Goal: Task Accomplishment & Management: Complete application form

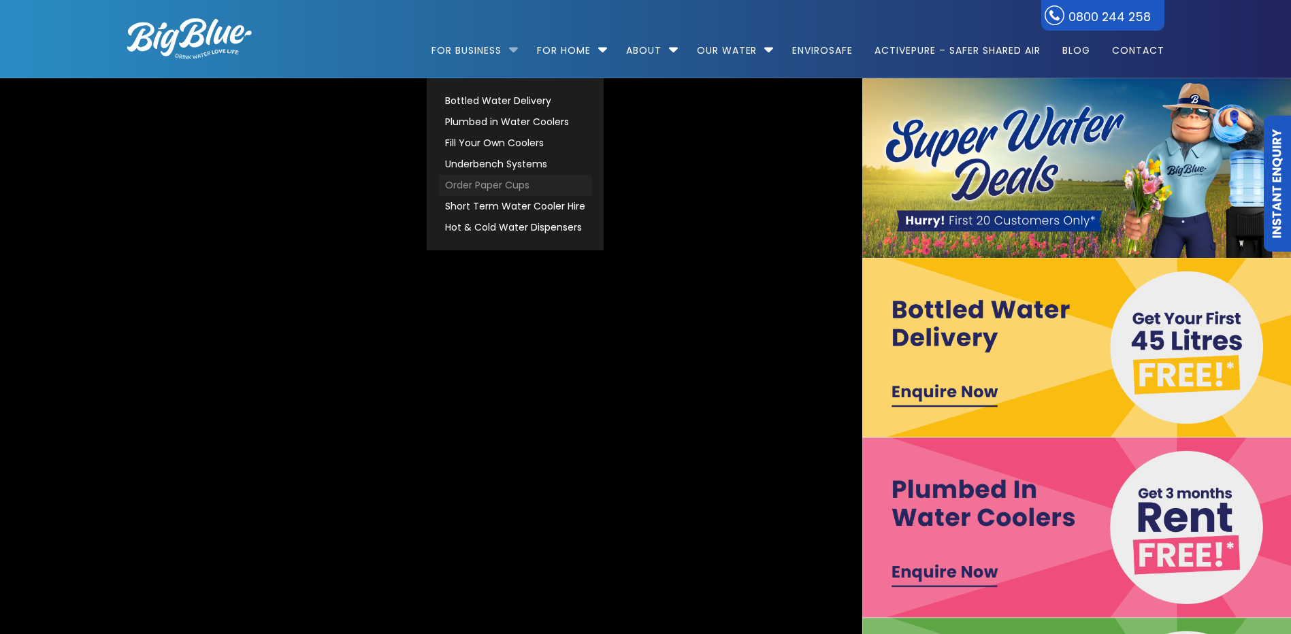
click at [489, 186] on link "Order Paper Cups" at bounding box center [515, 185] width 152 height 21
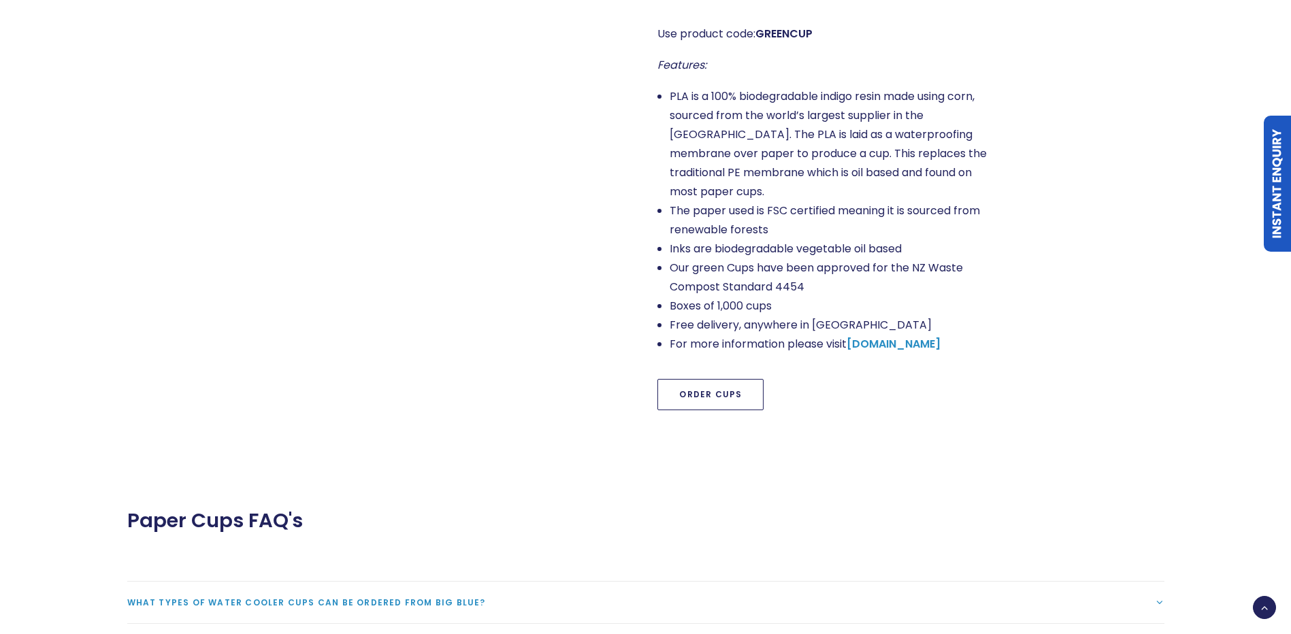
click at [694, 383] on link "Order Cups" at bounding box center [710, 394] width 106 height 31
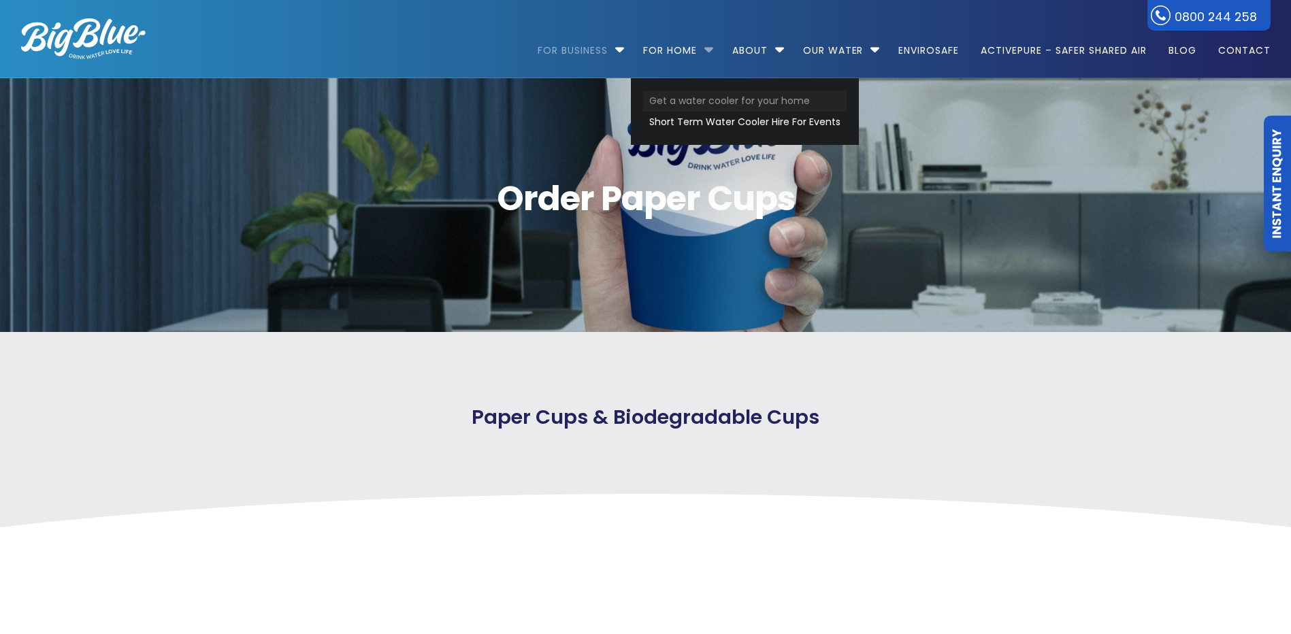
click at [686, 102] on link "Get a water cooler for your home" at bounding box center [744, 100] width 203 height 21
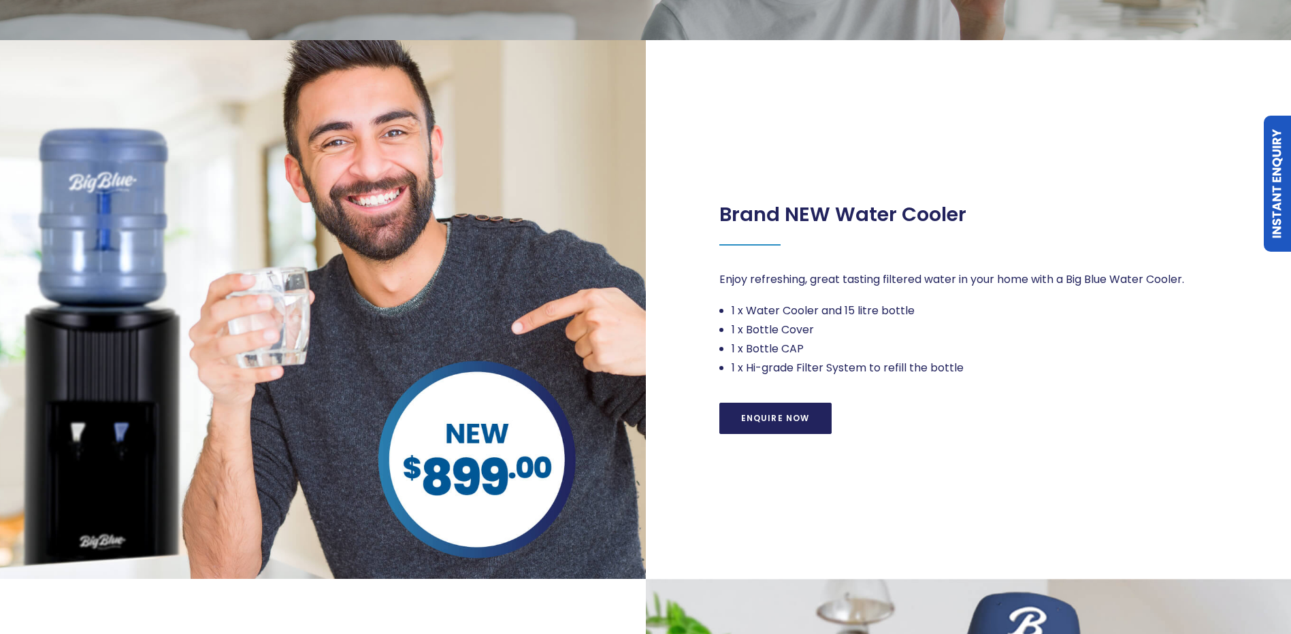
scroll to position [408, 0]
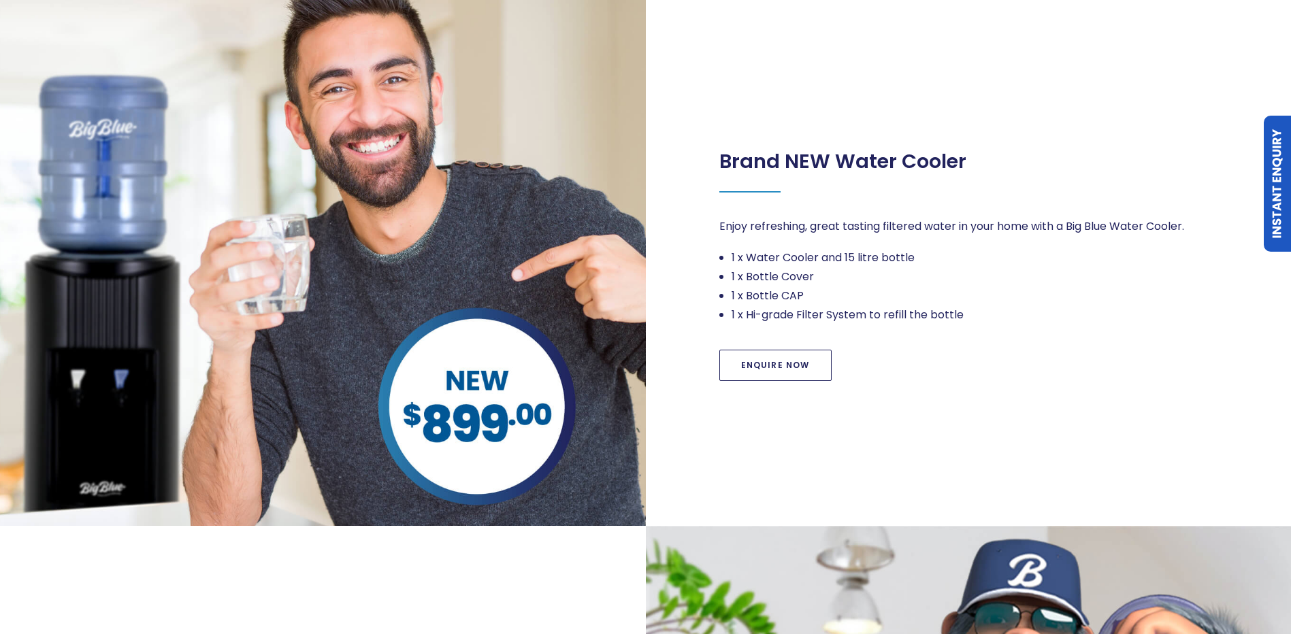
click at [762, 364] on link "Enquire Now" at bounding box center [775, 365] width 112 height 31
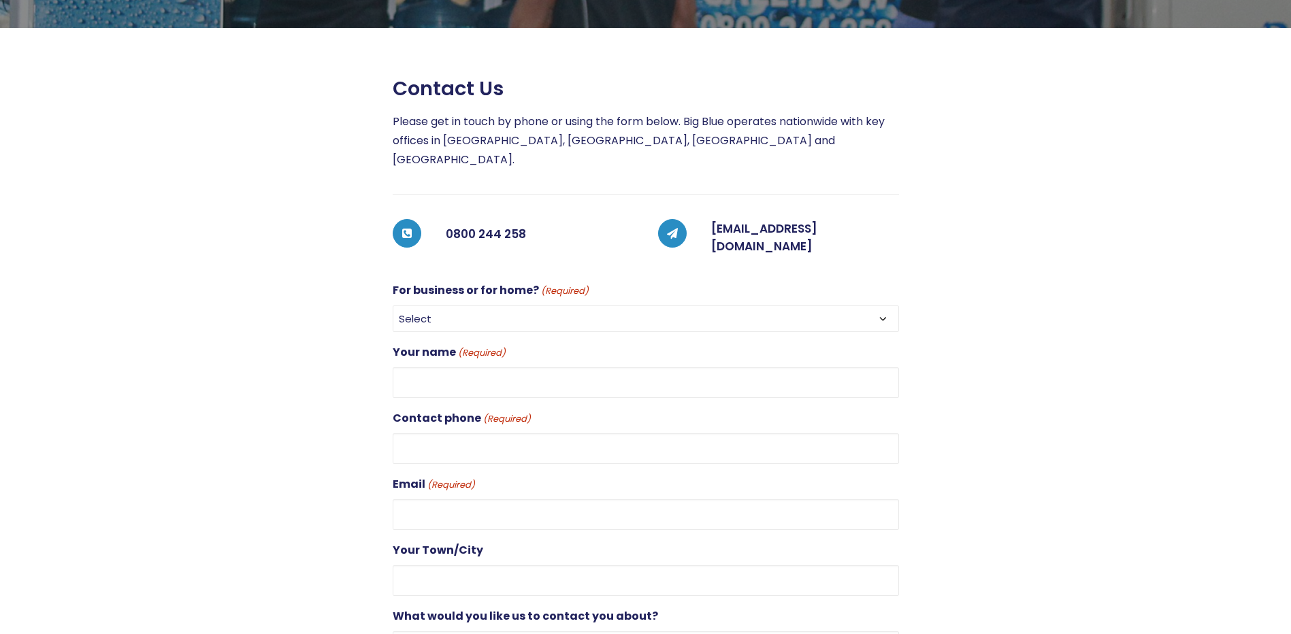
scroll to position [272, 0]
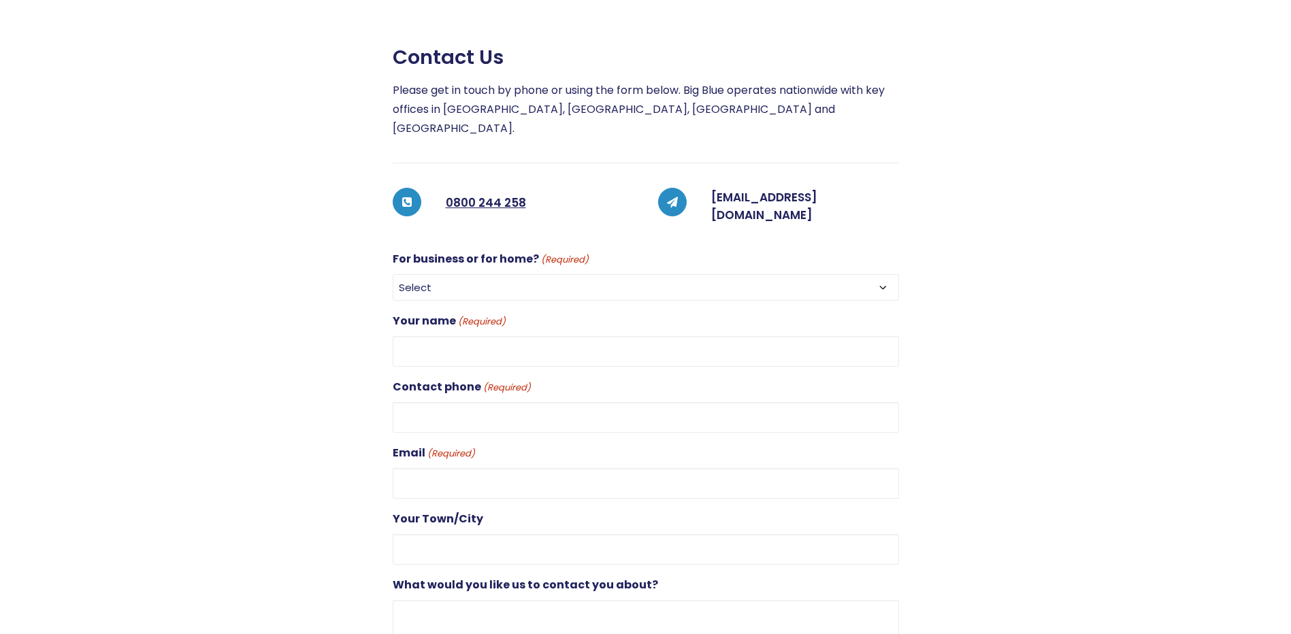
click at [612, 312] on div "Your name (Required)" at bounding box center [646, 339] width 506 height 55
click at [623, 274] on select "Select For Business For Home" at bounding box center [646, 287] width 506 height 27
select select "For Business"
click at [393, 274] on select "Select For Business For Home" at bounding box center [646, 287] width 506 height 27
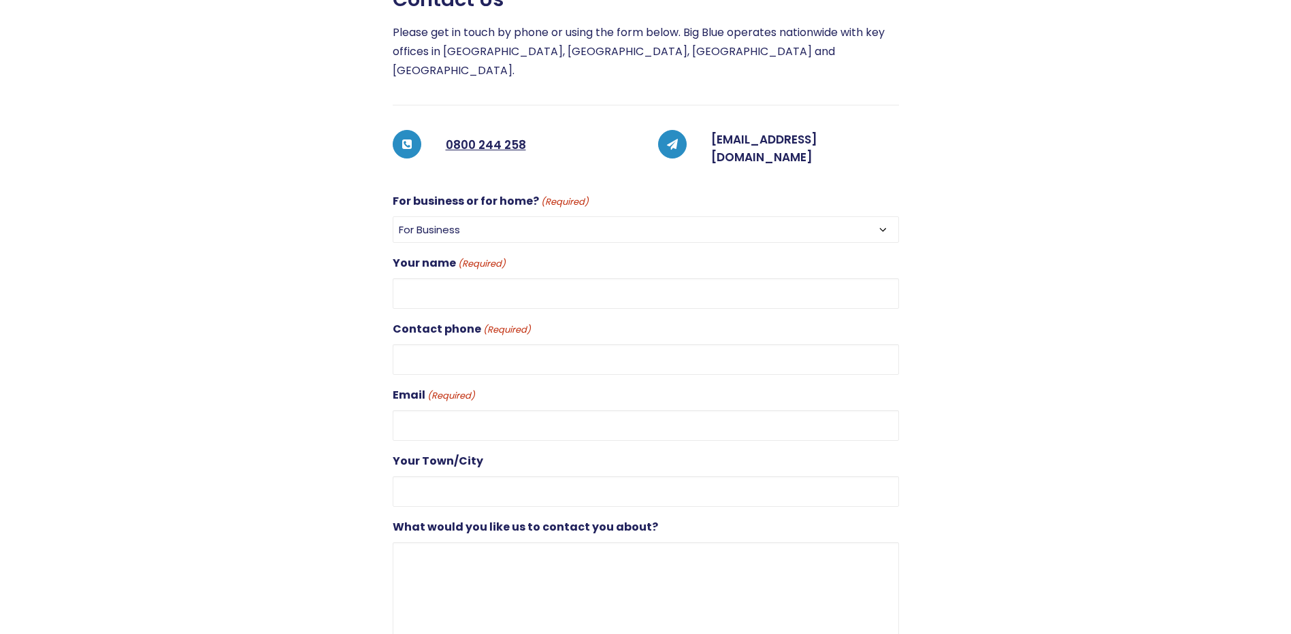
scroll to position [408, 0]
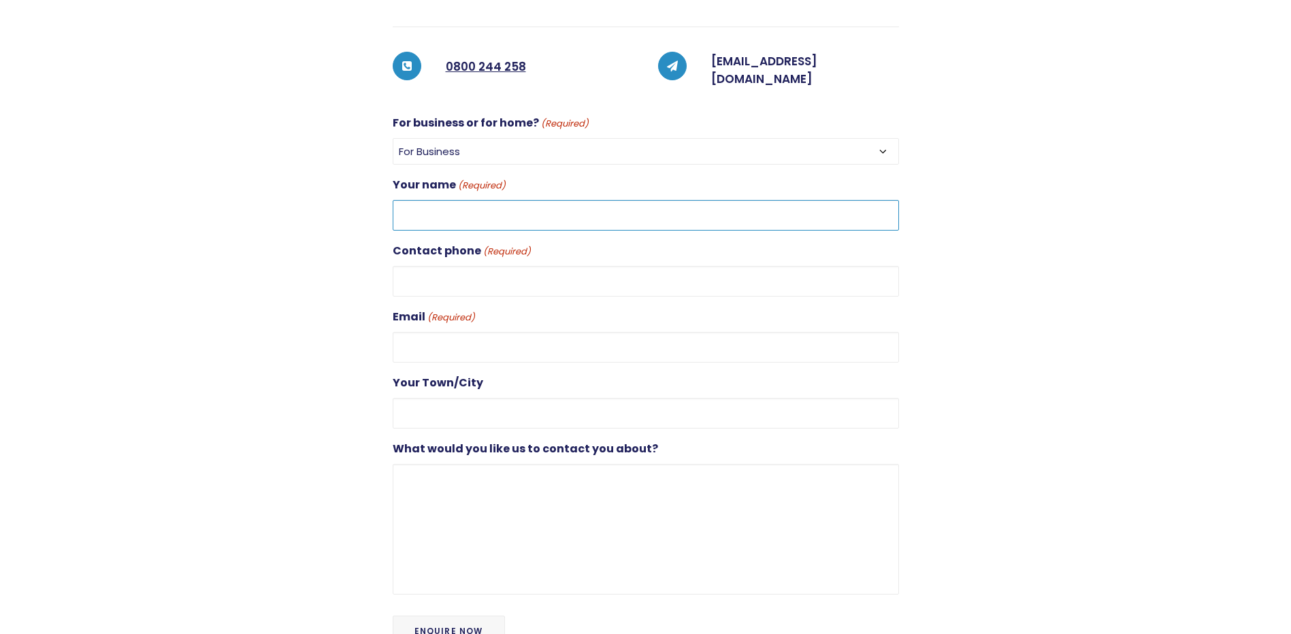
click at [574, 200] on input "Your name (Required)" at bounding box center [646, 215] width 506 height 31
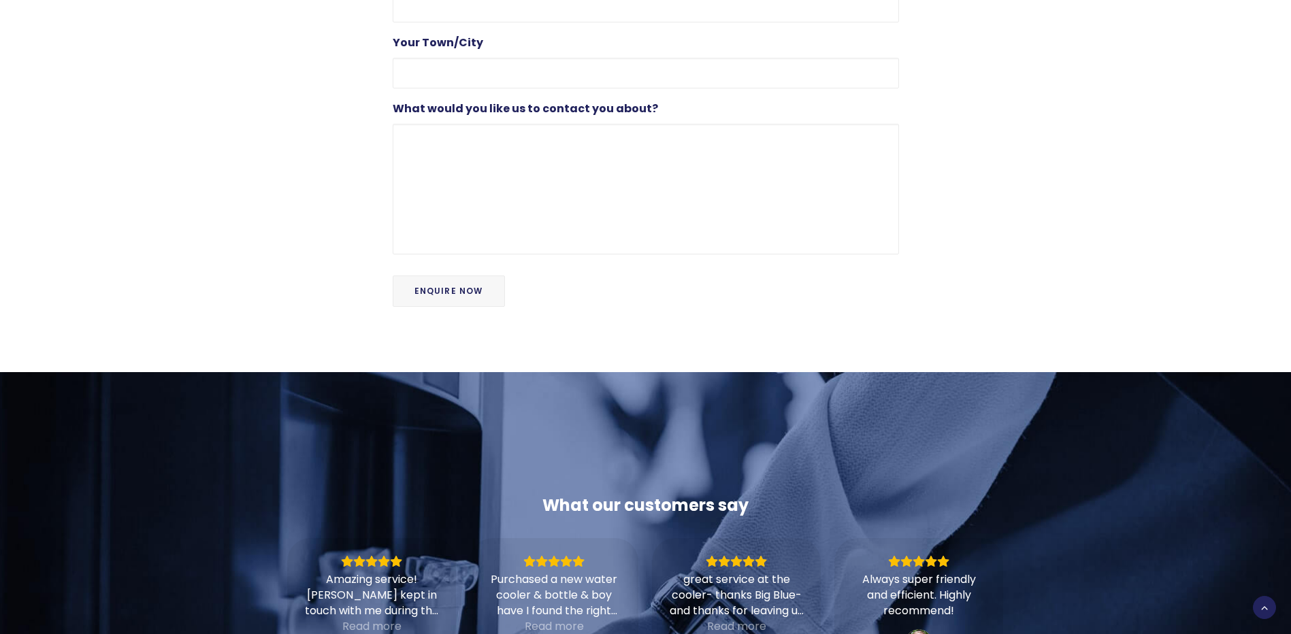
scroll to position [340, 0]
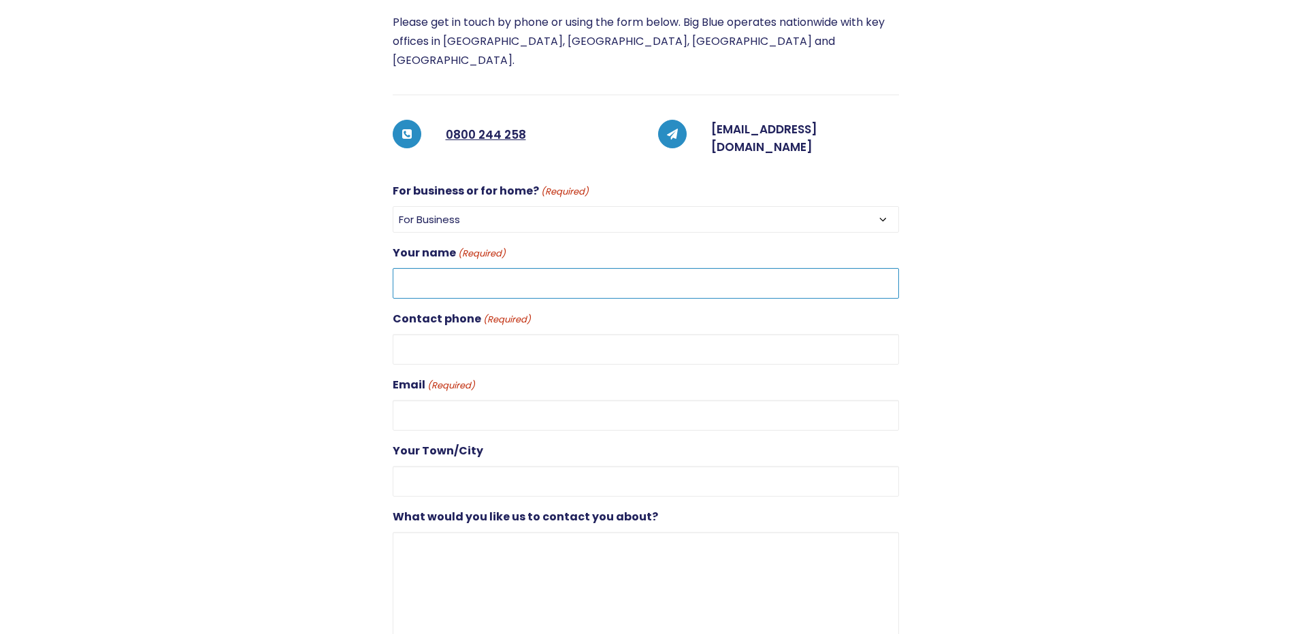
click at [523, 268] on input "Your name (Required)" at bounding box center [646, 283] width 506 height 31
type input "Cam Simmonds"
type input "0211829918"
type input "cam@bigblue.co.nz"
type input "Auckland"
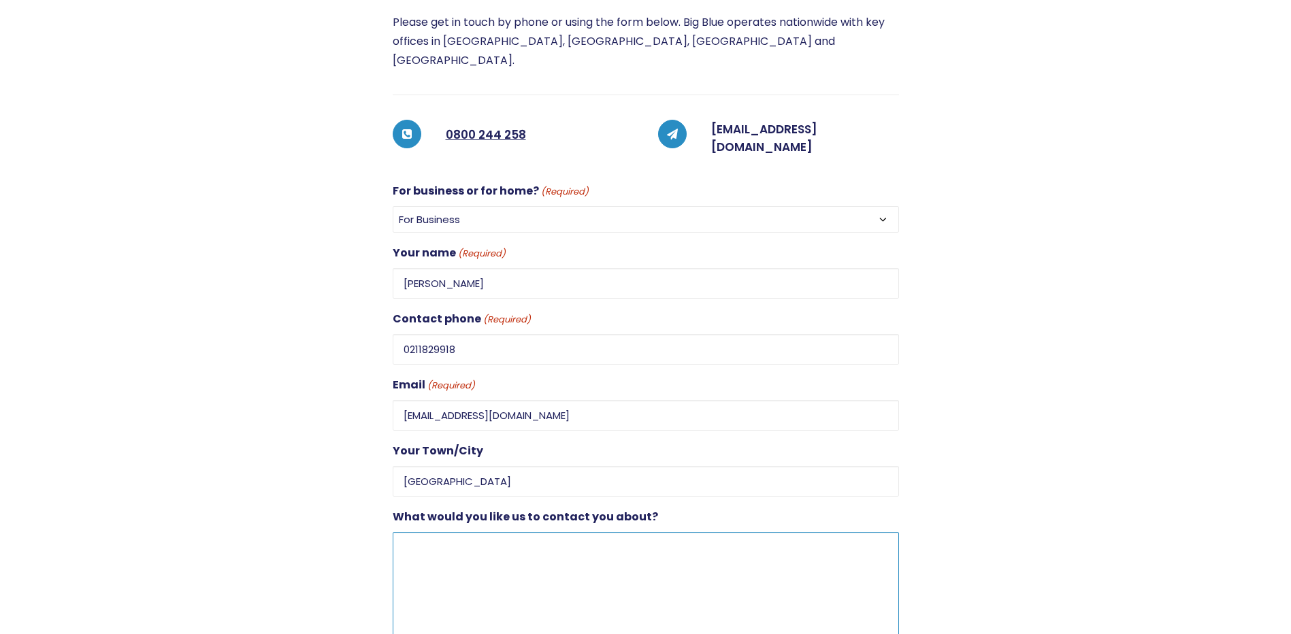
click at [522, 532] on textarea "What would you like us to contact you about?" at bounding box center [646, 597] width 506 height 131
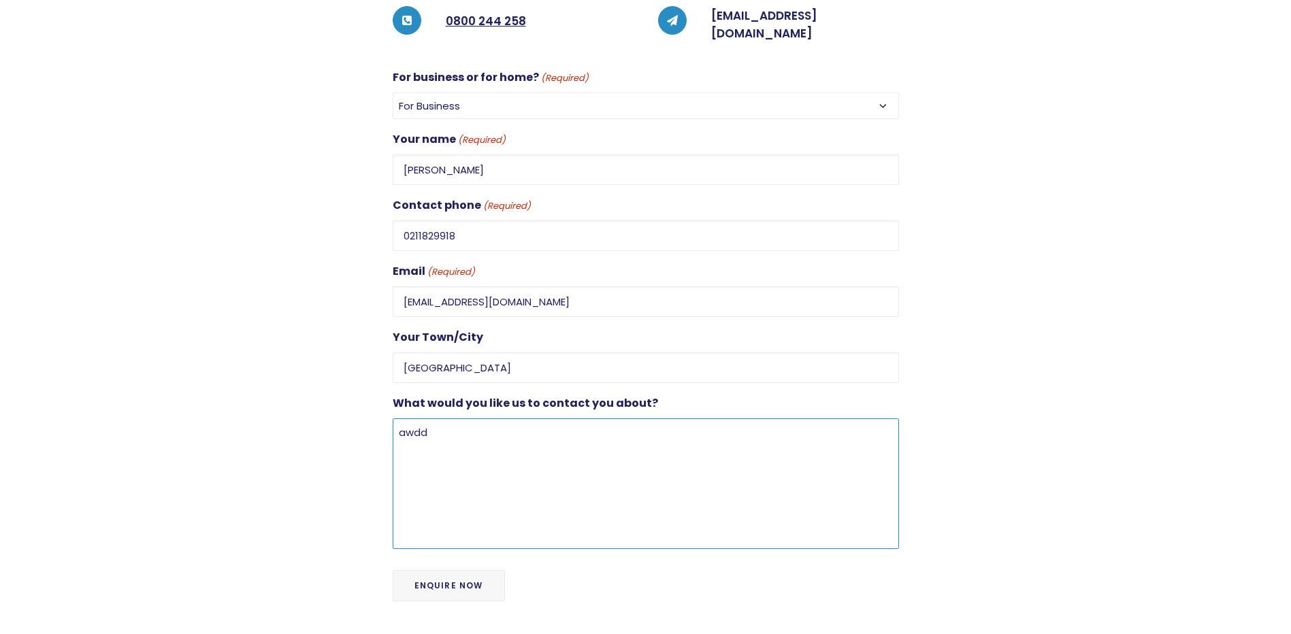
scroll to position [544, 0]
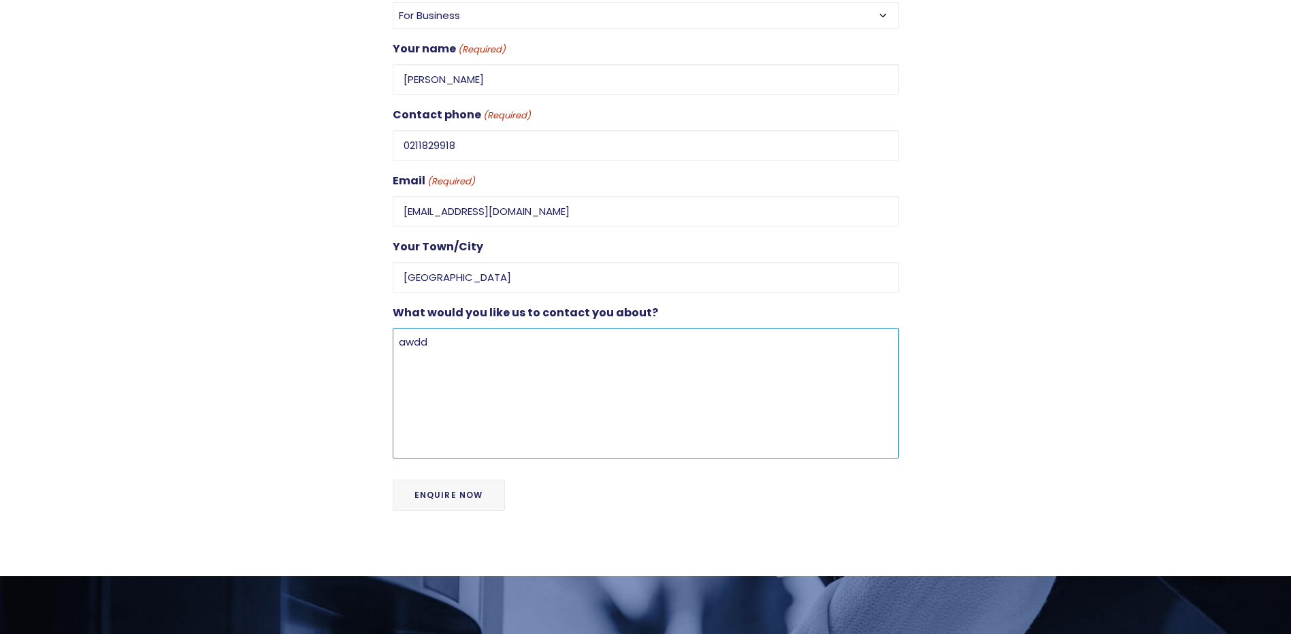
type textarea "awdd"
click at [439, 480] on input "Enquire Now" at bounding box center [449, 495] width 112 height 31
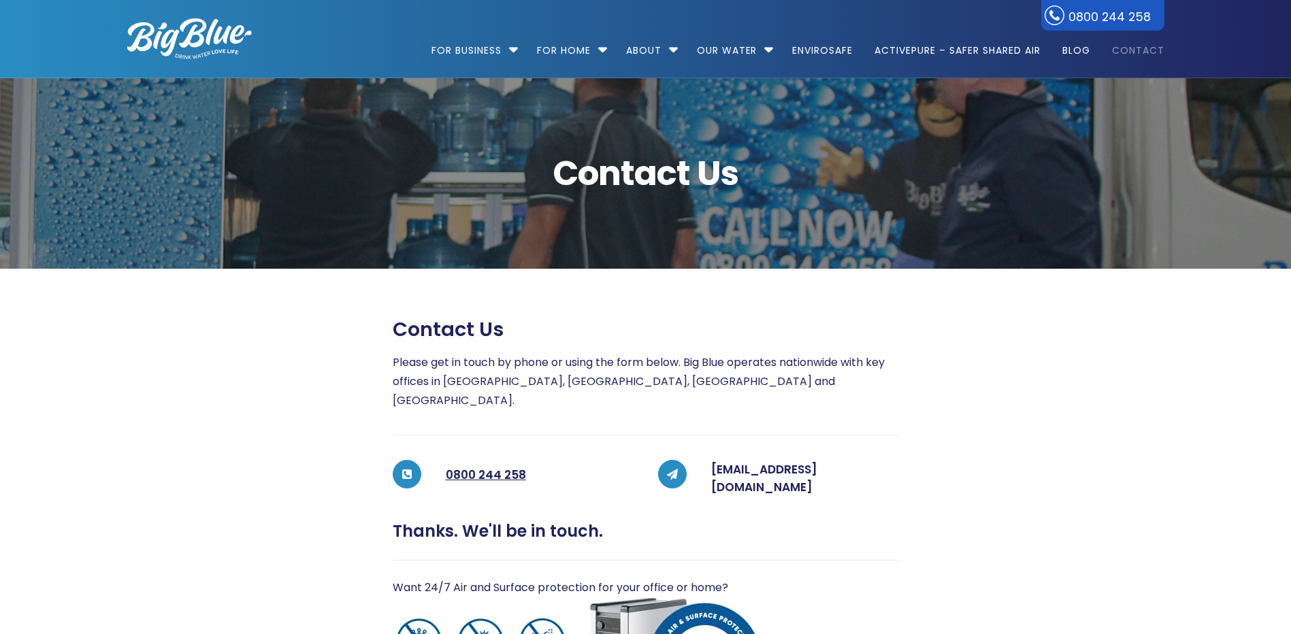
click at [1127, 48] on link "Contact" at bounding box center [1133, 44] width 62 height 88
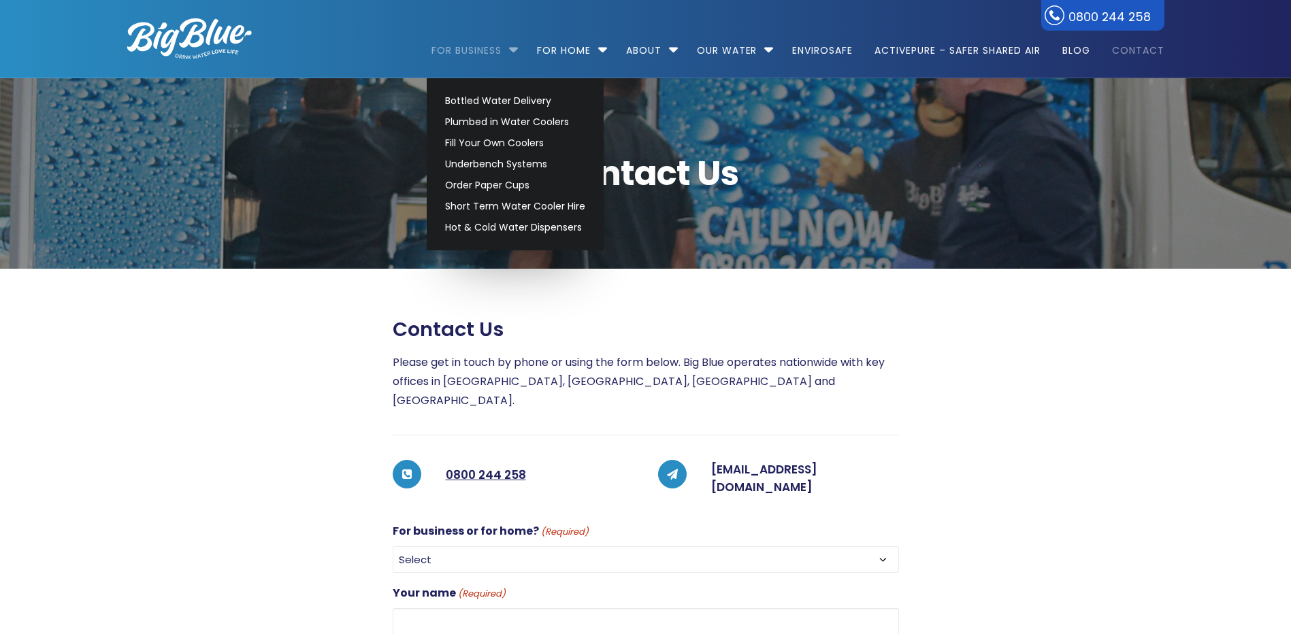
click at [465, 44] on link "For Business" at bounding box center [471, 44] width 80 height 88
click at [493, 101] on link "Bottled Water Delivery" at bounding box center [515, 100] width 152 height 21
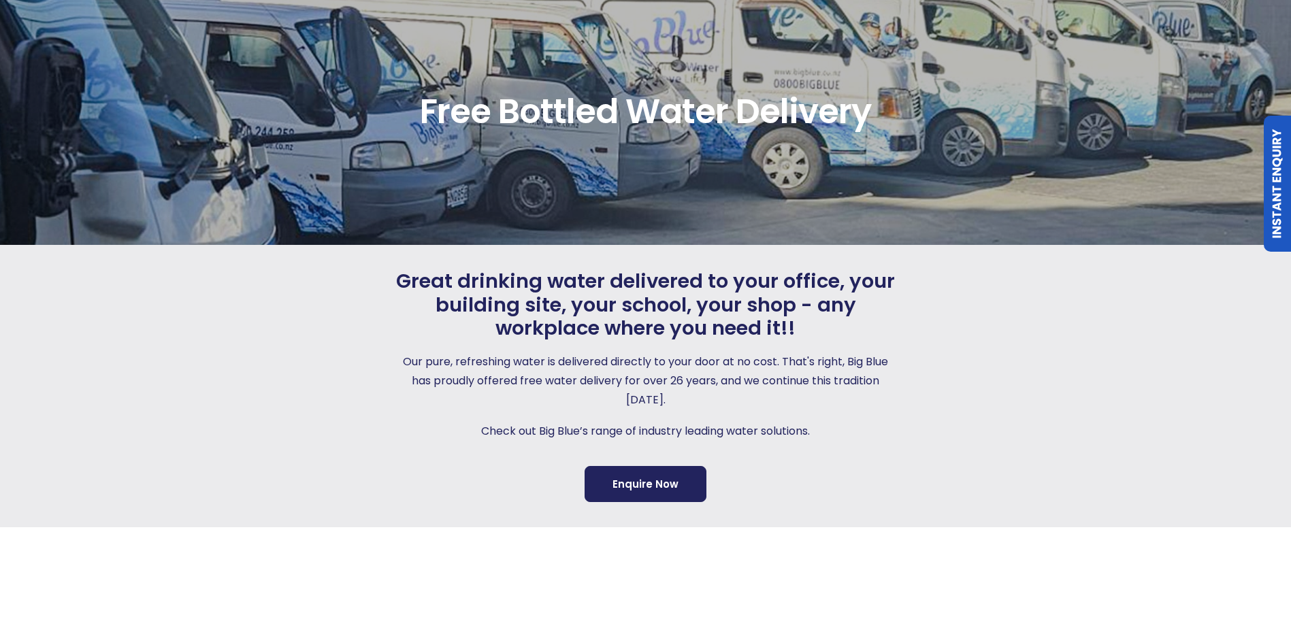
scroll to position [340, 0]
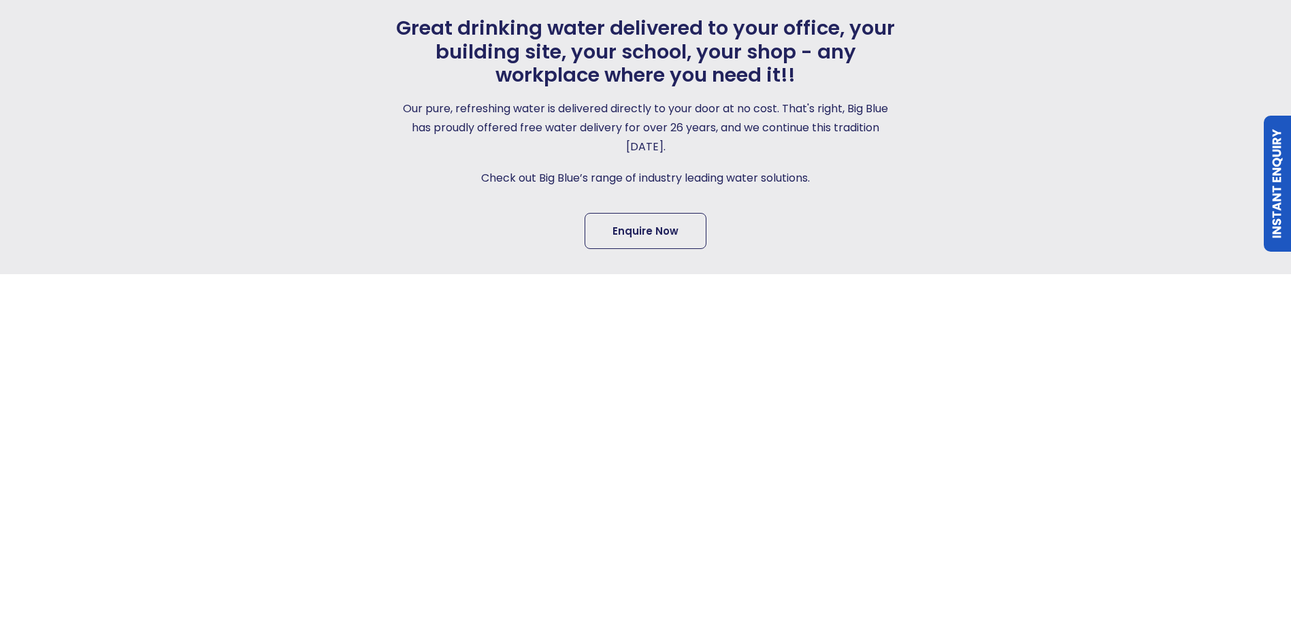
click at [657, 244] on link "Enquire Now" at bounding box center [645, 231] width 122 height 36
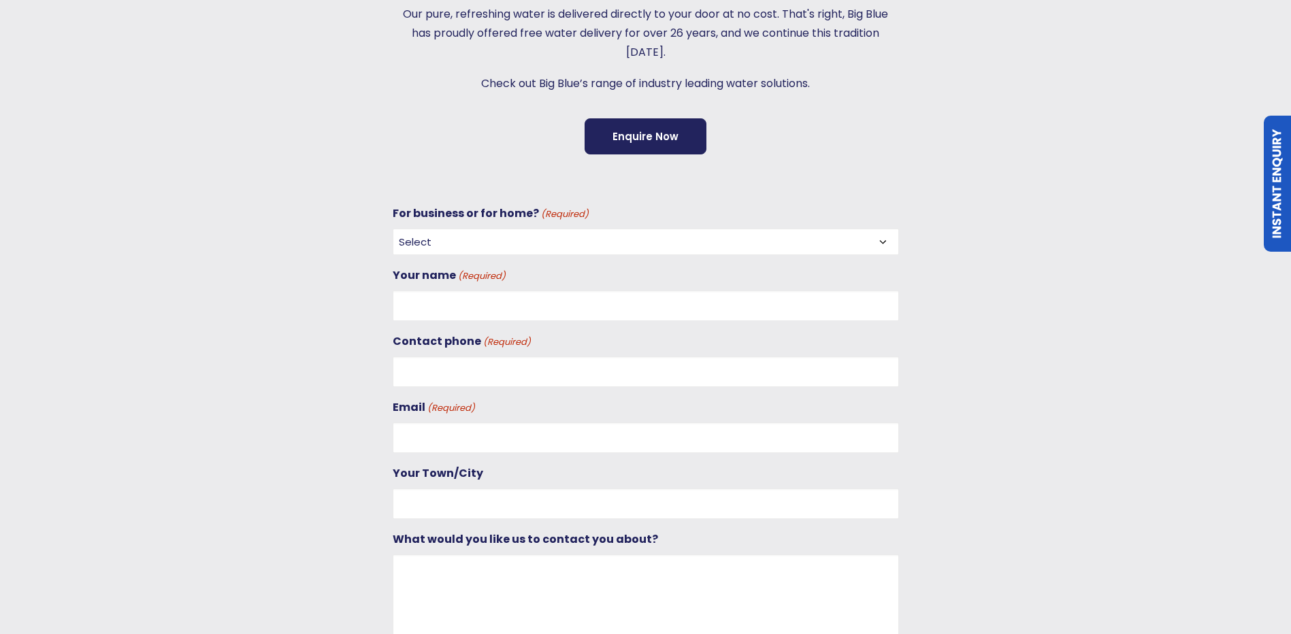
scroll to position [476, 0]
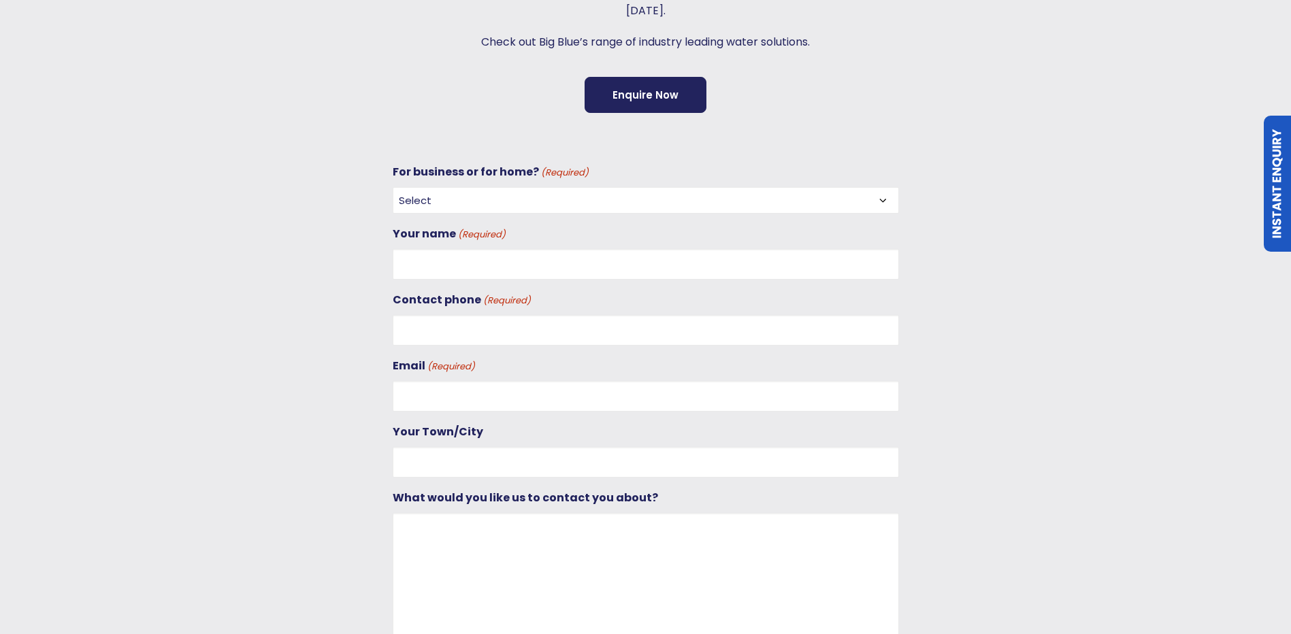
drag, startPoint x: 639, startPoint y: 211, endPoint x: 640, endPoint y: 190, distance: 21.1
click at [639, 211] on select "Select For Business For Home" at bounding box center [646, 200] width 506 height 27
click at [575, 318] on input "Contact phone (Required)" at bounding box center [646, 330] width 506 height 31
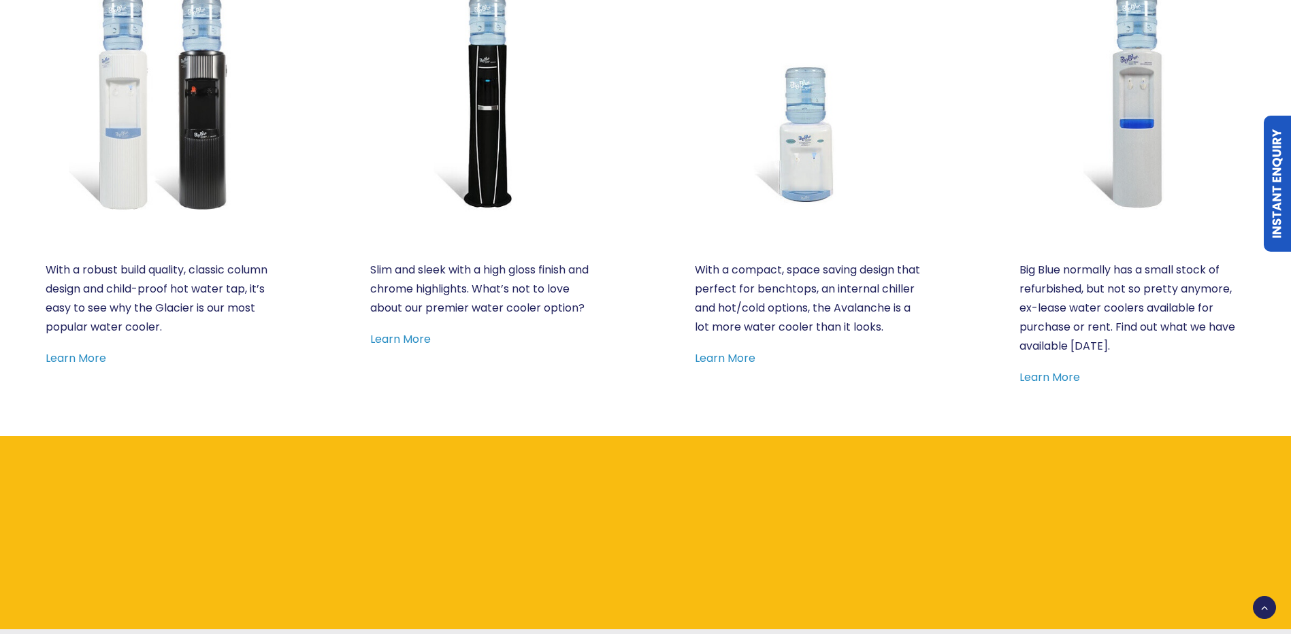
scroll to position [1565, 0]
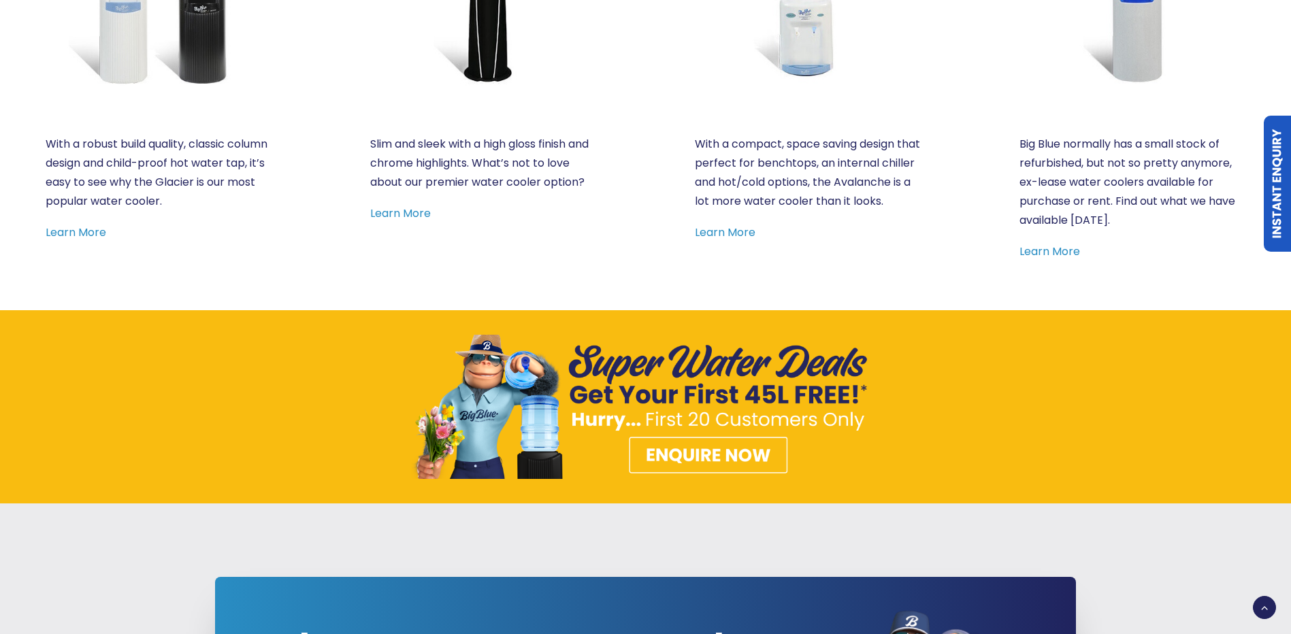
click at [683, 460] on img at bounding box center [645, 407] width 469 height 144
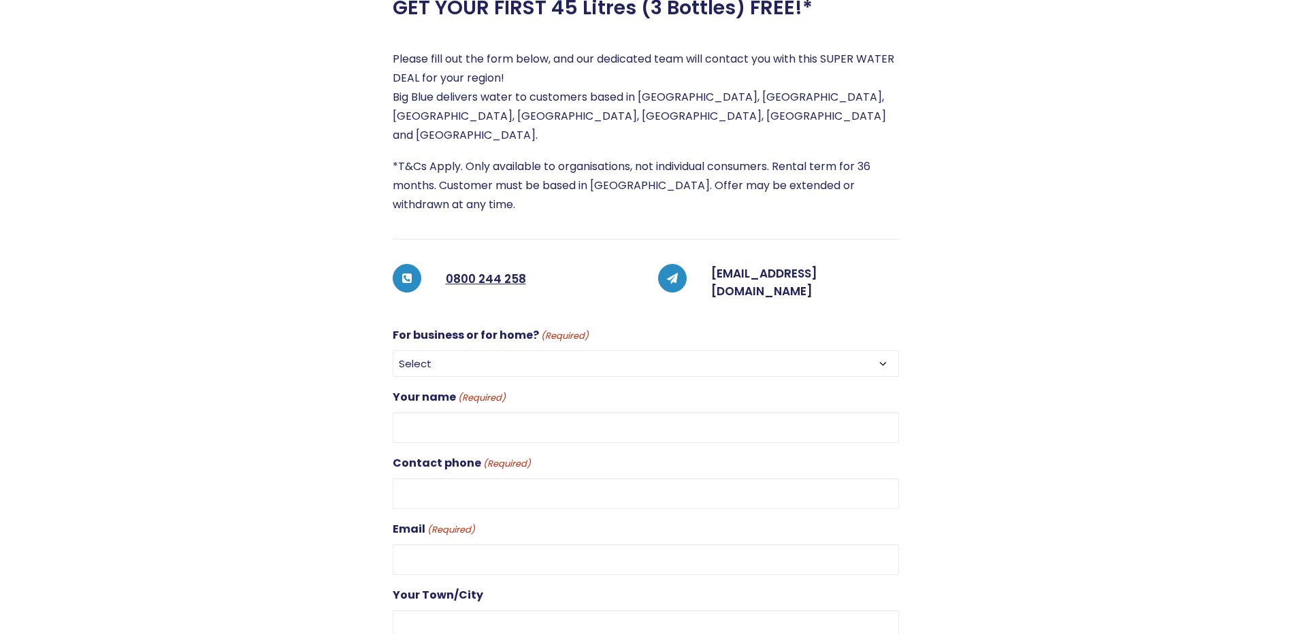
click at [555, 350] on select "Select For Business For Home" at bounding box center [646, 363] width 506 height 27
click at [352, 418] on div at bounding box center [235, 427] width 265 height 899
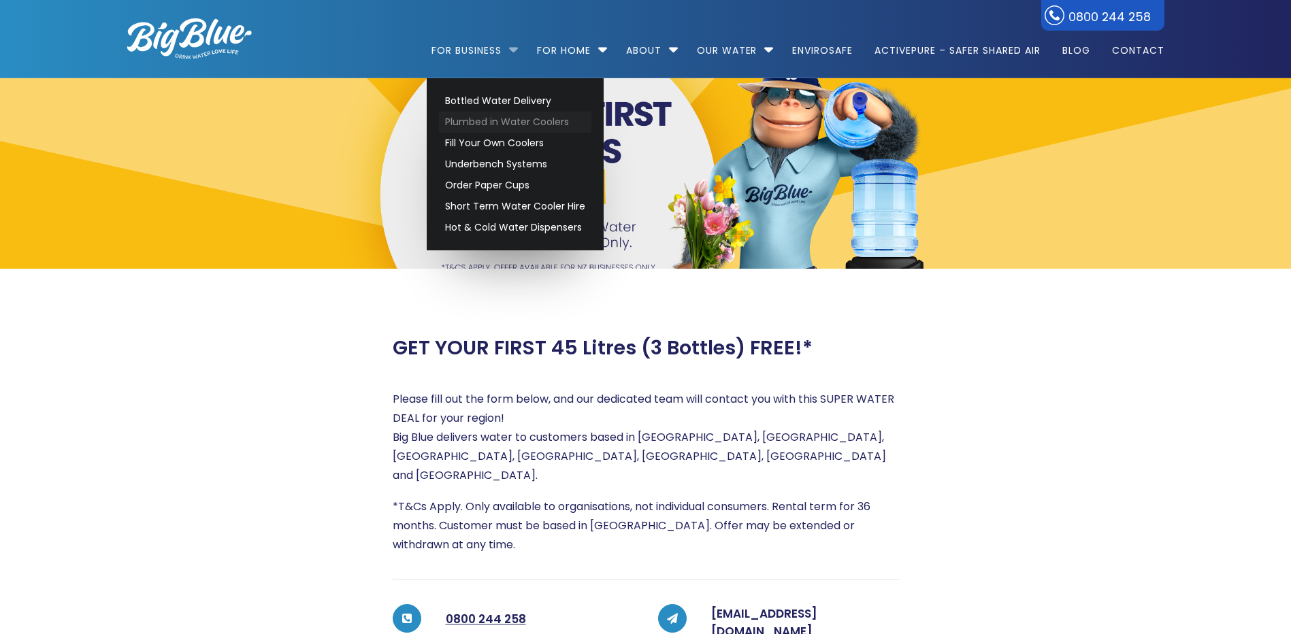
click at [478, 118] on link "Plumbed in Water Coolers" at bounding box center [515, 122] width 152 height 21
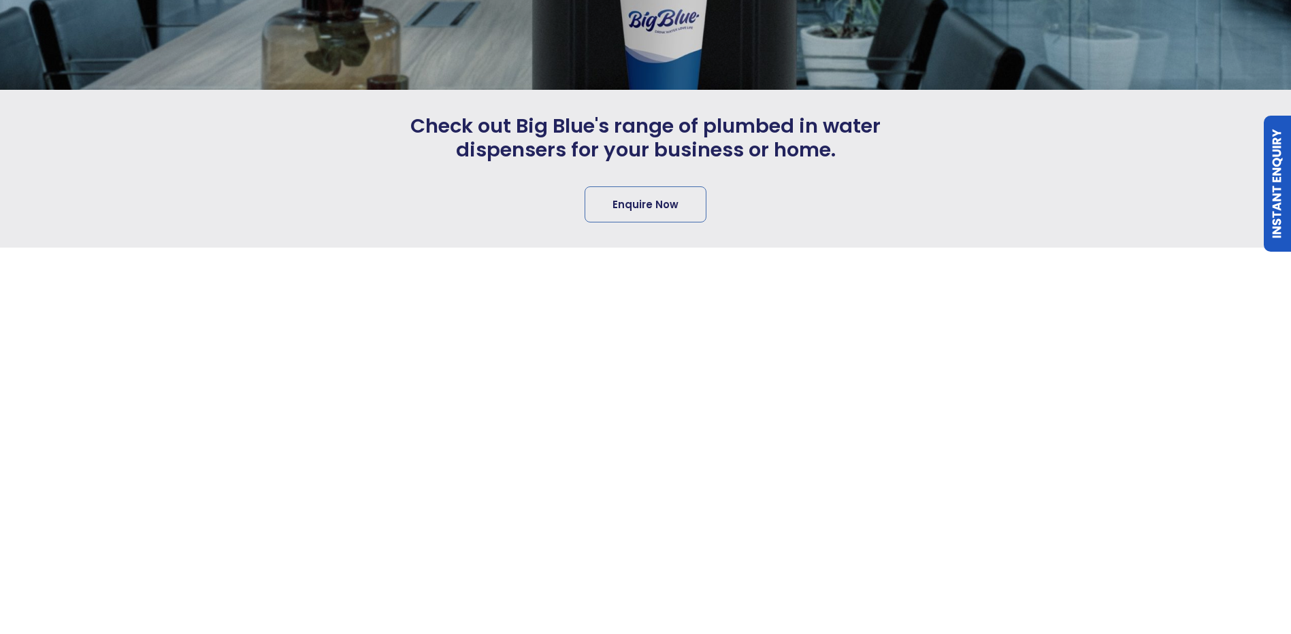
scroll to position [340, 0]
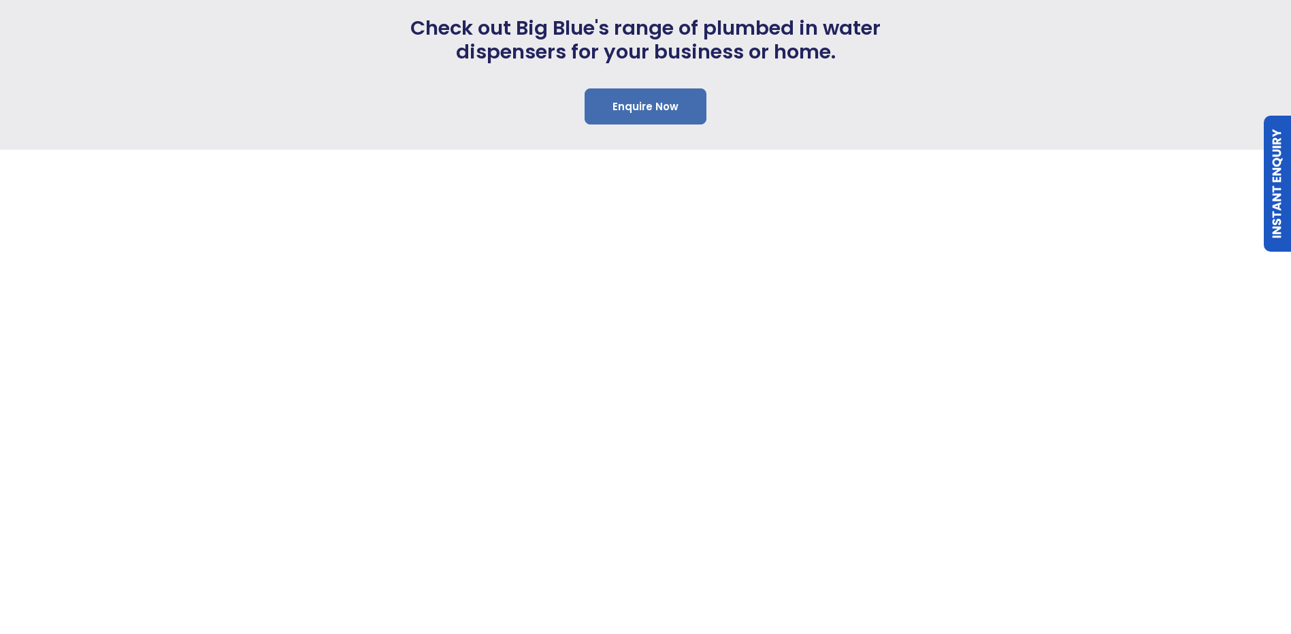
click at [640, 112] on link "Enquire Now" at bounding box center [645, 106] width 122 height 36
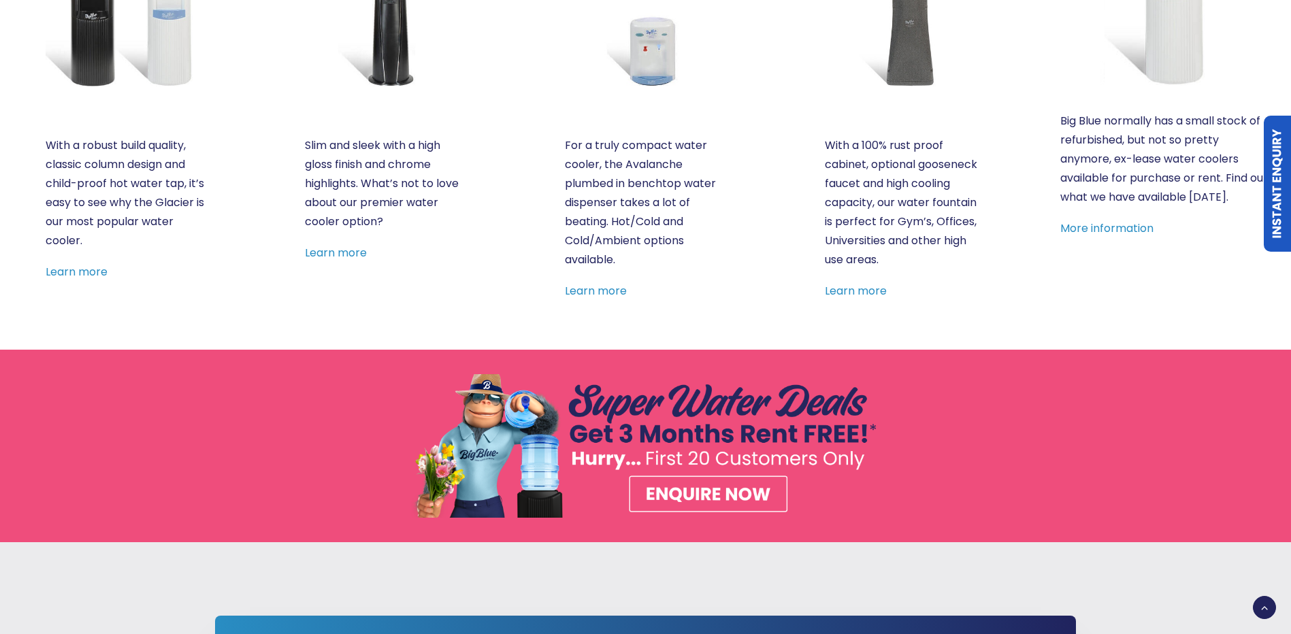
scroll to position [1647, 0]
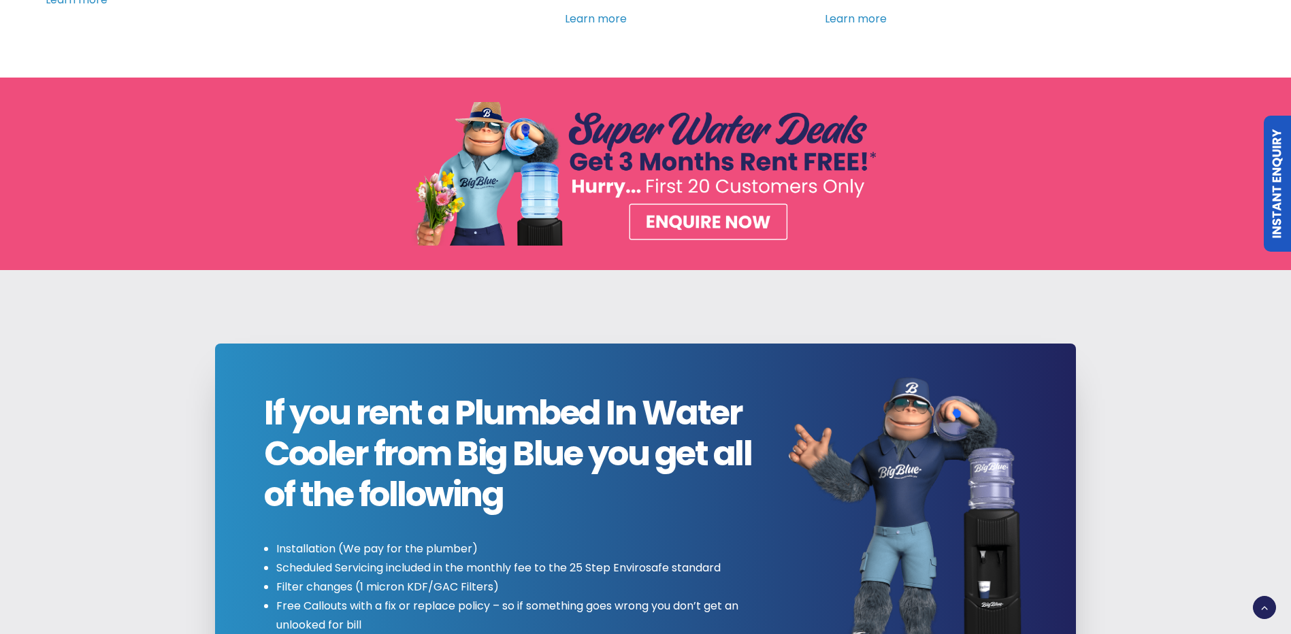
click at [710, 218] on img at bounding box center [645, 174] width 469 height 144
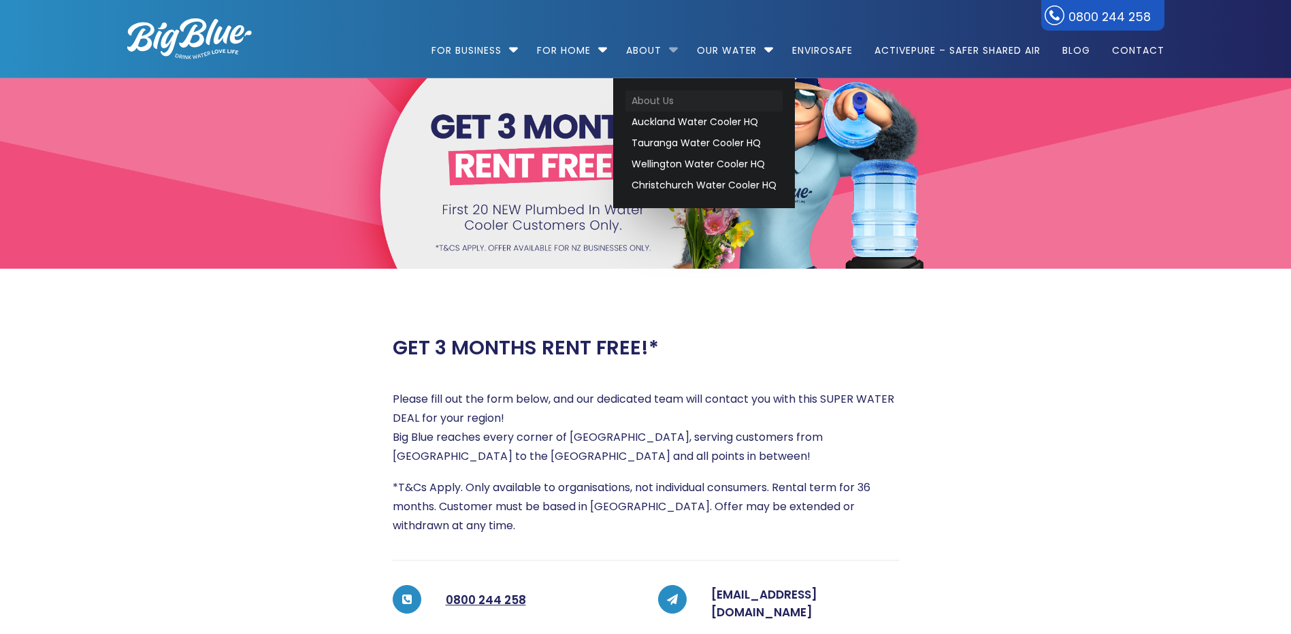
click at [643, 101] on link "About Us" at bounding box center [703, 100] width 157 height 21
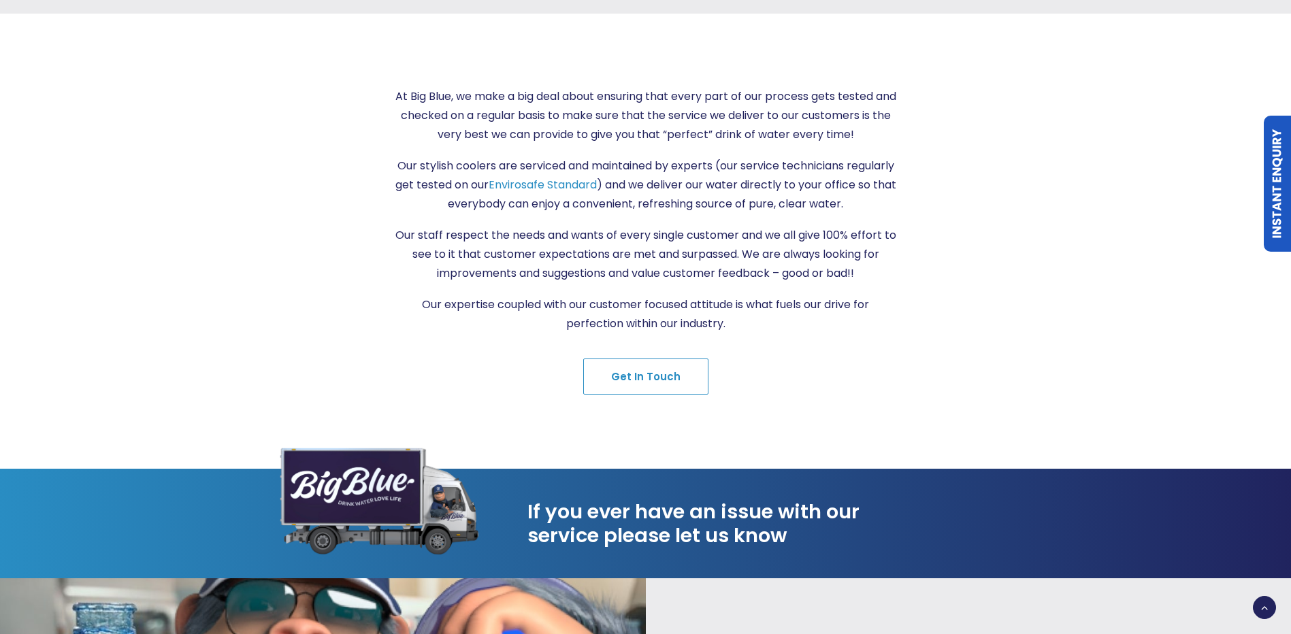
scroll to position [680, 0]
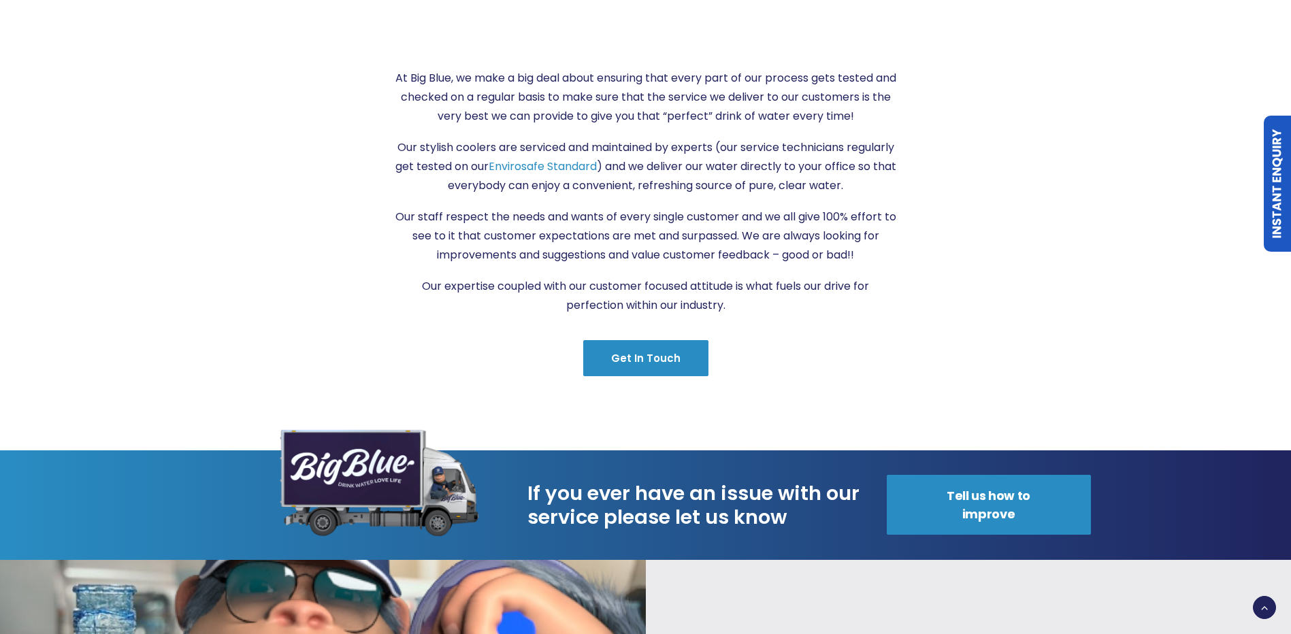
click at [651, 340] on link "Get in Touch" at bounding box center [645, 358] width 125 height 36
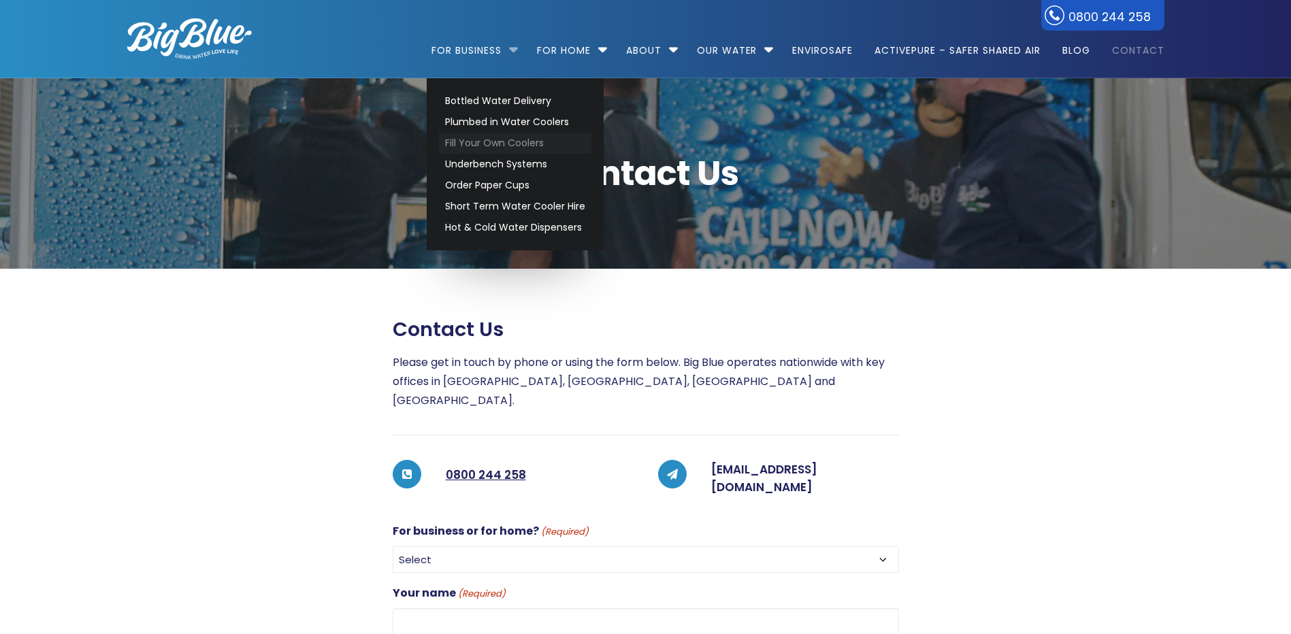
click at [480, 138] on link "Fill Your Own Coolers" at bounding box center [515, 143] width 152 height 21
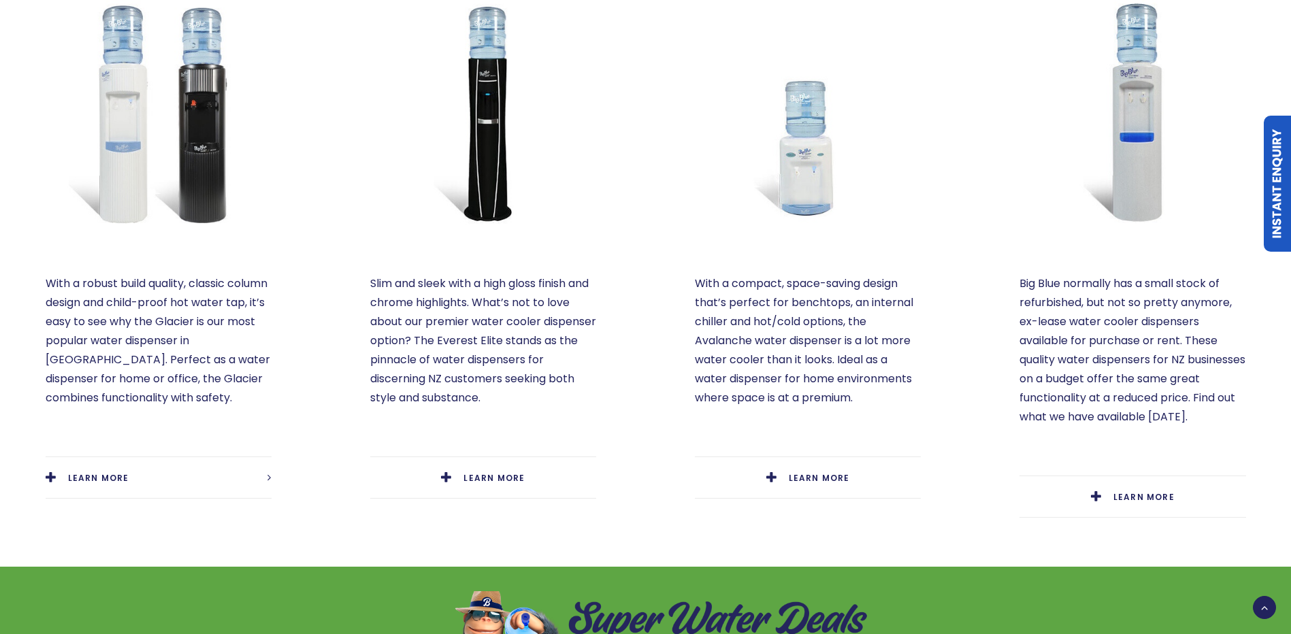
scroll to position [748, 0]
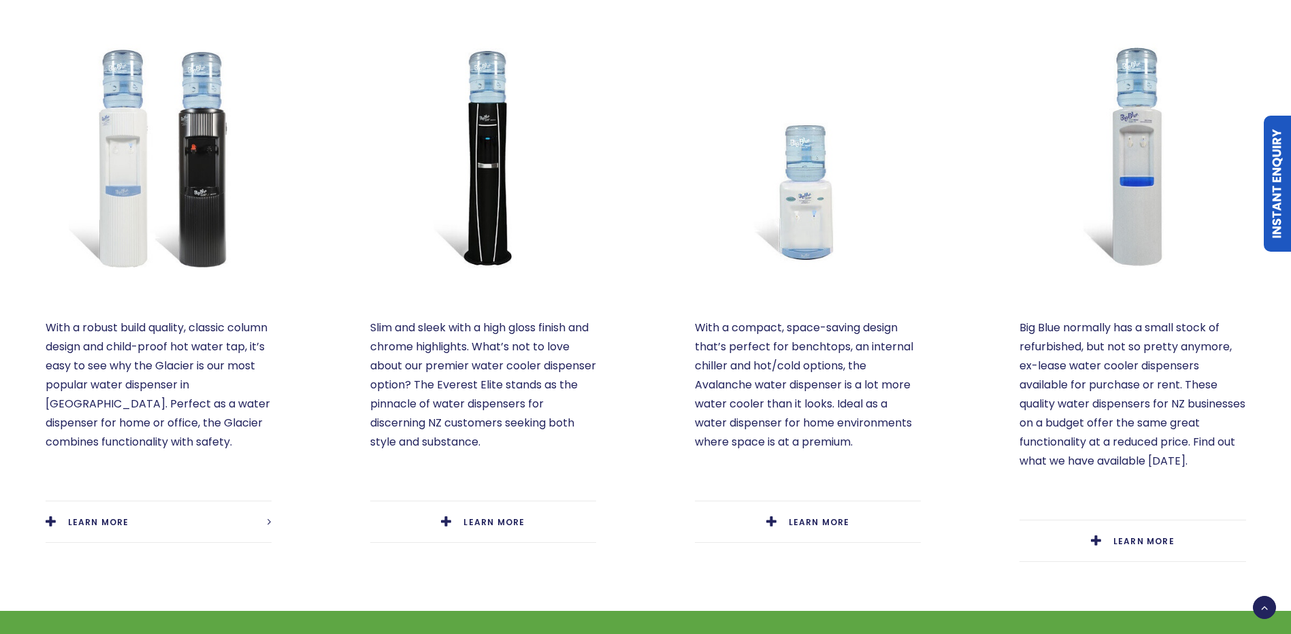
click at [765, 199] on img at bounding box center [808, 157] width 226 height 226
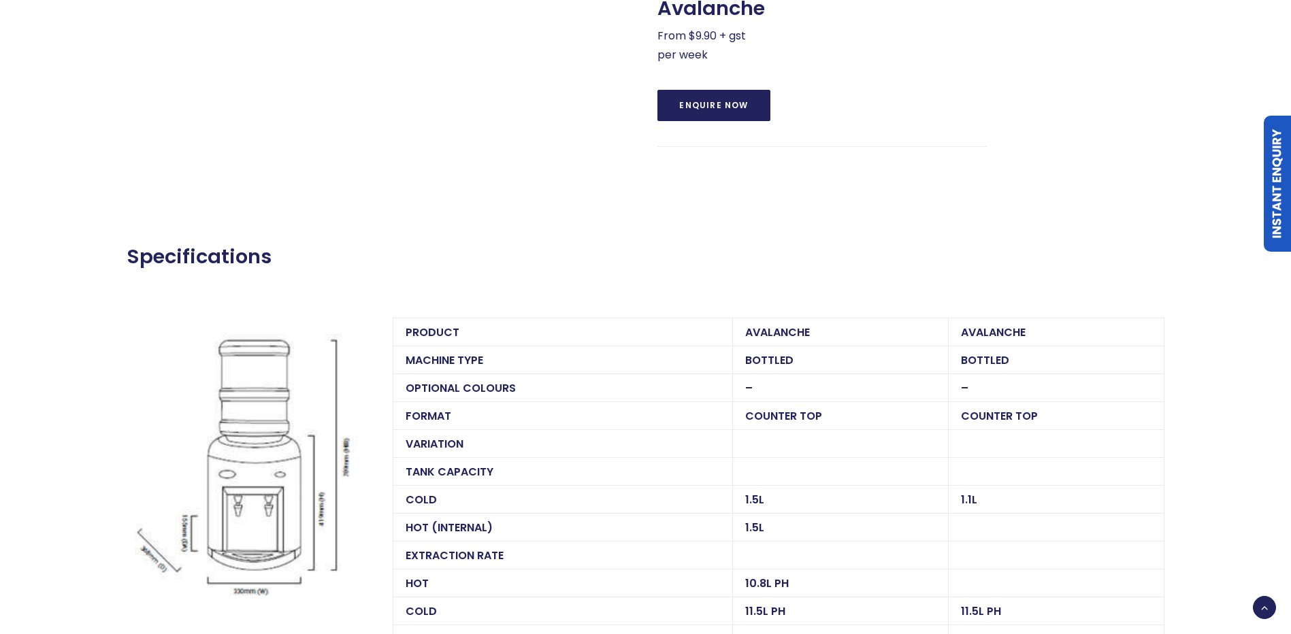
click at [719, 117] on link "Enquire Now" at bounding box center [713, 105] width 112 height 31
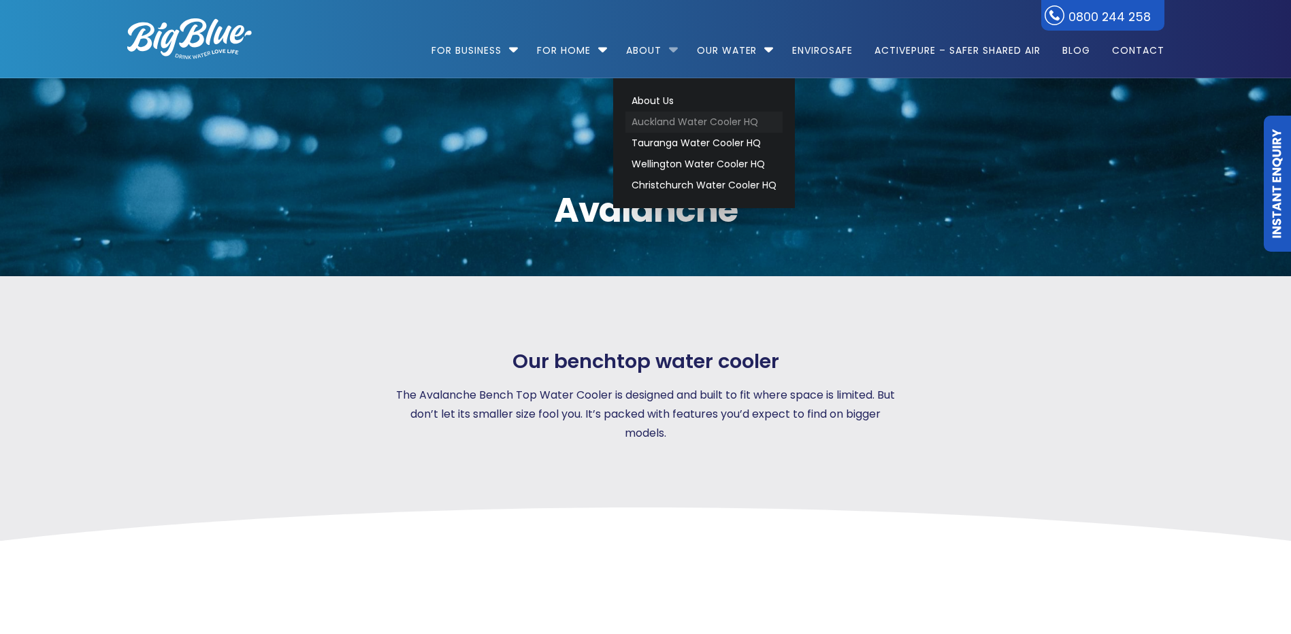
click at [640, 127] on link "Auckland Water Cooler HQ" at bounding box center [703, 122] width 157 height 21
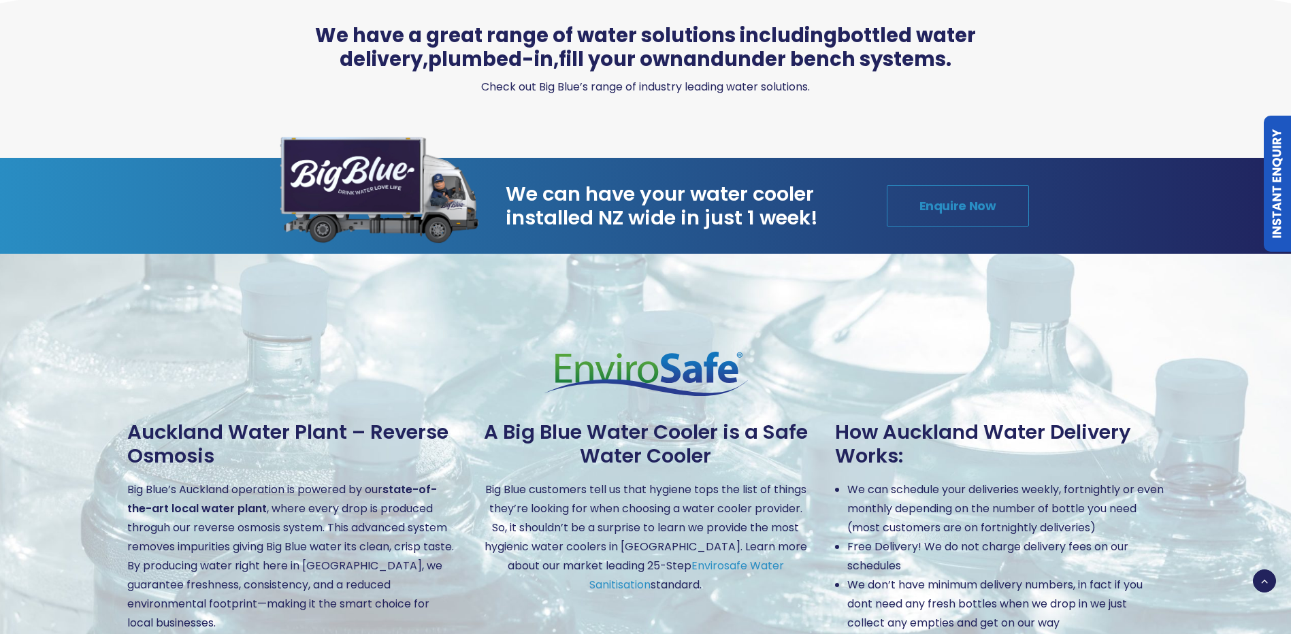
click at [933, 185] on link "Enquire Now" at bounding box center [958, 206] width 142 height 42
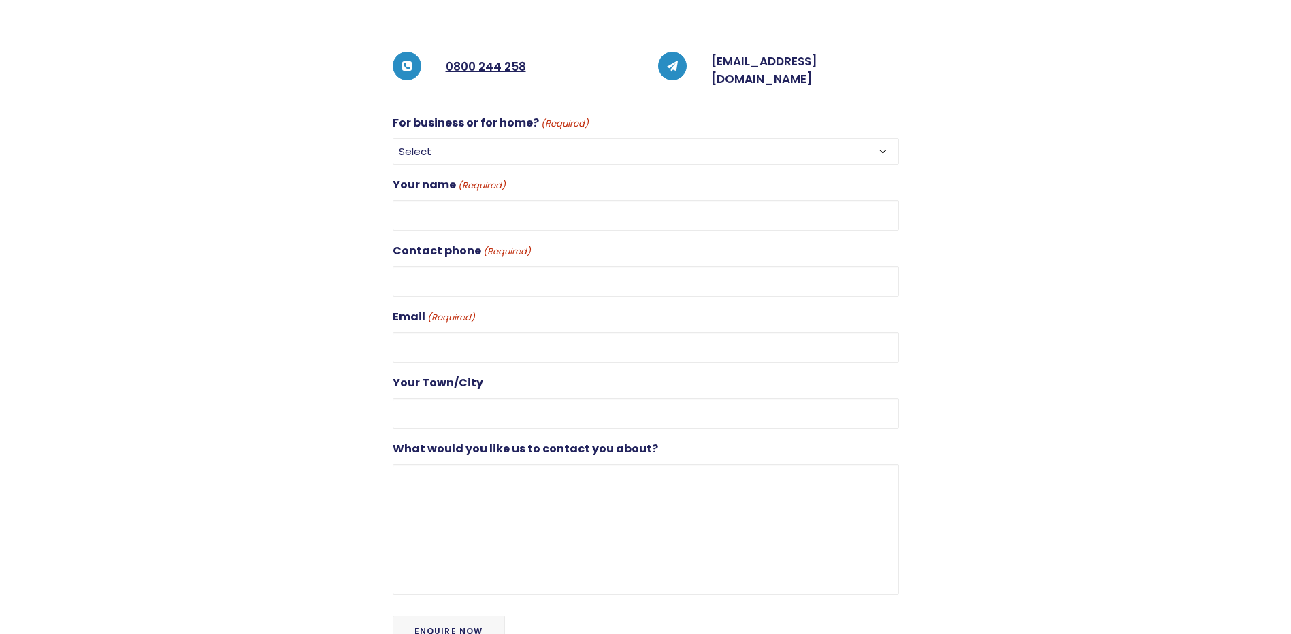
click at [682, 114] on div "For business or for home? (Required) Select For Business For Home" at bounding box center [646, 139] width 506 height 51
click at [682, 138] on select "Select For Business For Home" at bounding box center [646, 151] width 506 height 27
click at [578, 60] on h5 "0800 244 258" at bounding box center [540, 66] width 188 height 27
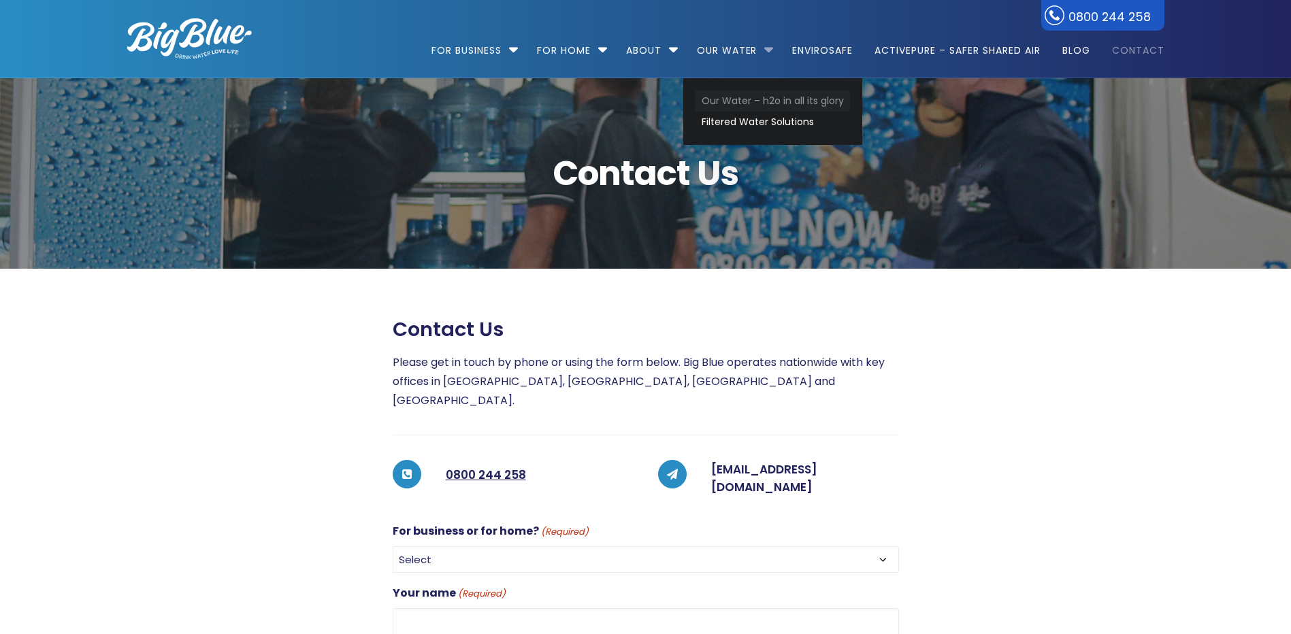
click at [726, 99] on link "Our Water – h2o in all its glory" at bounding box center [772, 100] width 154 height 21
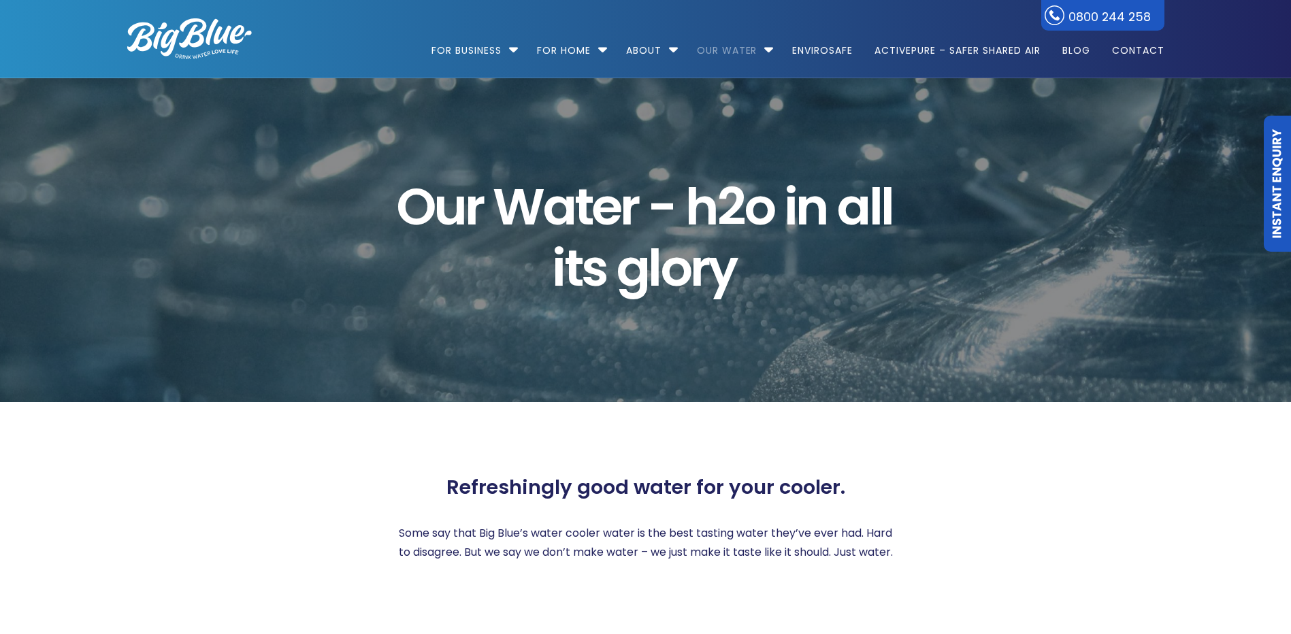
click at [198, 43] on img at bounding box center [189, 38] width 125 height 41
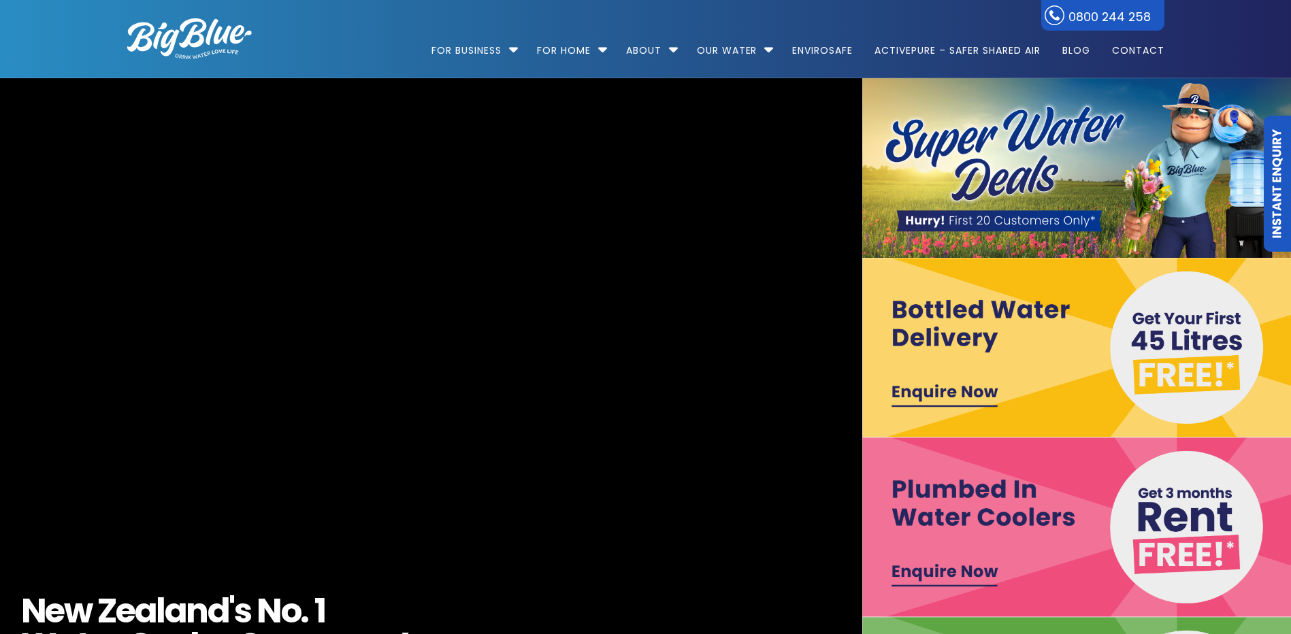
click at [1059, 108] on img at bounding box center [1078, 168] width 433 height 180
click at [1044, 139] on img at bounding box center [1078, 168] width 433 height 180
click at [1014, 206] on img at bounding box center [1078, 168] width 433 height 180
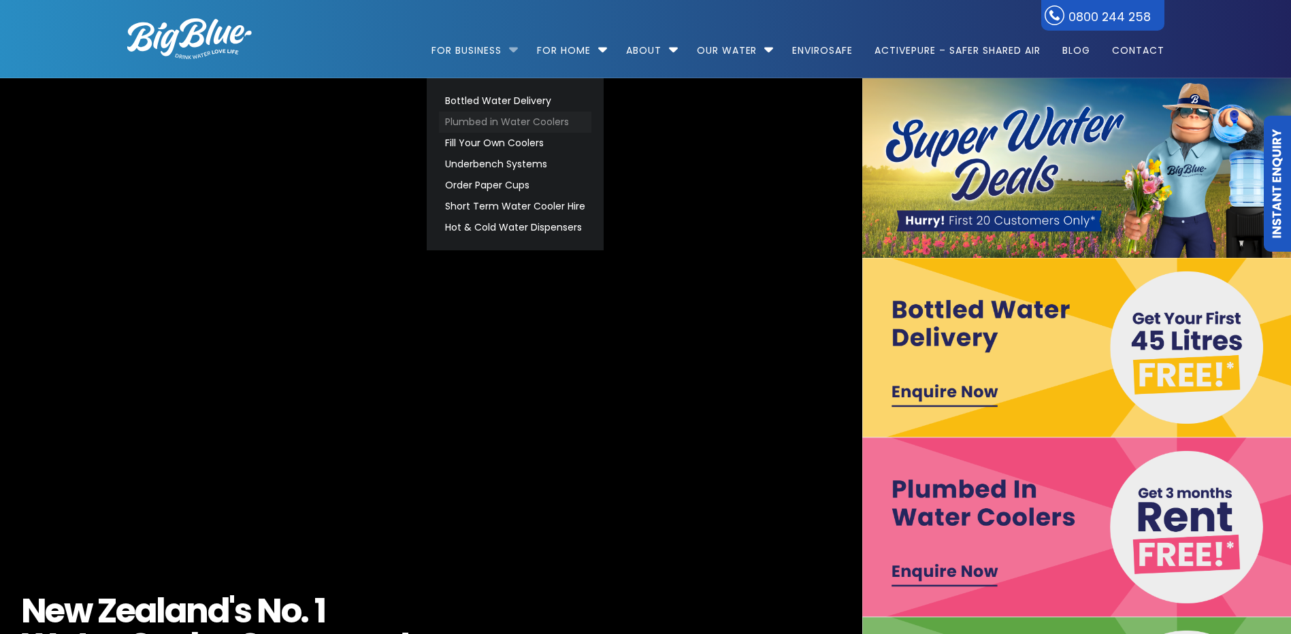
click at [484, 118] on link "Plumbed in Water Coolers" at bounding box center [515, 122] width 152 height 21
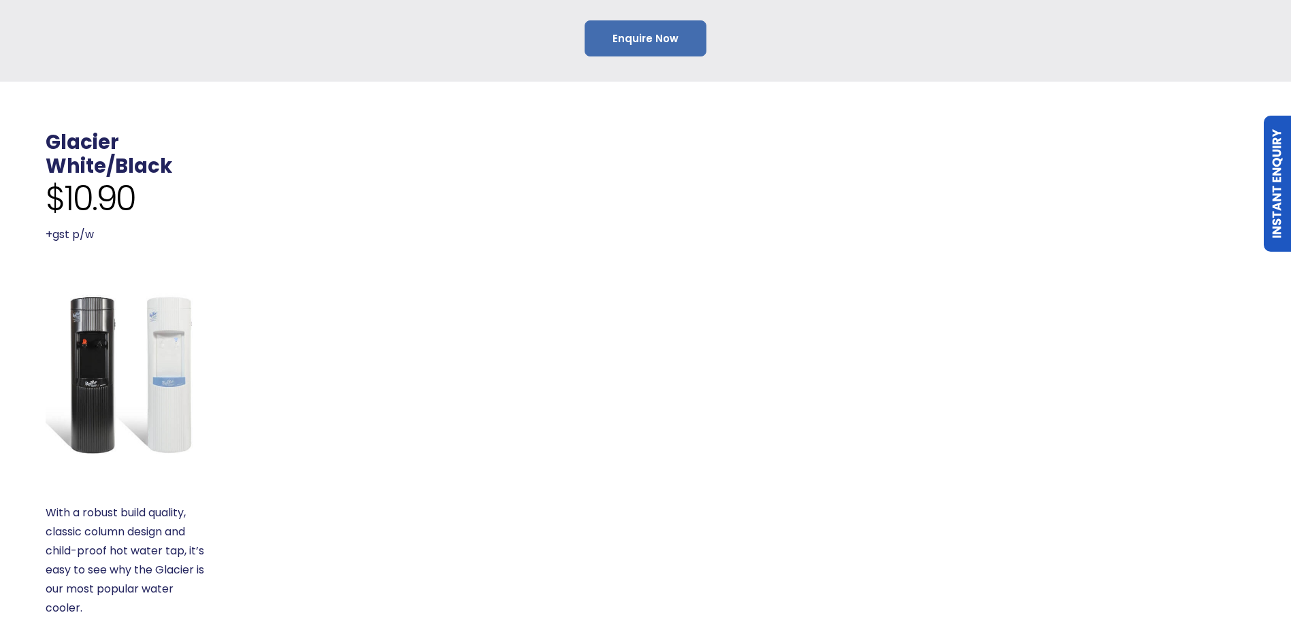
click at [646, 39] on link "Enquire Now" at bounding box center [645, 38] width 122 height 36
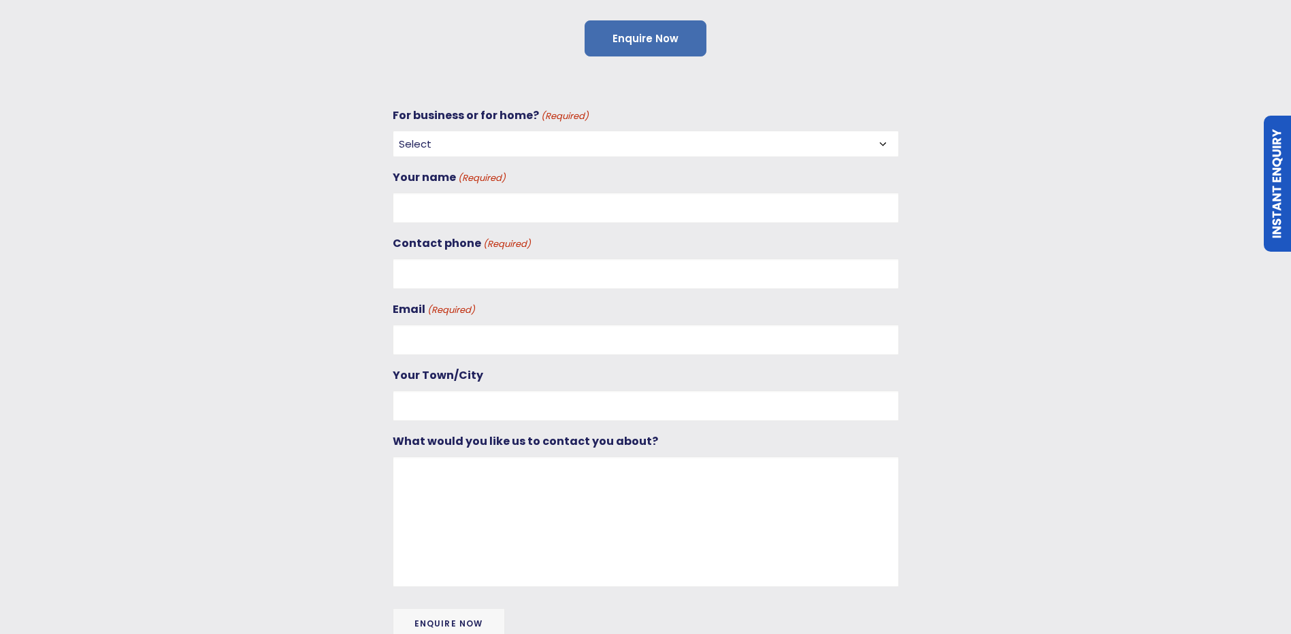
scroll to position [490, 0]
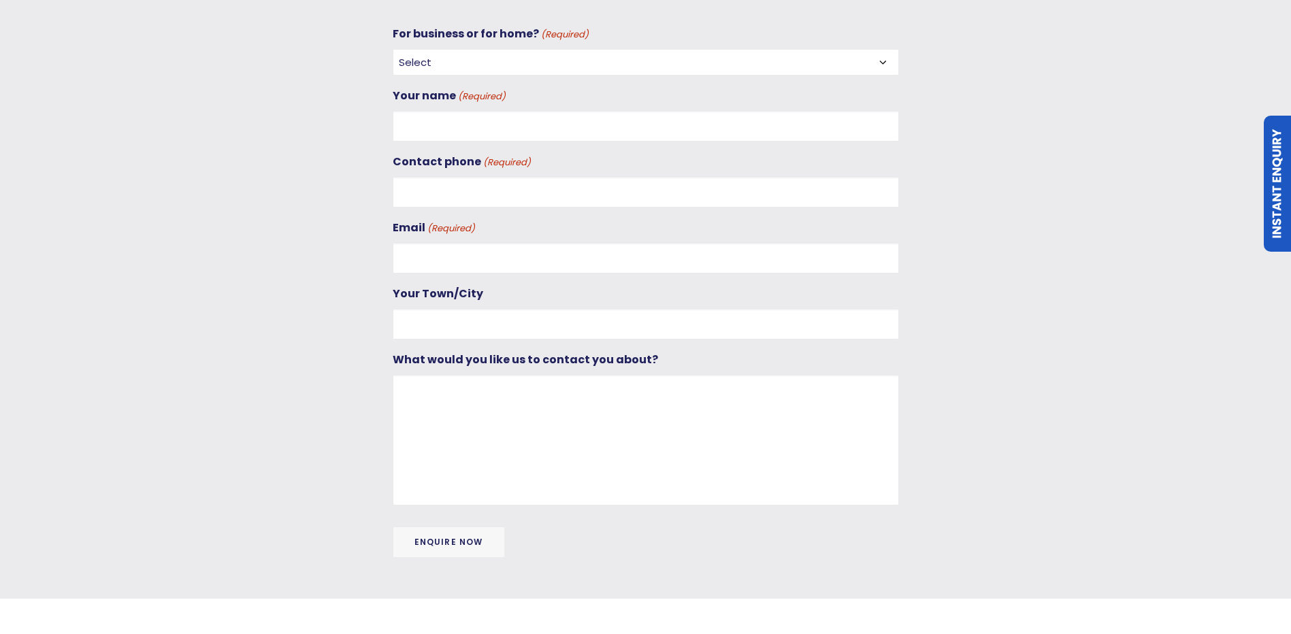
click at [659, 42] on div "For business or for home? (Required) Select For Business For Home" at bounding box center [646, 49] width 506 height 51
click at [657, 63] on select "Select For Business For Home" at bounding box center [646, 62] width 506 height 27
select select "For Home"
click at [393, 49] on select "Select For Business For Home" at bounding box center [646, 62] width 506 height 27
click at [621, 121] on input "Your name (Required)" at bounding box center [646, 126] width 506 height 31
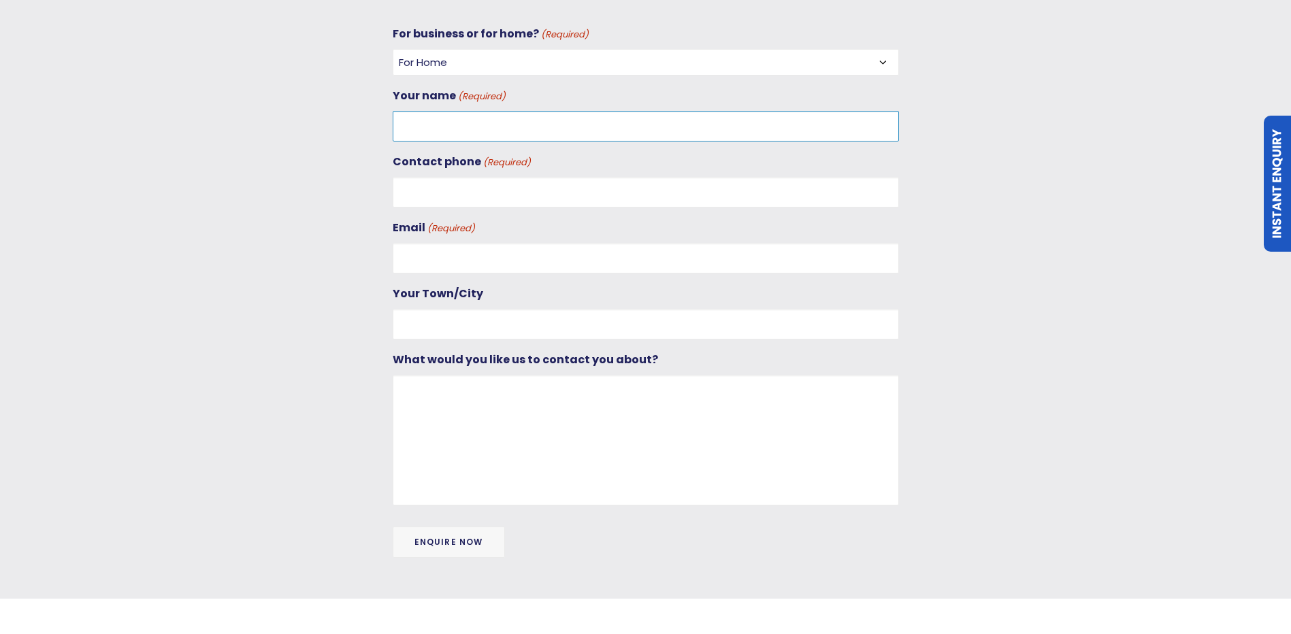
type input "[PERSON_NAME]"
type input "0211829918"
type input "cam@bigblue.co.nz"
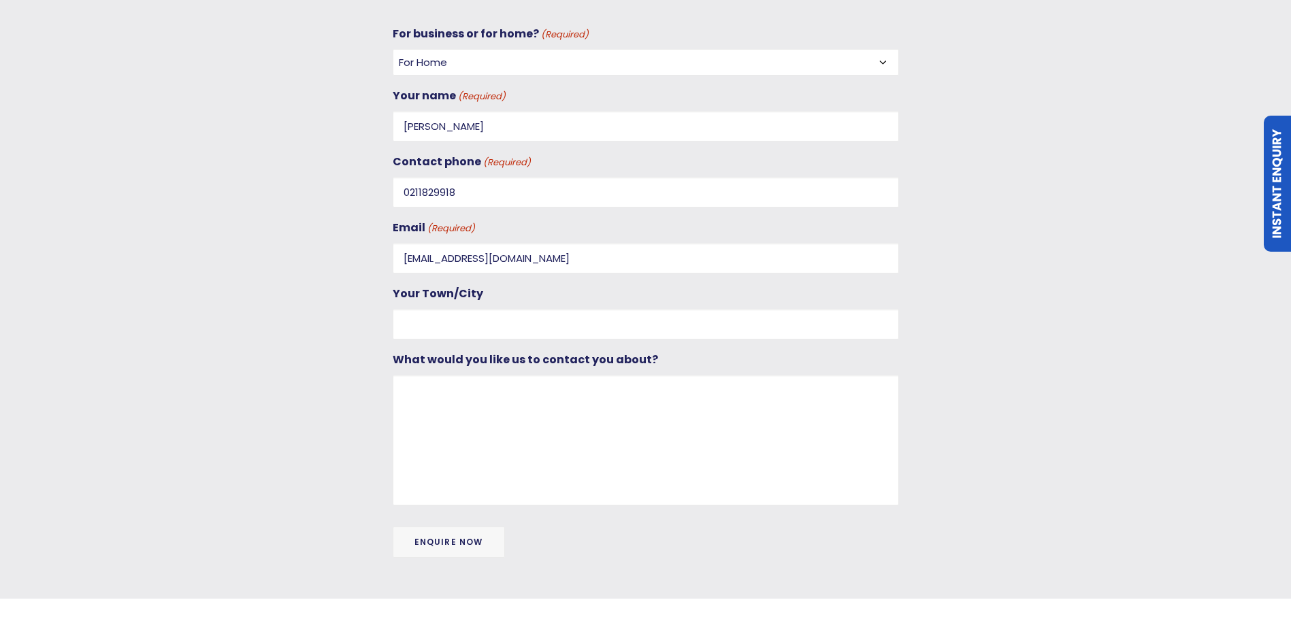
type input "[GEOGRAPHIC_DATA]"
click at [578, 420] on textarea "What would you like us to contact you about?" at bounding box center [646, 440] width 506 height 131
type textarea ";ll;;;l"
click at [475, 543] on input "Enquire Now" at bounding box center [449, 542] width 112 height 31
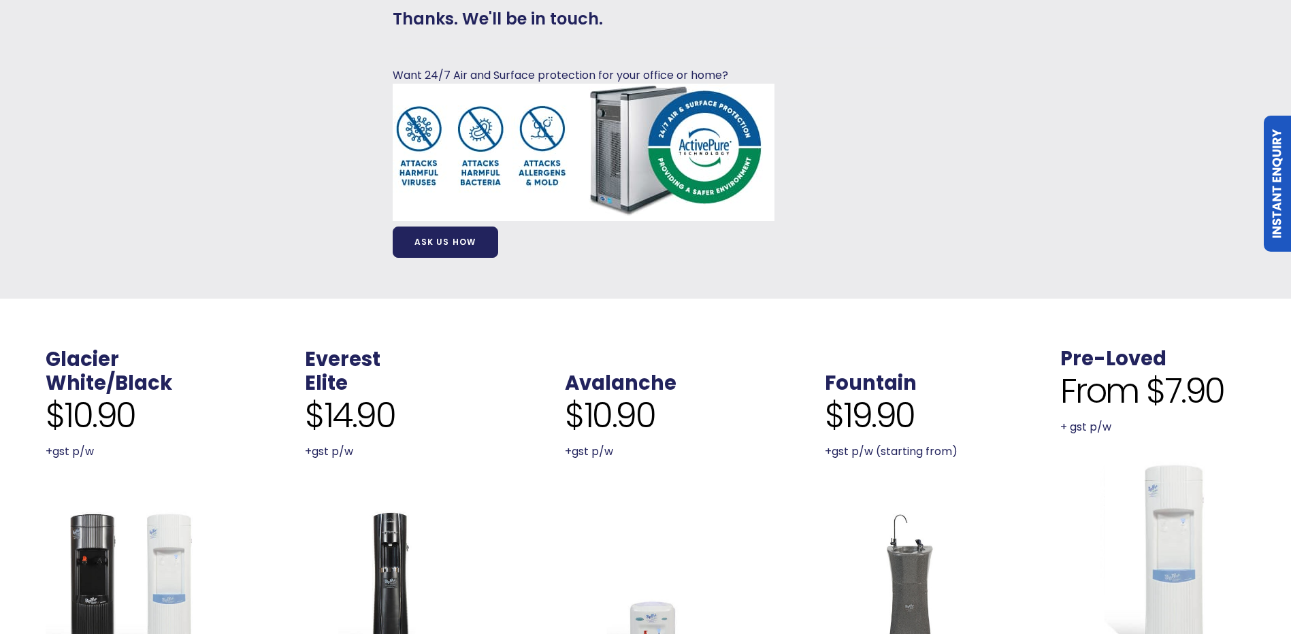
scroll to position [121, 0]
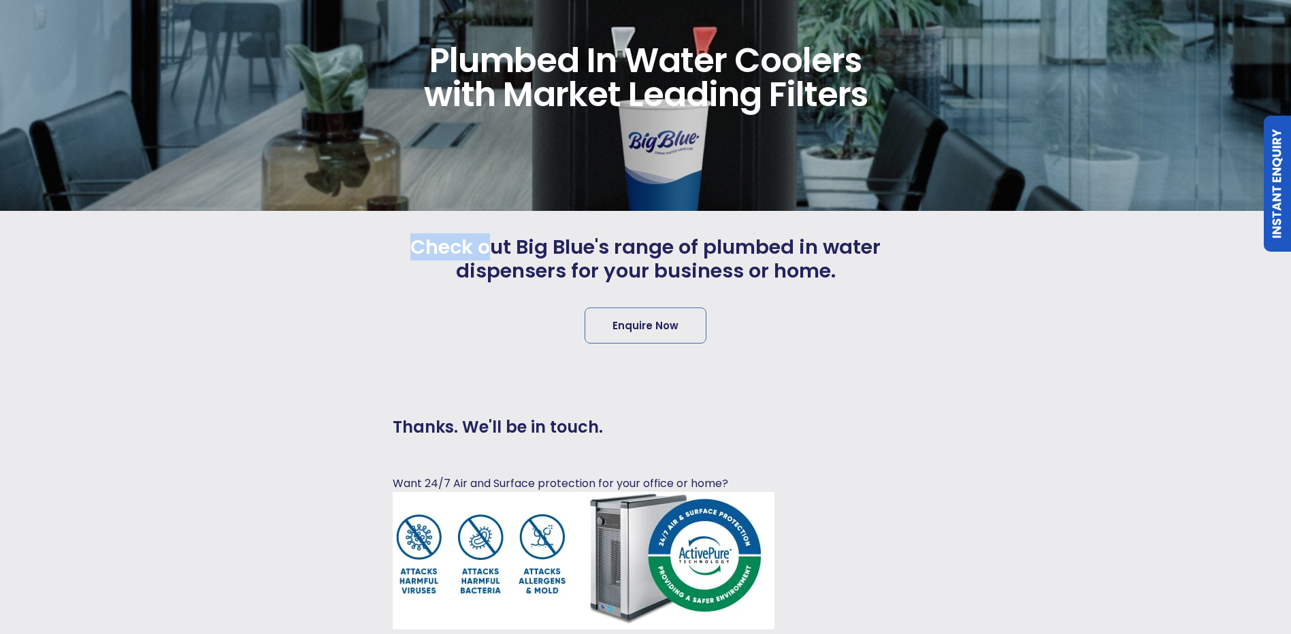
drag, startPoint x: 412, startPoint y: 251, endPoint x: 493, endPoint y: 254, distance: 81.0
click at [493, 254] on span "Check out Big Blue's range of plumbed in water dispensers for your business or …" at bounding box center [646, 259] width 506 height 48
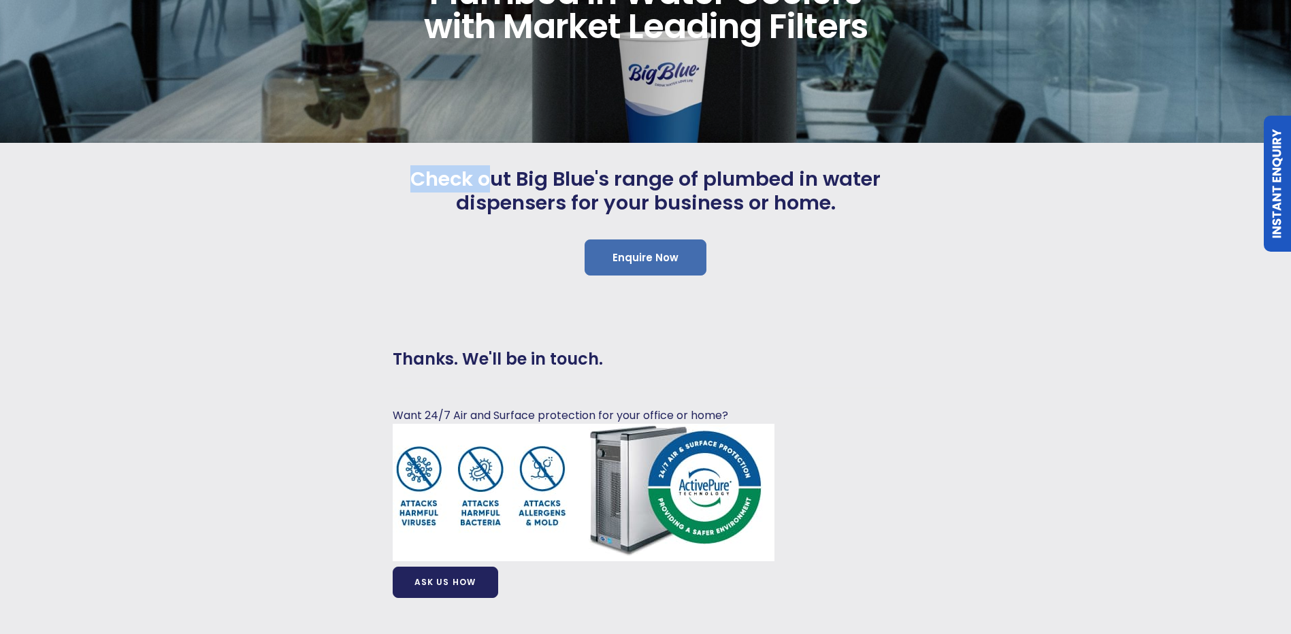
click at [618, 246] on link "Enquire Now" at bounding box center [645, 258] width 122 height 36
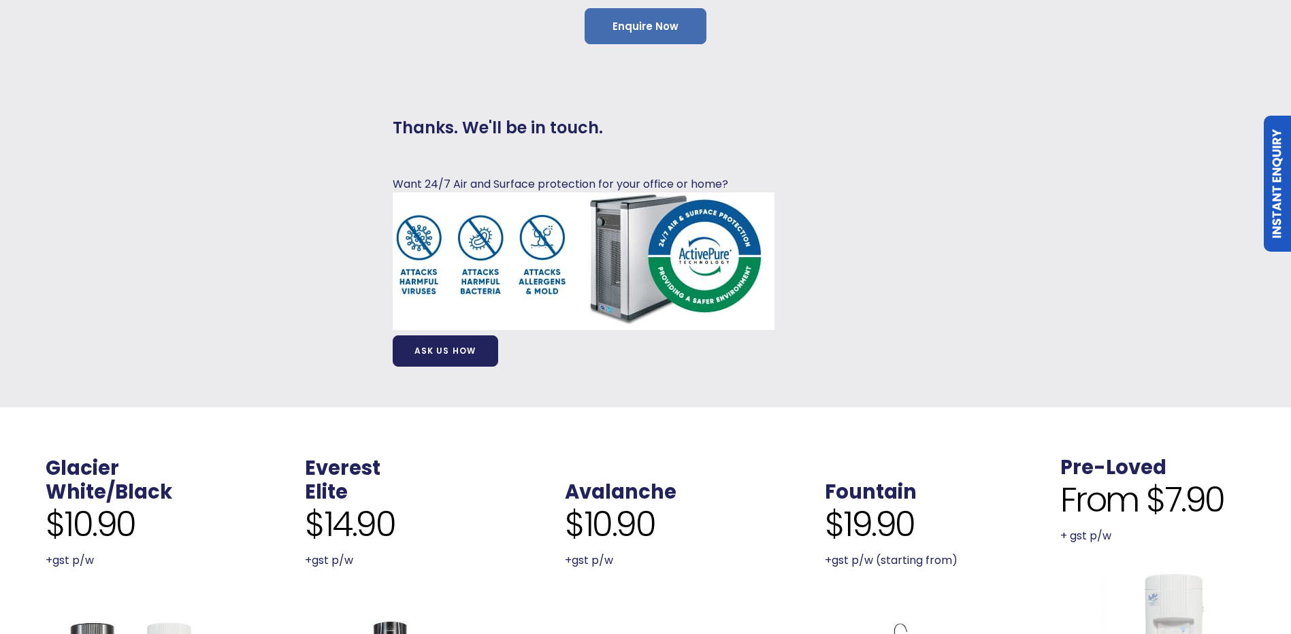
scroll to position [490, 0]
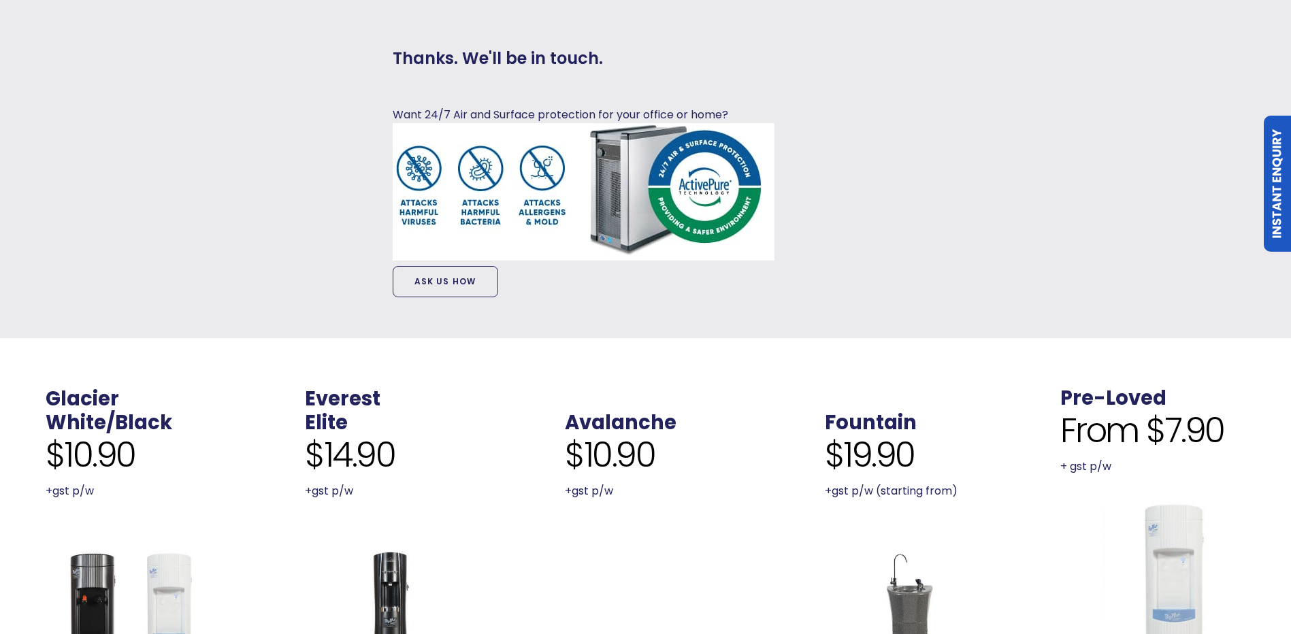
click at [459, 282] on link "Ask Us How" at bounding box center [445, 281] width 105 height 31
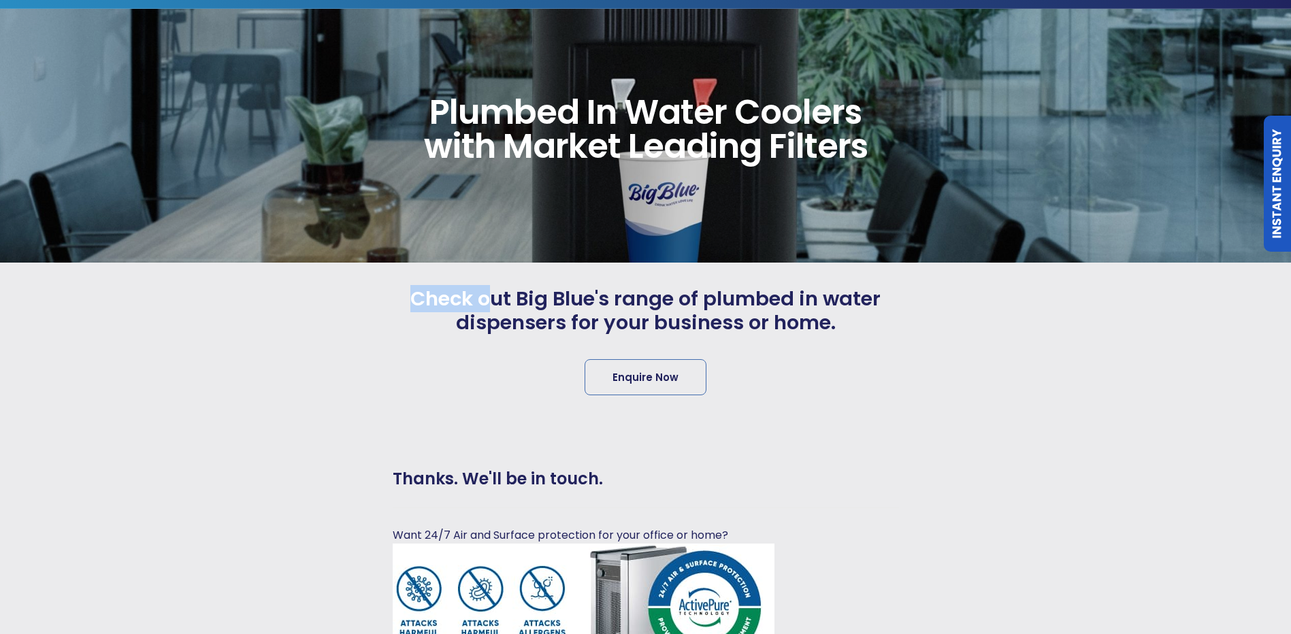
scroll to position [0, 0]
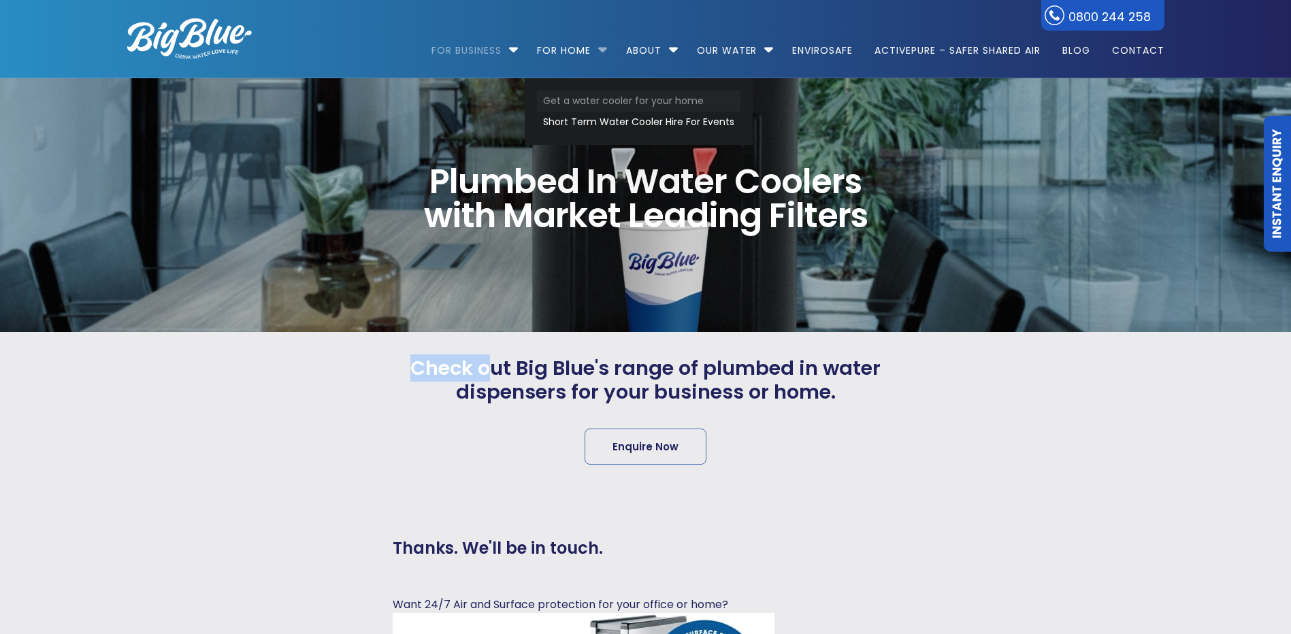
click at [560, 93] on link "Get a water cooler for your home" at bounding box center [638, 100] width 203 height 21
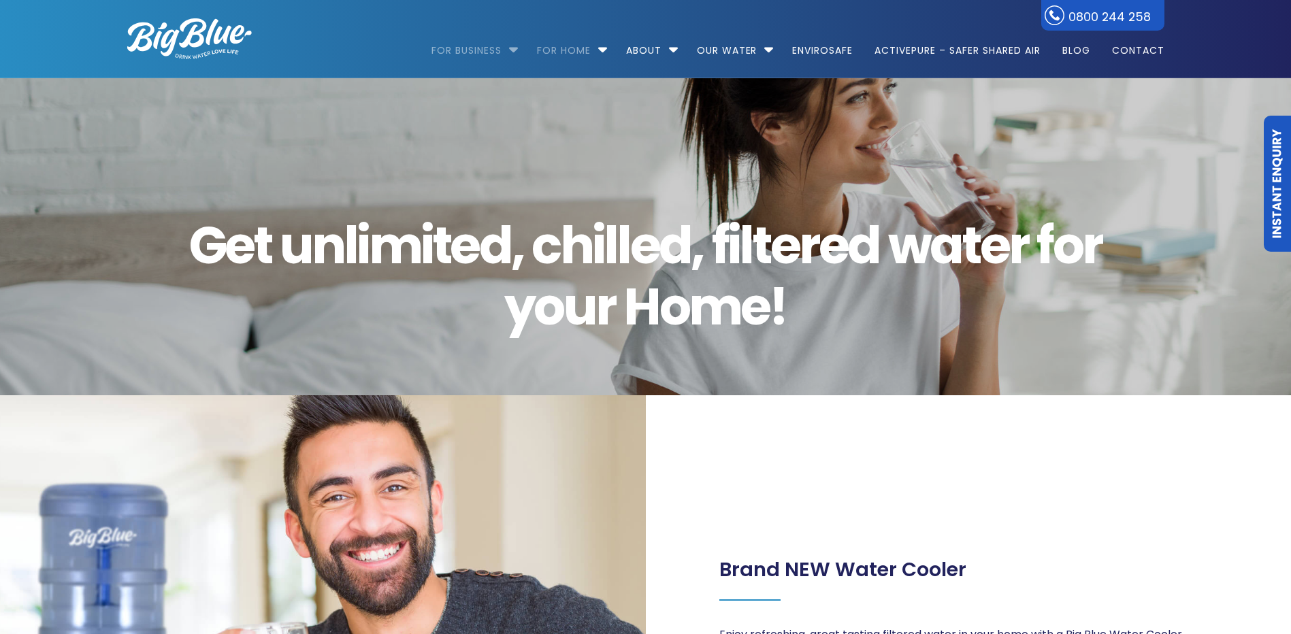
click at [474, 54] on link "For Business" at bounding box center [471, 44] width 80 height 88
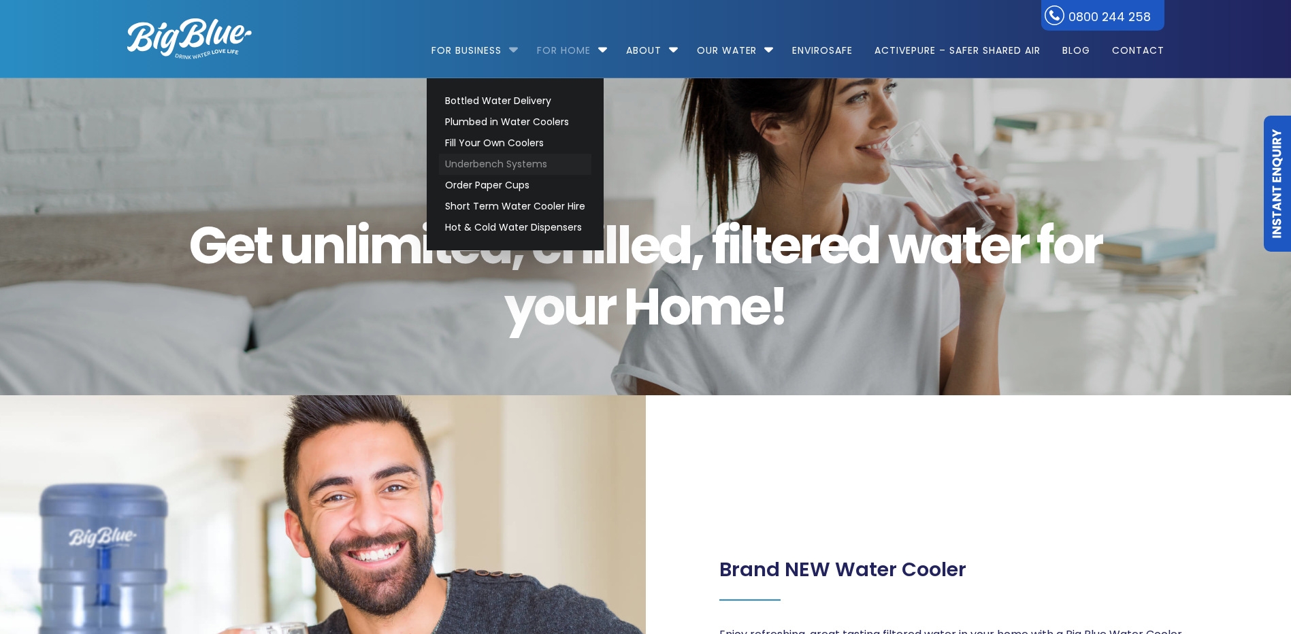
click at [463, 167] on link "Underbench Systems" at bounding box center [515, 164] width 152 height 21
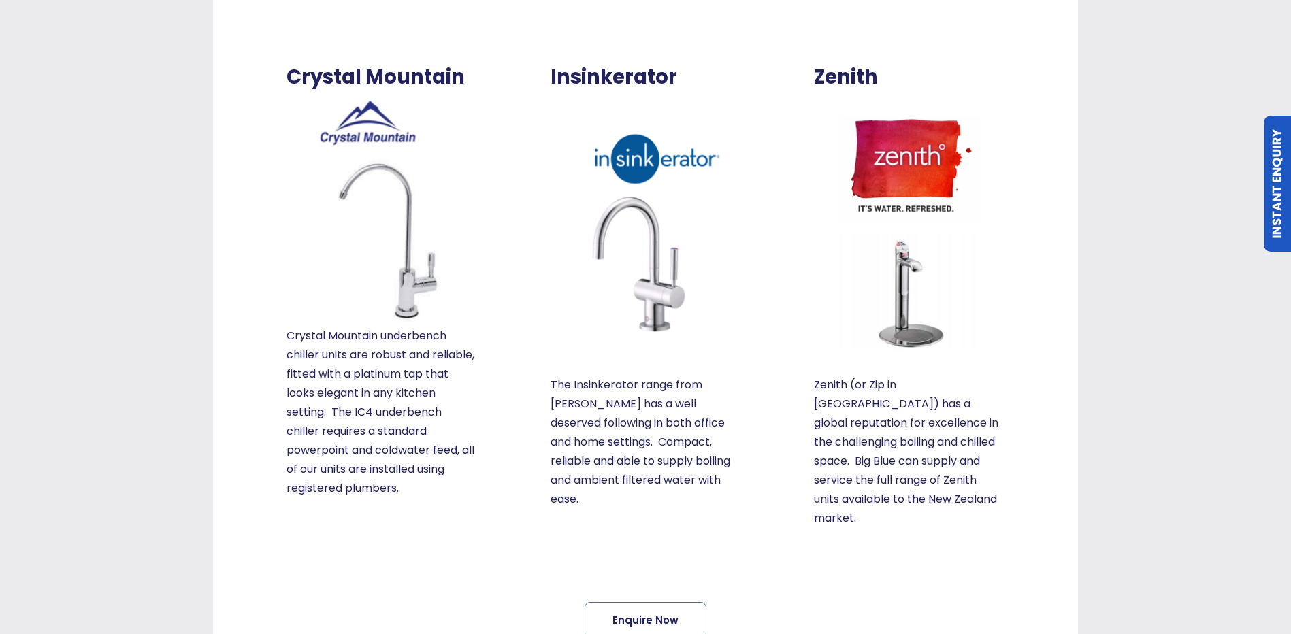
click at [1271, 189] on link "Instant Enquiry" at bounding box center [1277, 184] width 27 height 136
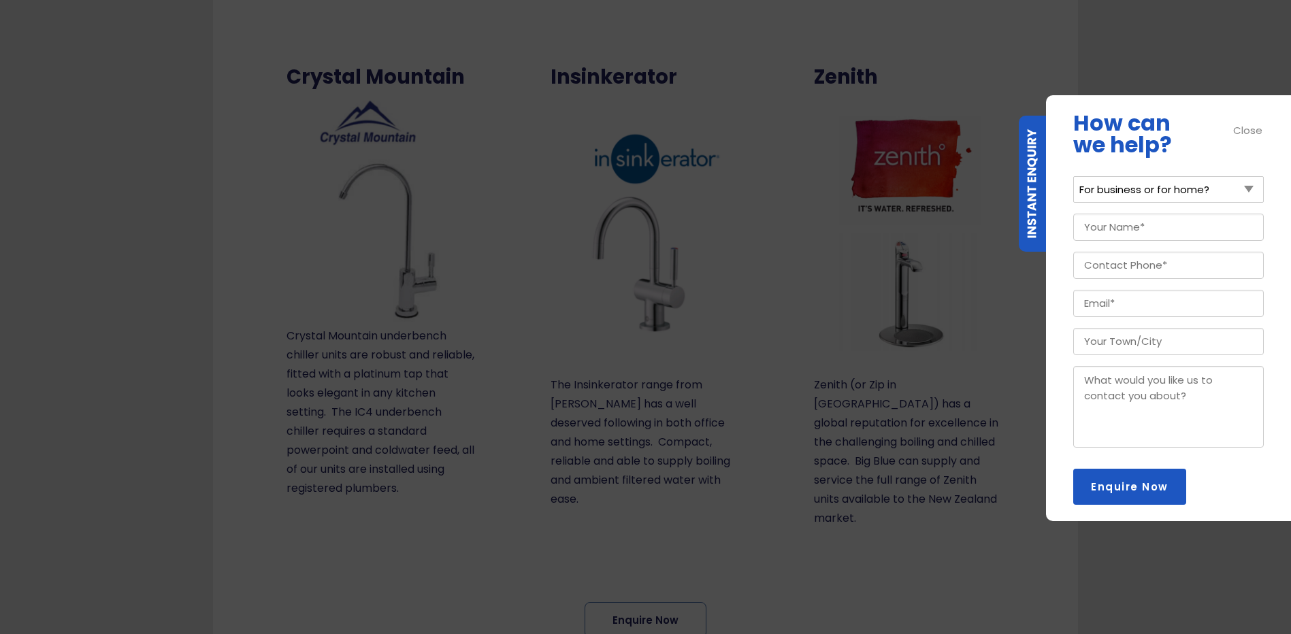
click at [1176, 192] on select "For business or for home? For Business For Home" at bounding box center [1168, 189] width 191 height 27
select select "For Business"
click at [1073, 176] on select "For business or for home? For Business For Home" at bounding box center [1168, 189] width 191 height 27
click at [1152, 231] on input "Your Name (Required)" at bounding box center [1168, 227] width 191 height 27
type input "Cam Simmonds"
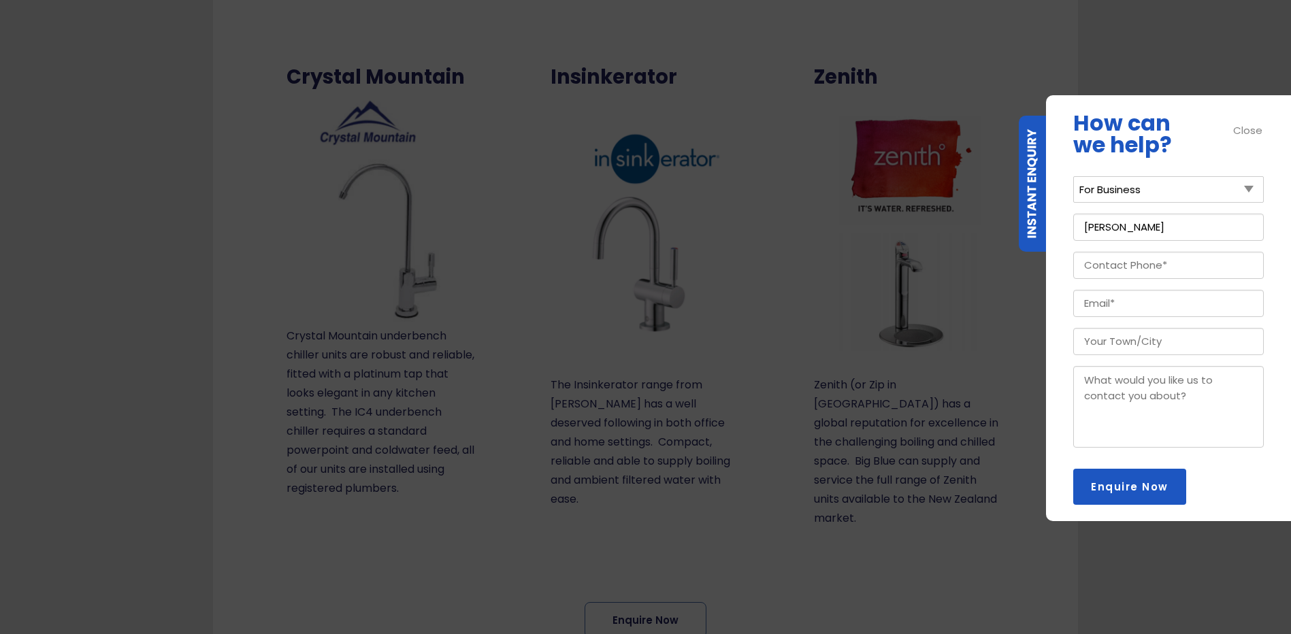
type input "0211829918"
type input "cam@bigblue.co.nz"
type input "Auckland"
click at [1126, 392] on textarea "Message" at bounding box center [1168, 407] width 191 height 82
type textarea "rtrththg"
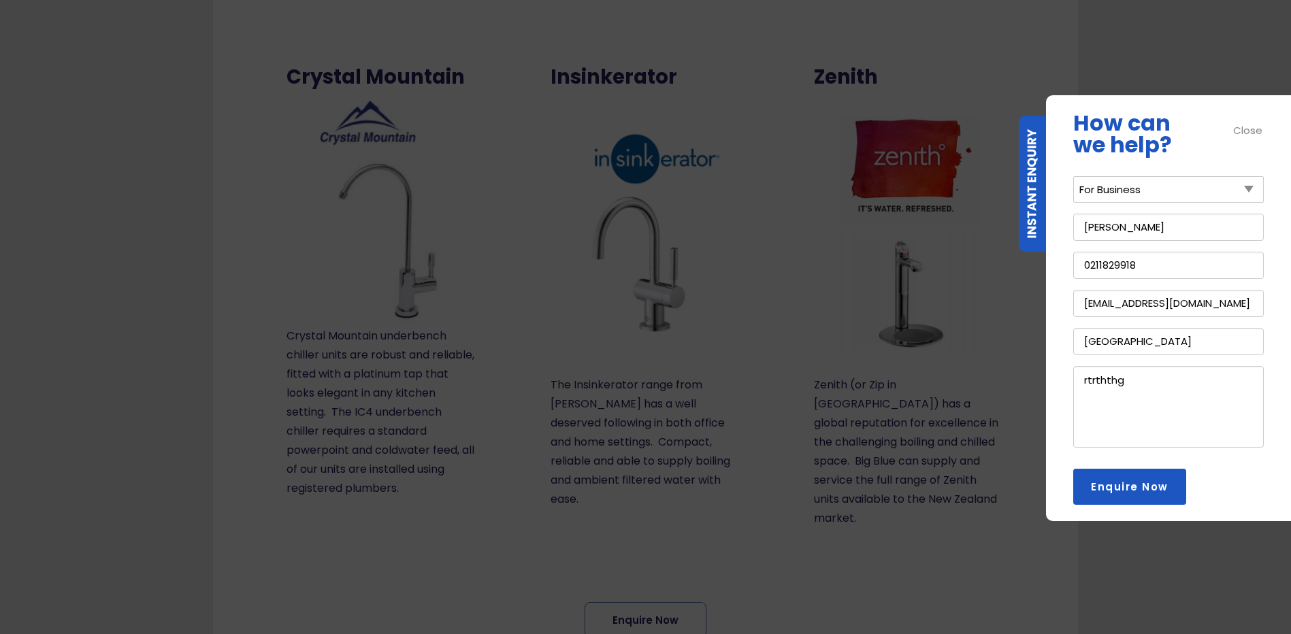
click at [1120, 495] on input "Enquire Now" at bounding box center [1129, 487] width 113 height 36
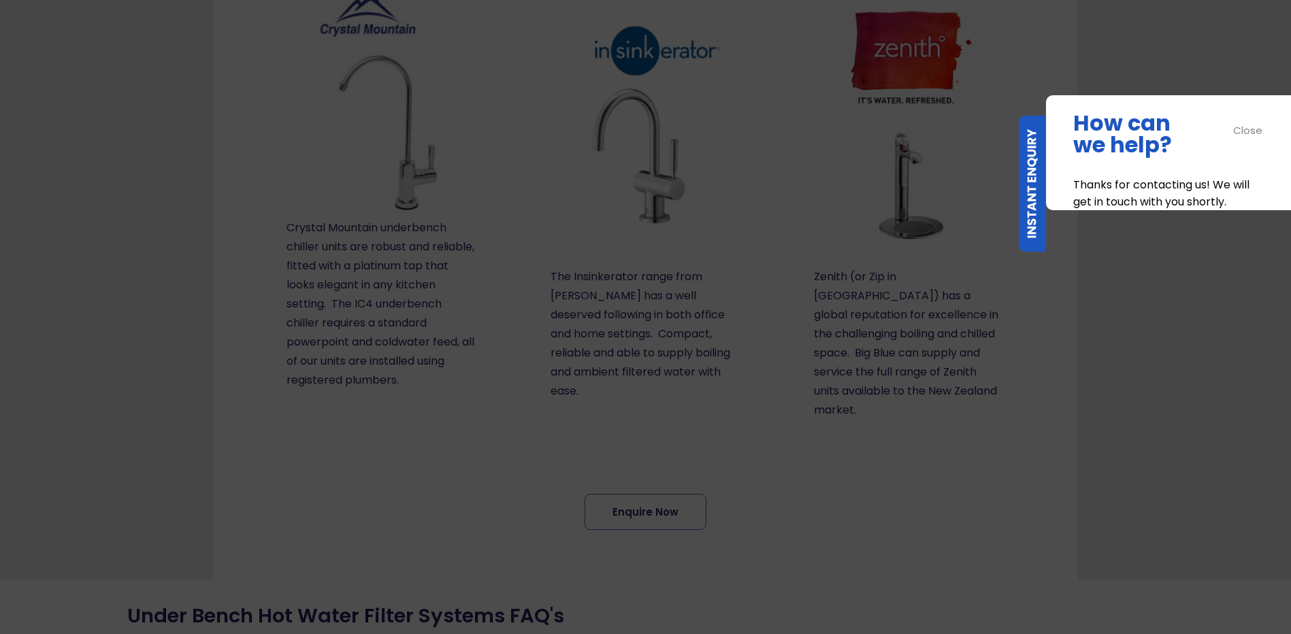
scroll to position [380, 0]
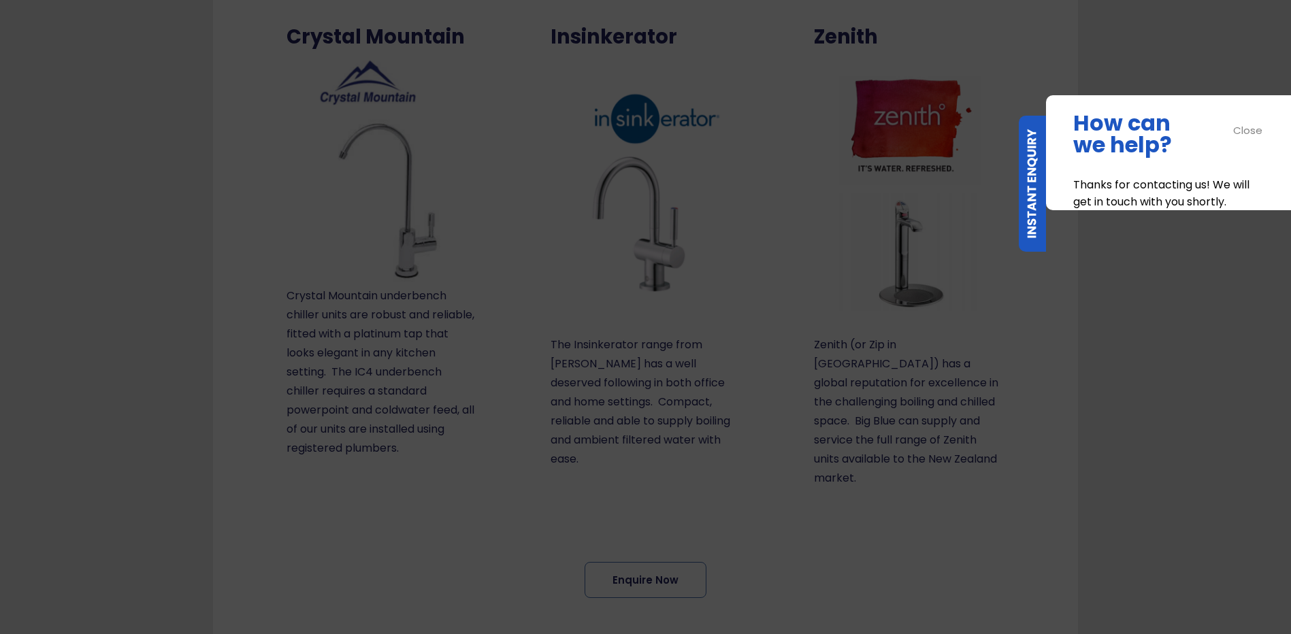
click at [1259, 127] on div "Close" at bounding box center [1248, 130] width 31 height 16
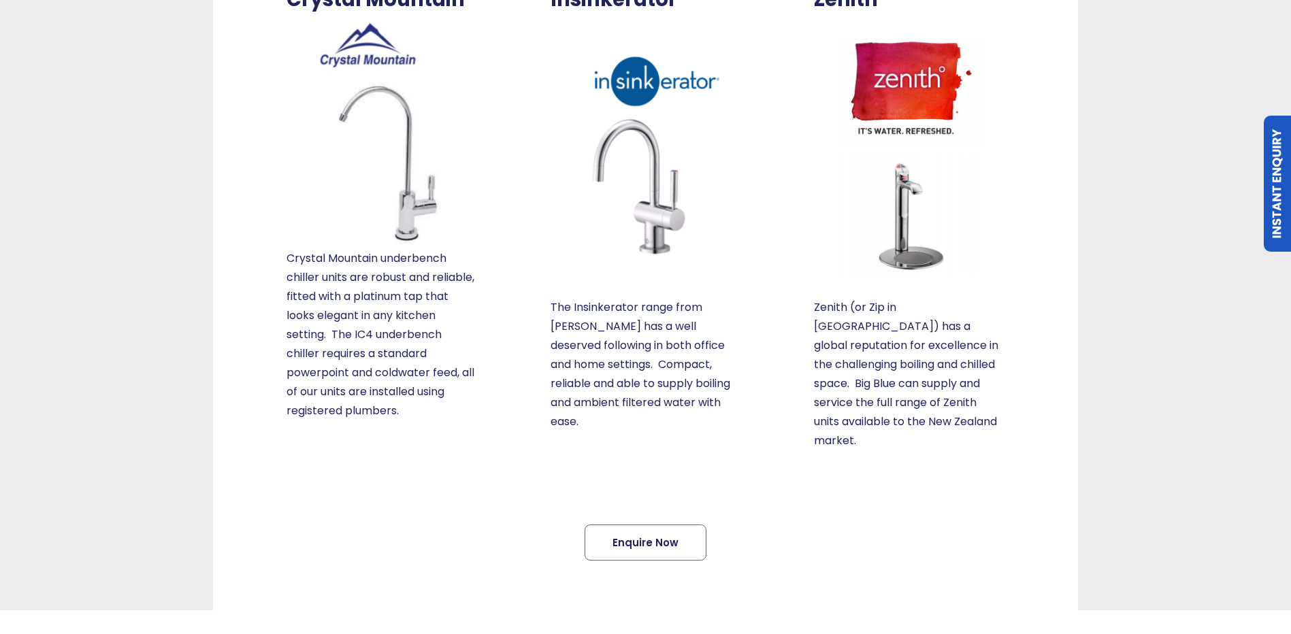
scroll to position [653, 0]
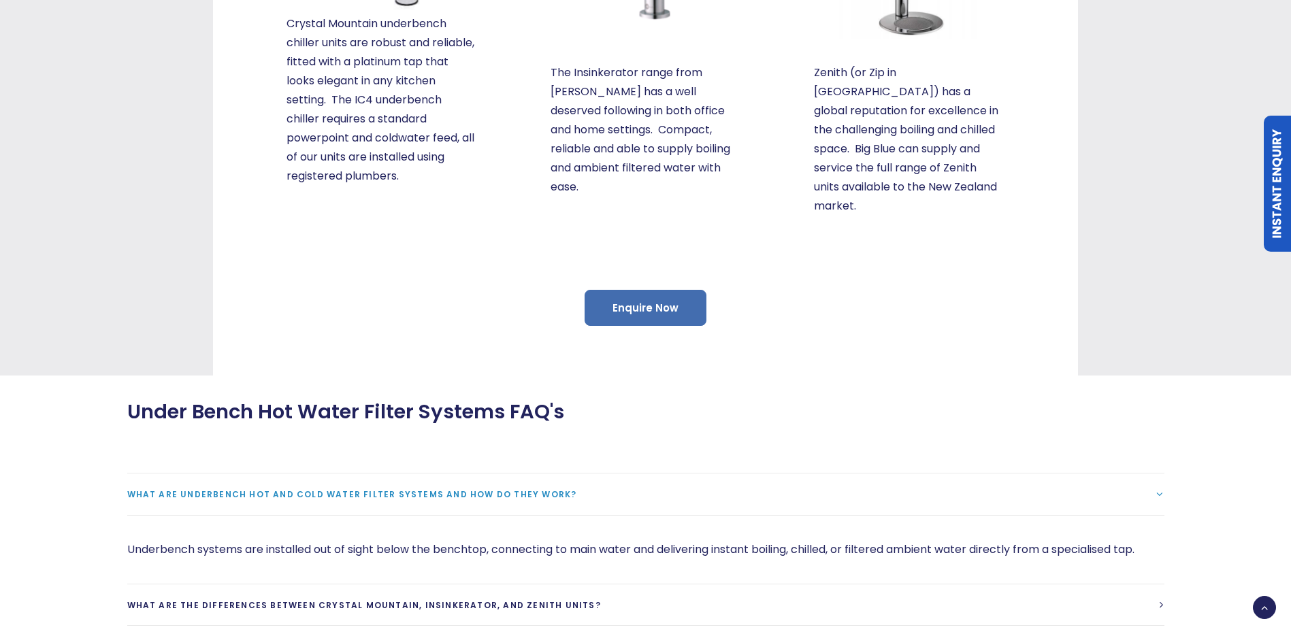
click at [656, 290] on link "Enquire Now" at bounding box center [645, 308] width 122 height 36
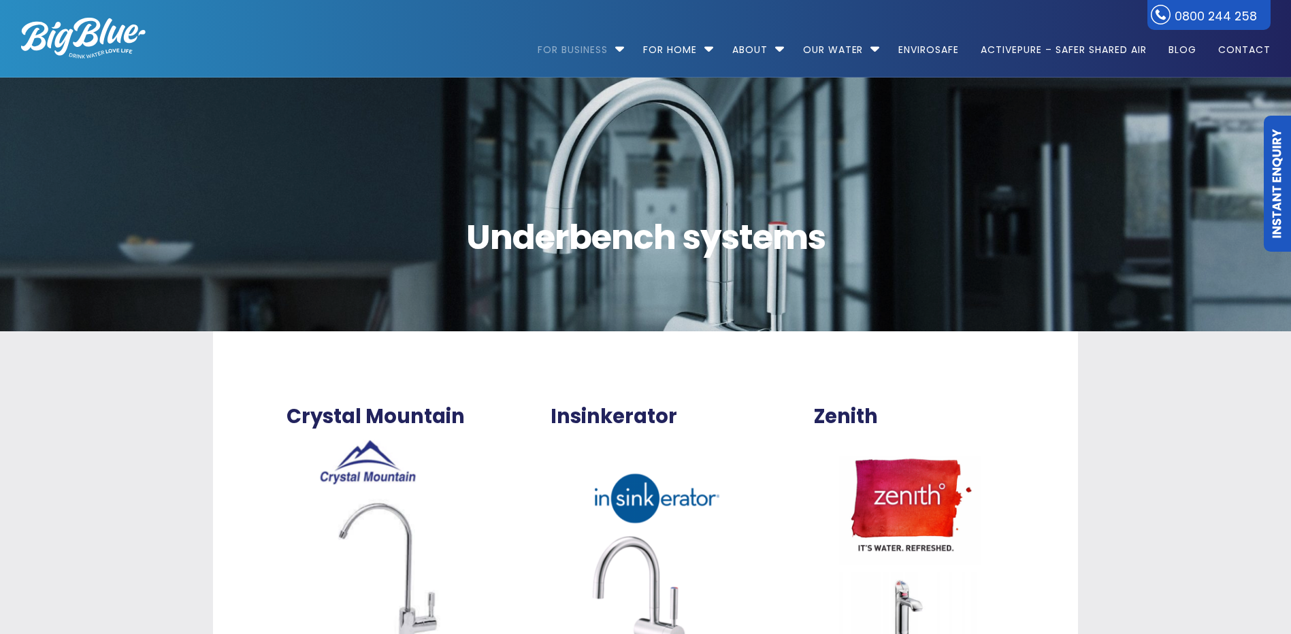
scroll to position [0, 0]
click at [1249, 44] on link "Contact" at bounding box center [1239, 44] width 62 height 88
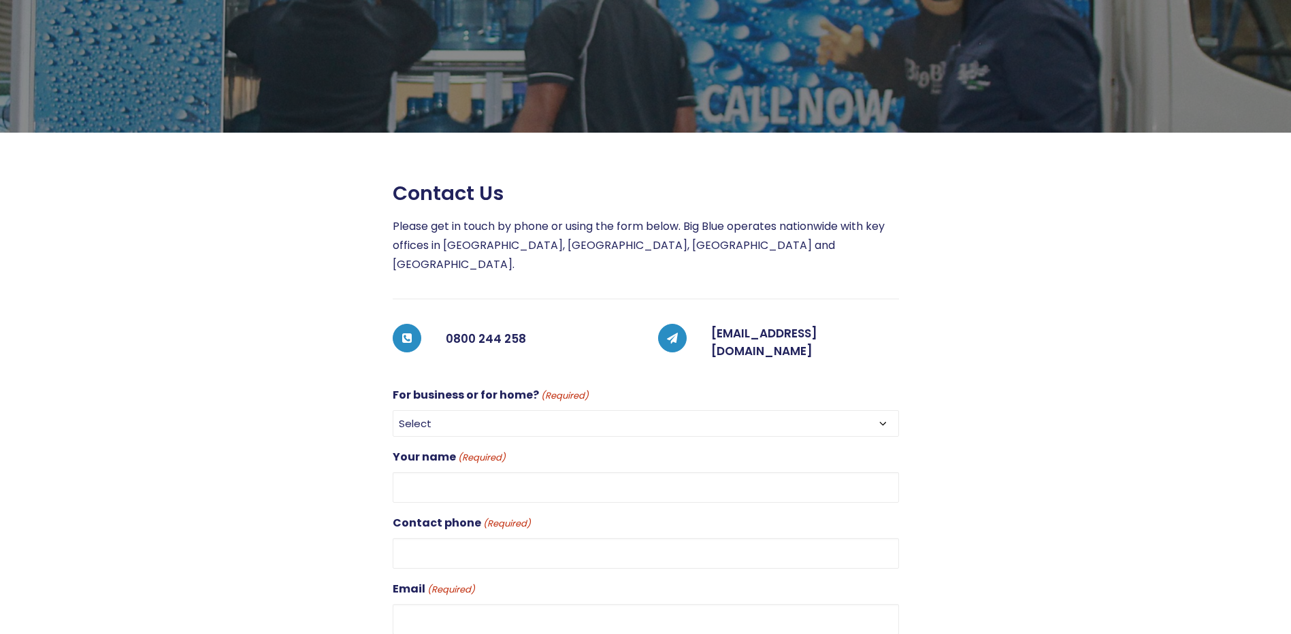
scroll to position [136, 0]
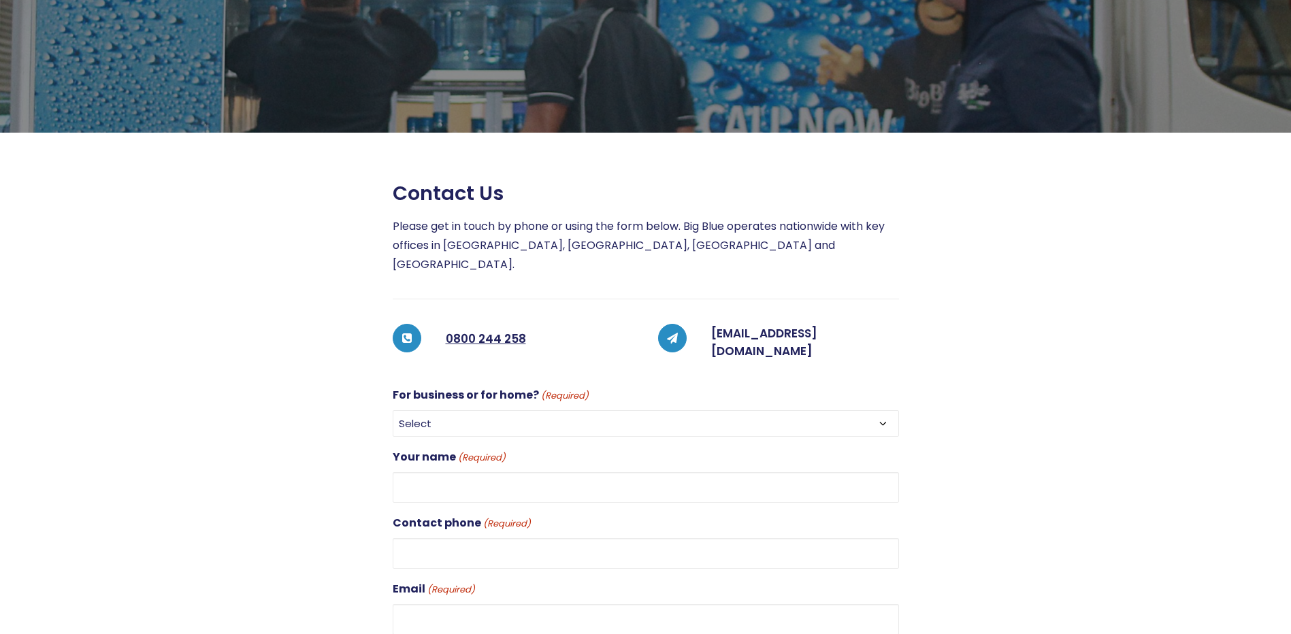
click at [559, 410] on select "Select For Business For Home" at bounding box center [646, 423] width 506 height 27
click at [393, 410] on select "Select For Business For Home" at bounding box center [646, 423] width 506 height 27
drag, startPoint x: 534, startPoint y: 399, endPoint x: 534, endPoint y: 409, distance: 9.5
click at [534, 410] on select "Select For Business For Home" at bounding box center [646, 423] width 506 height 27
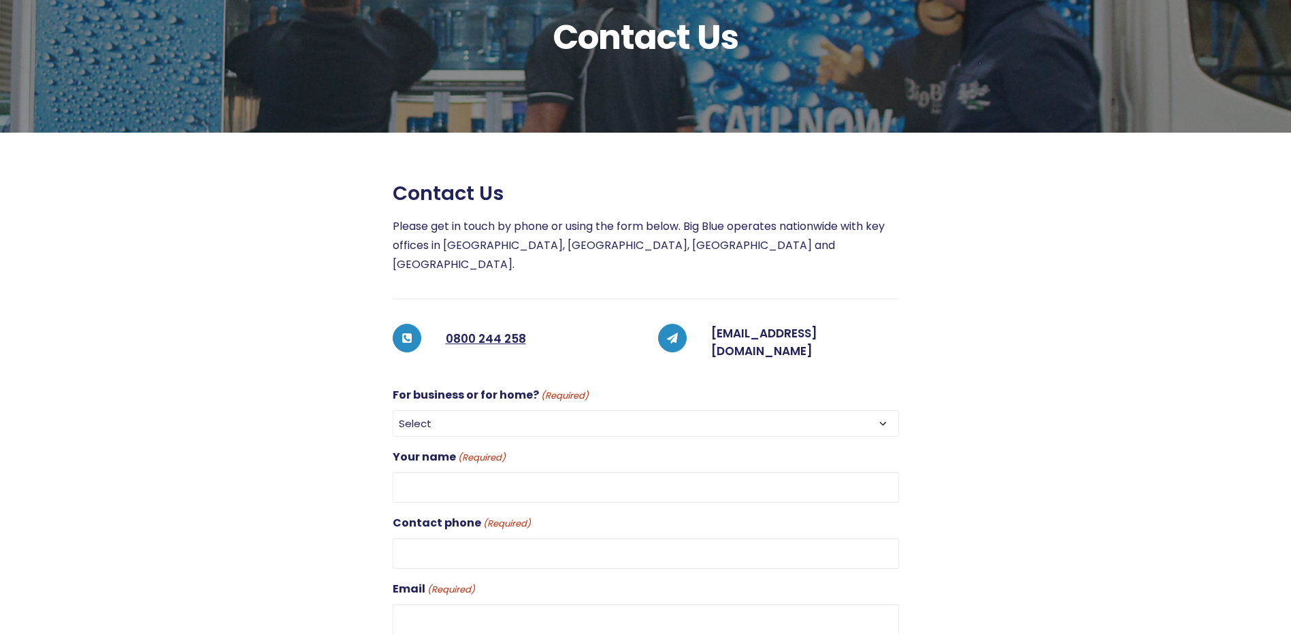
select select "For Business"
click at [393, 410] on select "Select For Business For Home" at bounding box center [646, 423] width 506 height 27
click at [604, 410] on select "Select For Business For Home" at bounding box center [646, 423] width 506 height 27
click at [393, 410] on select "Select For Business For Home" at bounding box center [646, 423] width 506 height 27
click at [563, 472] on input "Your name (Required)" at bounding box center [646, 487] width 506 height 31
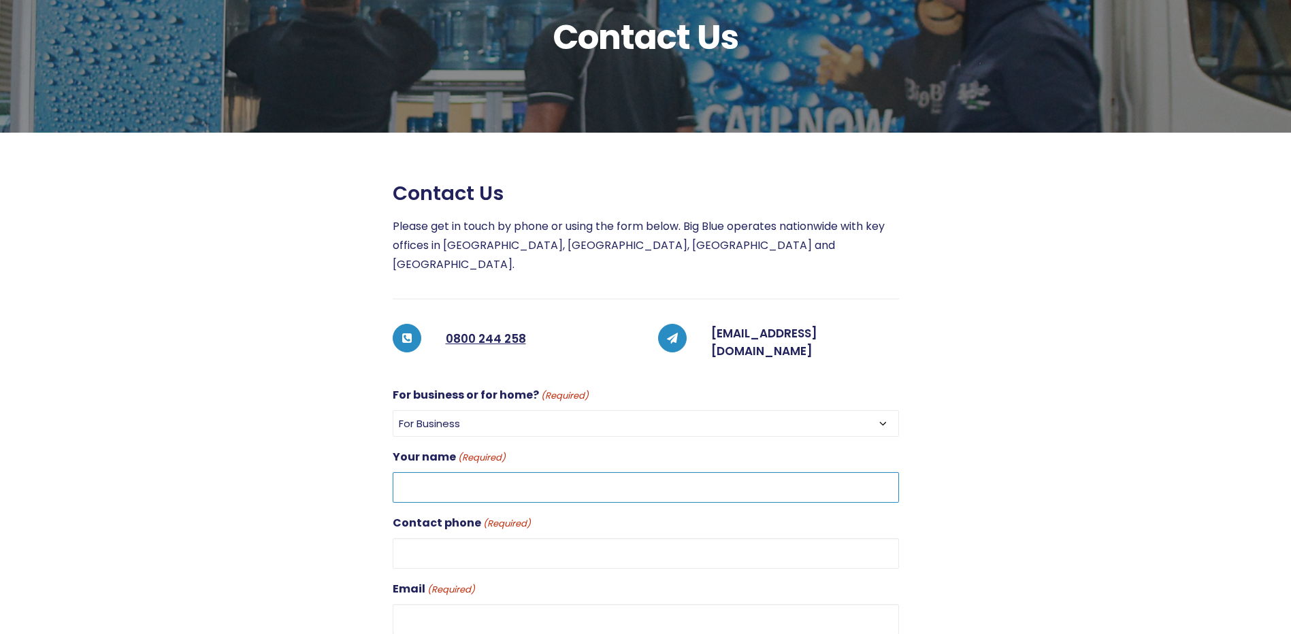
type input "Cam Simmonds"
type input "0211829918"
type input "cam@bigblue.co.nz"
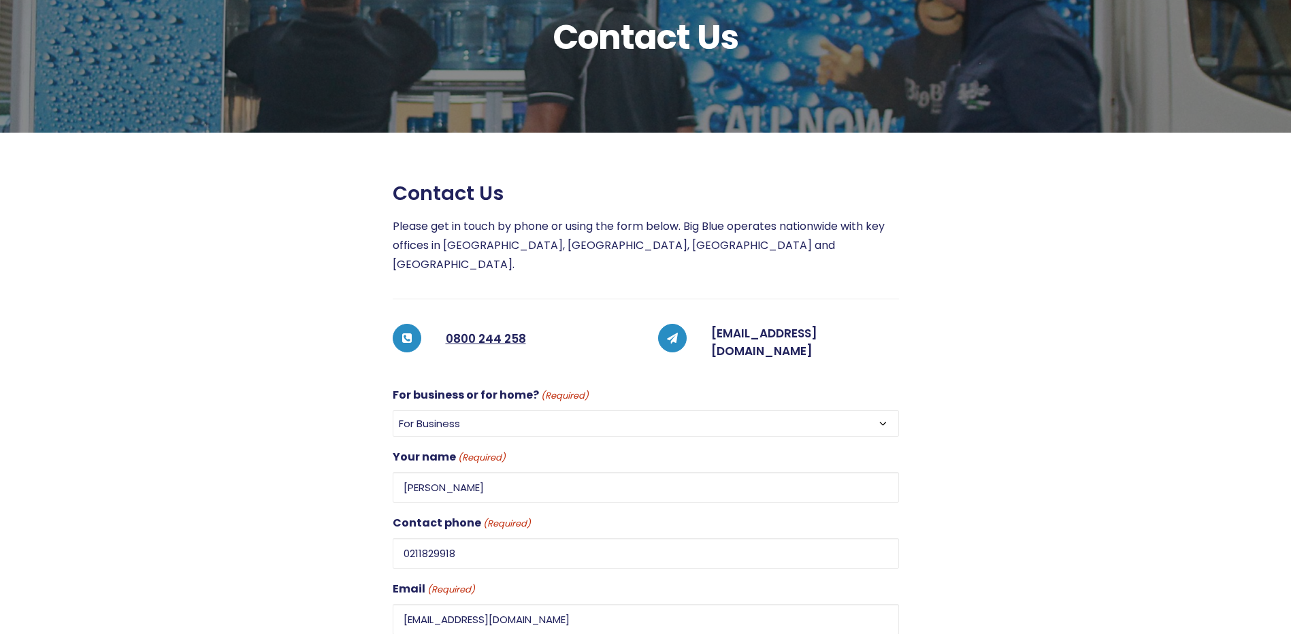
type input "[GEOGRAPHIC_DATA]"
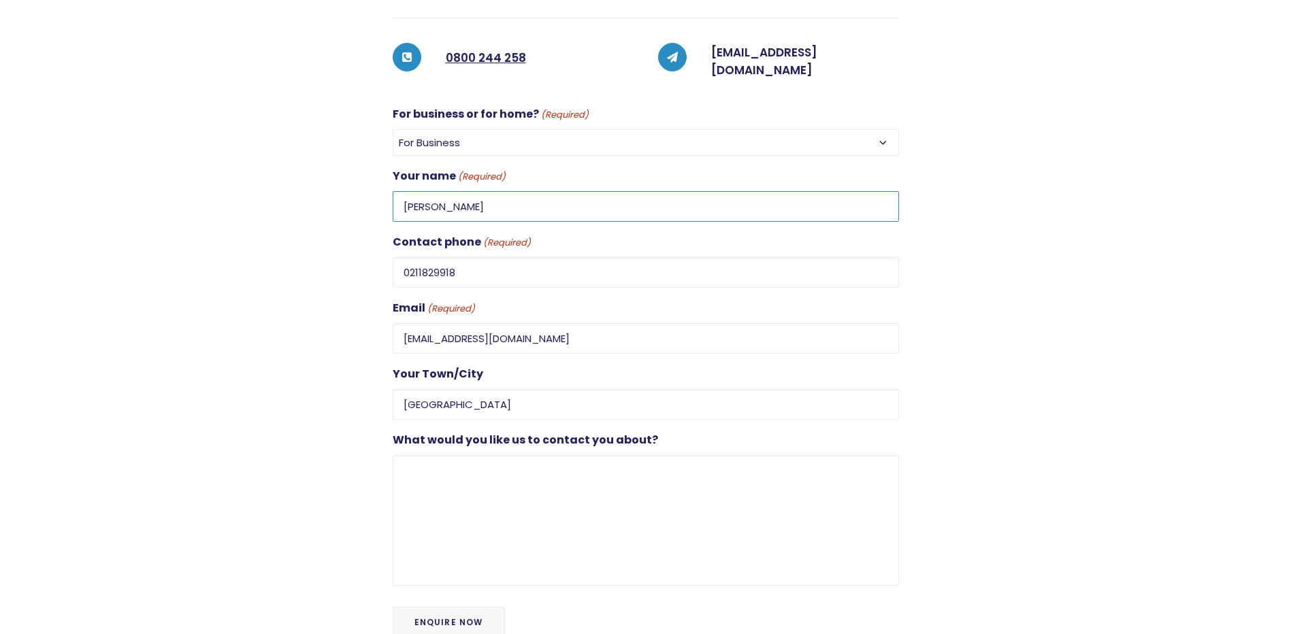
scroll to position [476, 0]
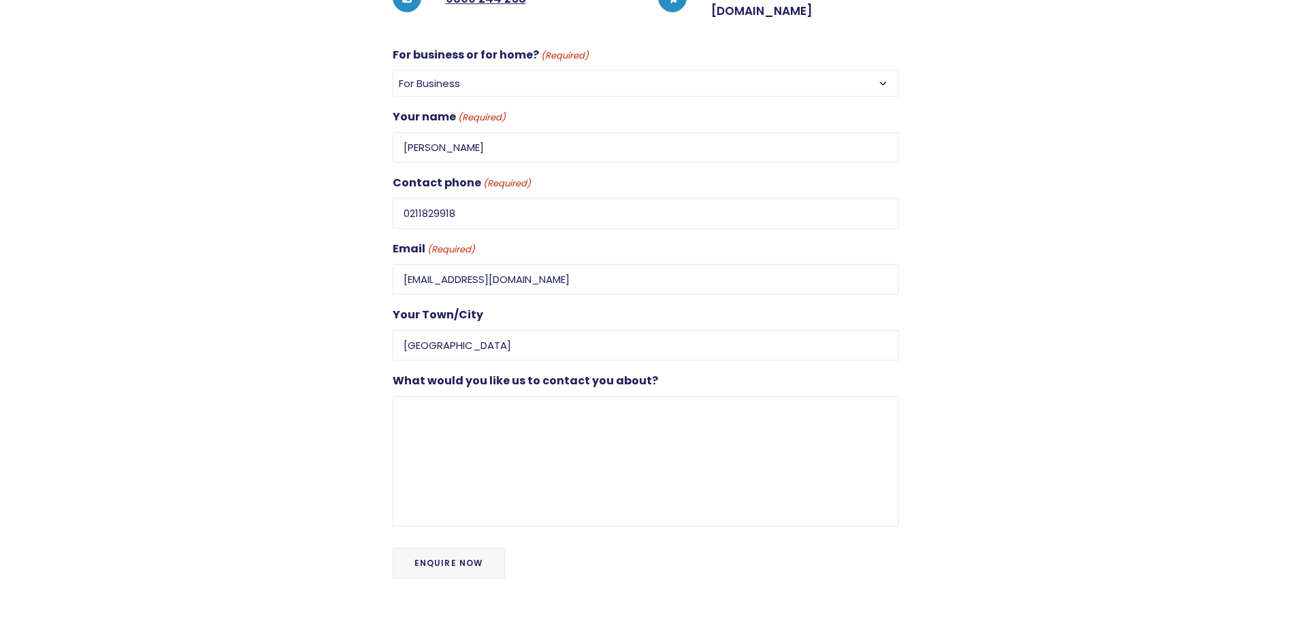
drag, startPoint x: 535, startPoint y: 475, endPoint x: 542, endPoint y: 424, distance: 51.5
click at [535, 474] on div "Contact Us Contact us Please get in touch by phone or using the form below. Big…" at bounding box center [646, 123] width 1298 height 1042
click at [521, 424] on textarea "What would you like us to contact you about?" at bounding box center [646, 461] width 506 height 131
type textarea ",l/;l?lk;;'"
click at [467, 556] on div "Enquire Now" at bounding box center [646, 563] width 506 height 65
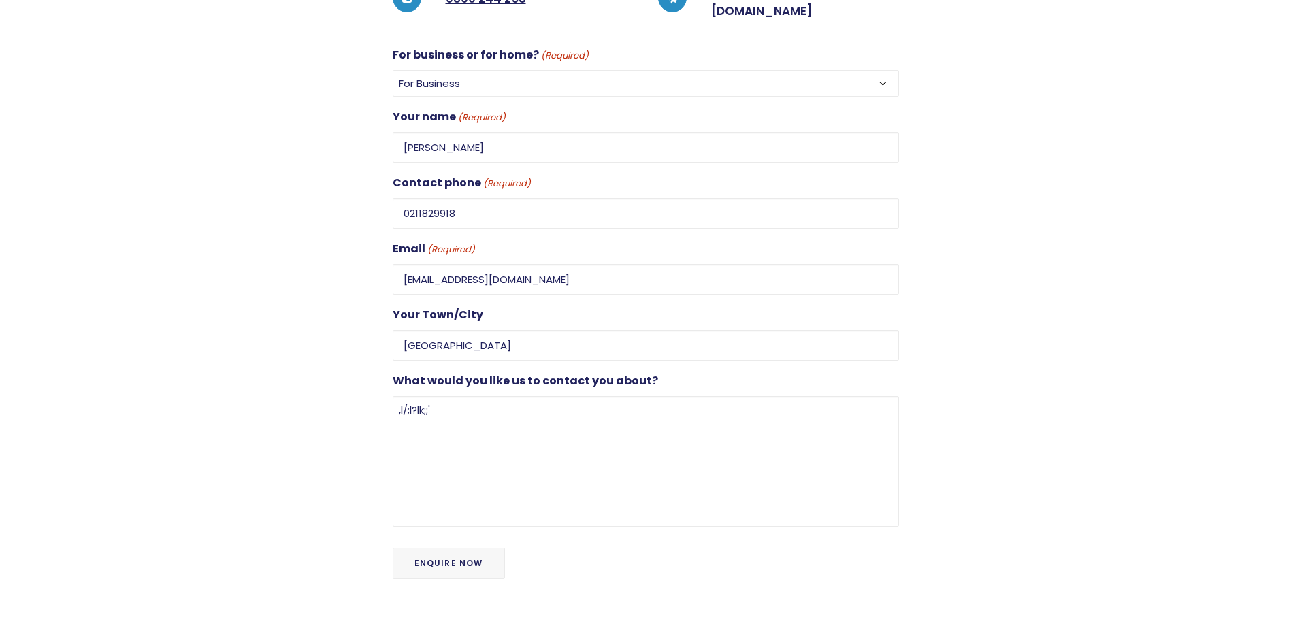
click at [465, 548] on input "Enquire Now" at bounding box center [449, 563] width 112 height 31
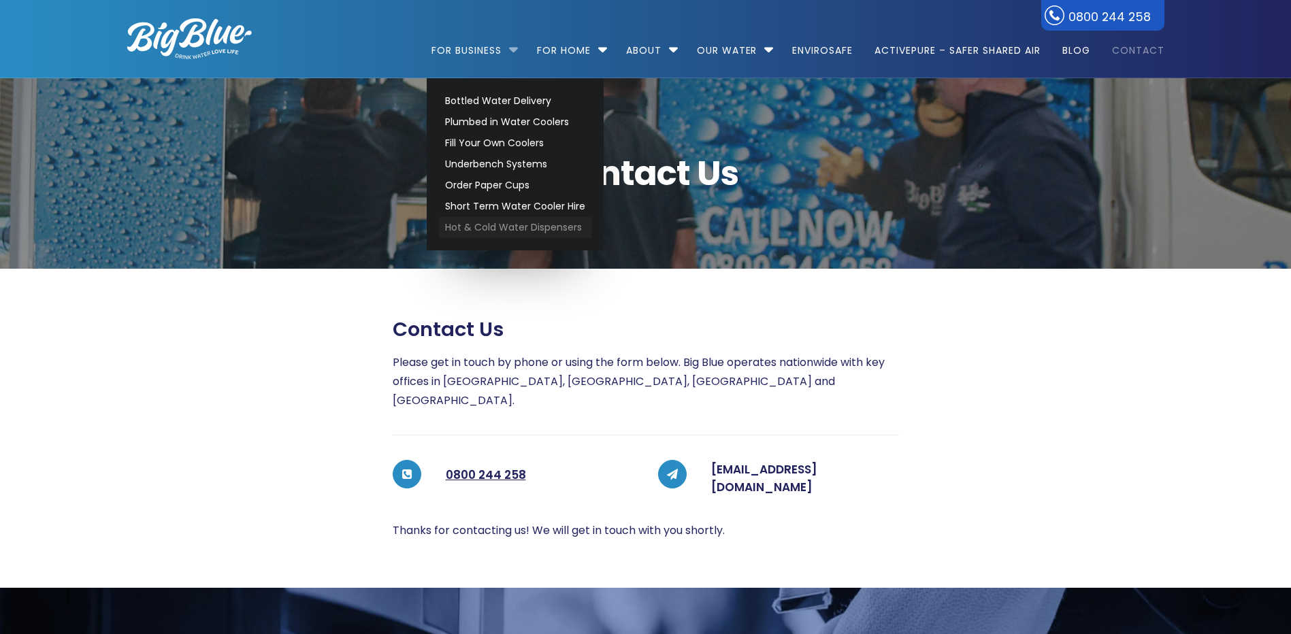
click at [474, 230] on link "Hot & Cold Water Dispensers" at bounding box center [515, 227] width 152 height 21
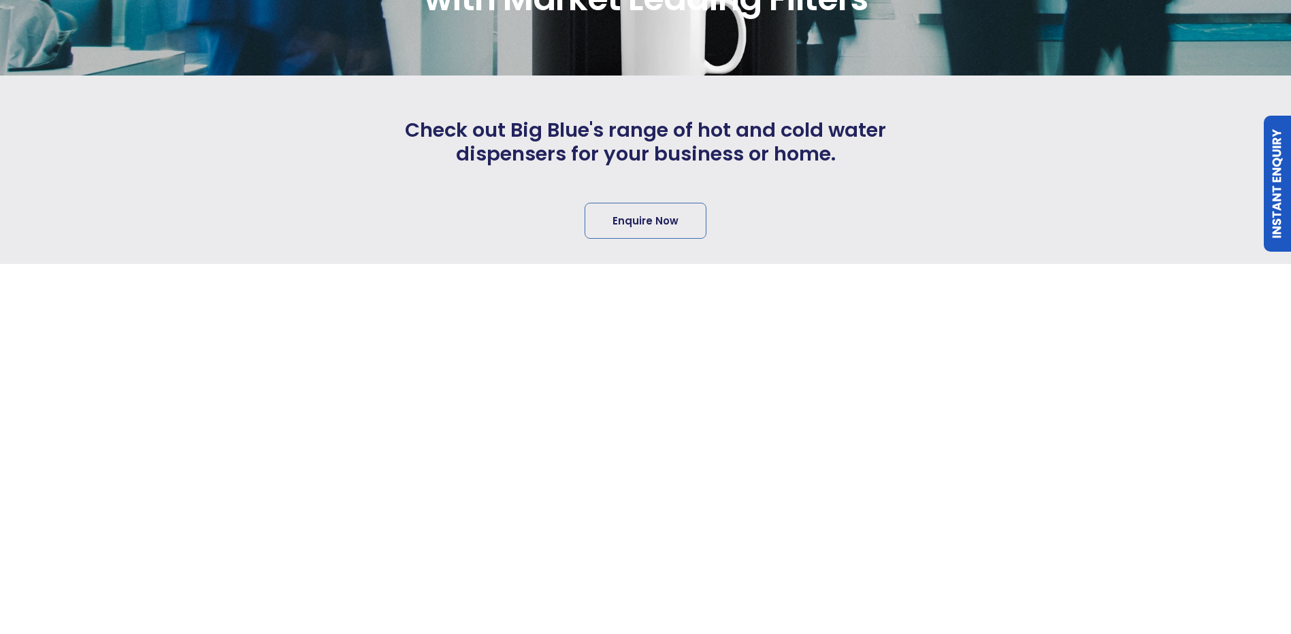
scroll to position [340, 0]
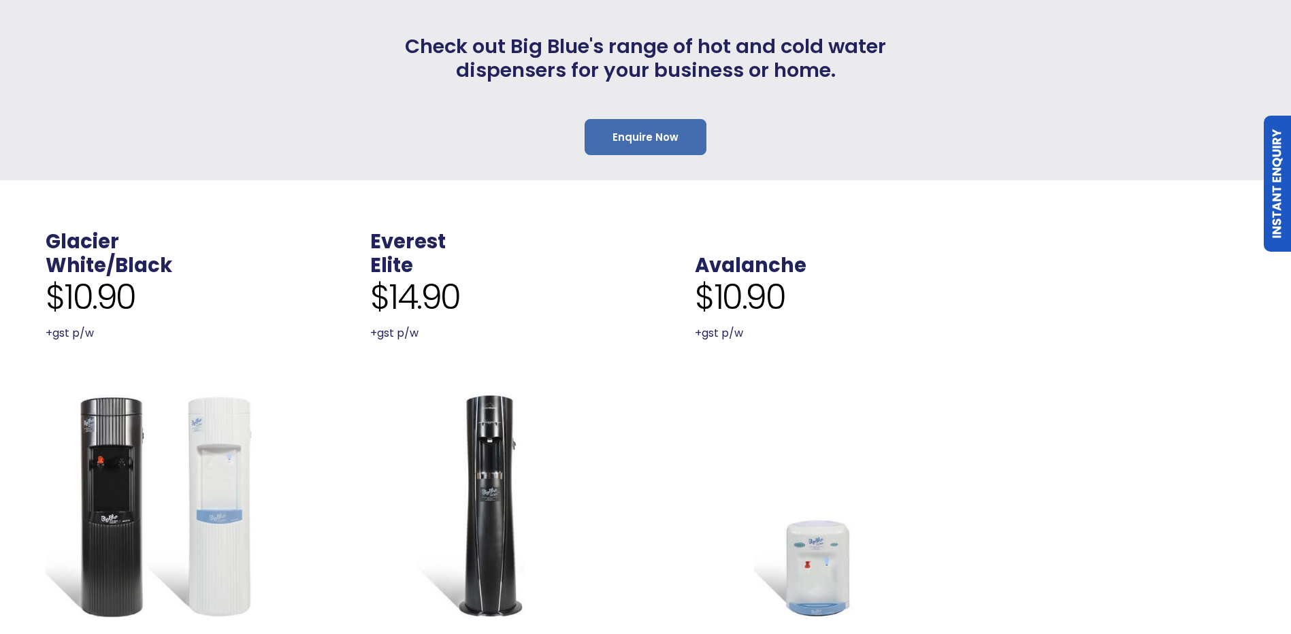
click at [674, 145] on link "Enquire Now" at bounding box center [645, 137] width 122 height 36
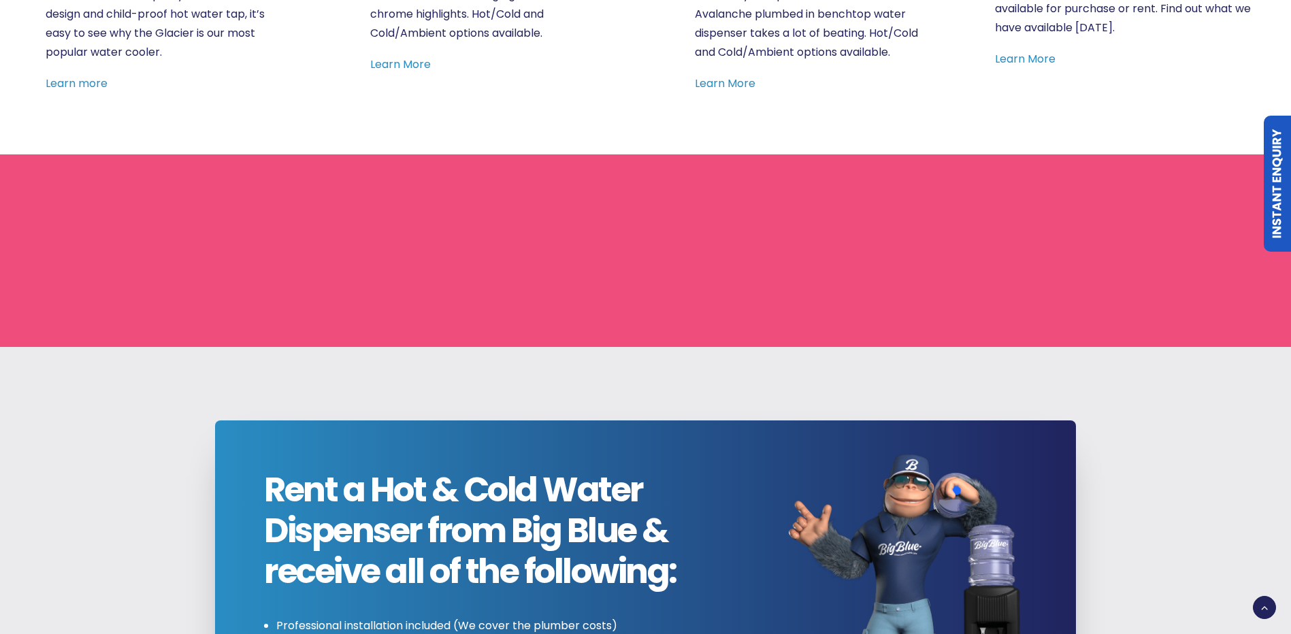
scroll to position [1745, 0]
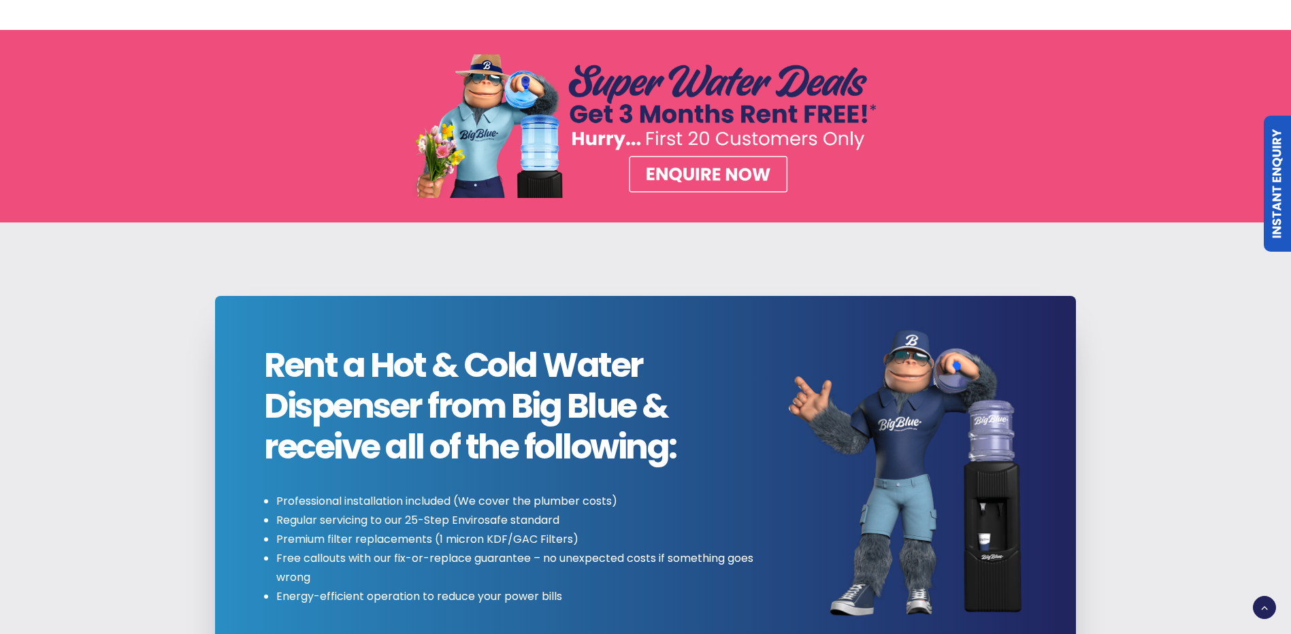
click at [719, 166] on img at bounding box center [645, 126] width 469 height 144
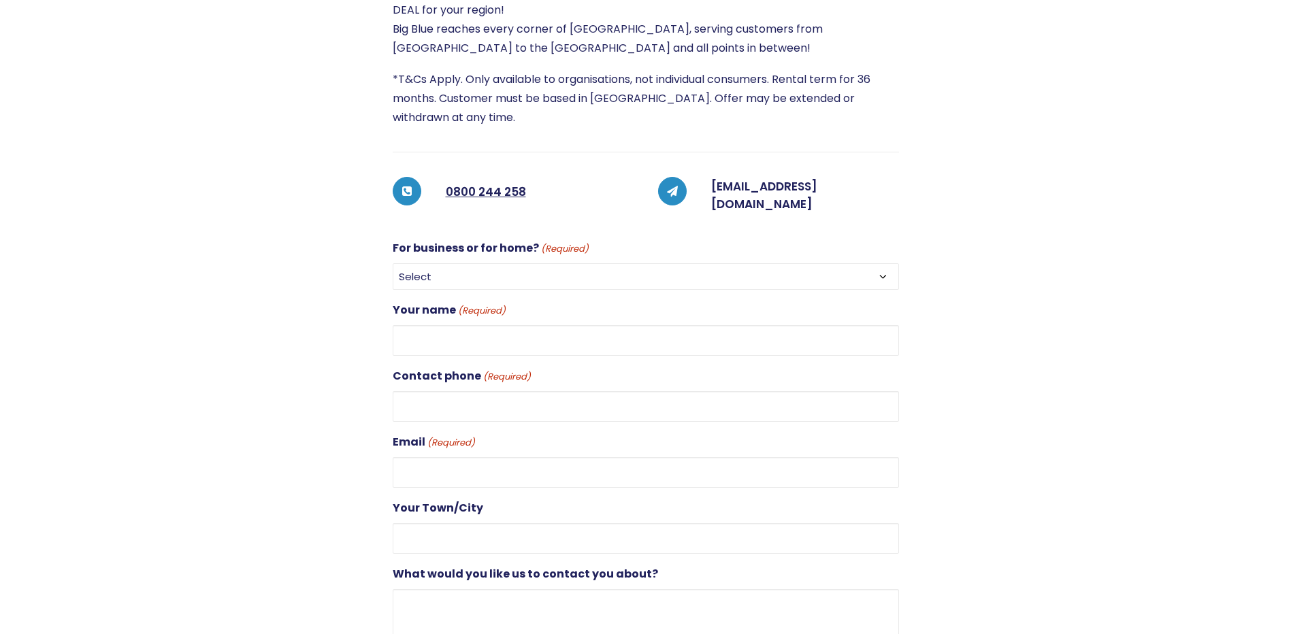
click at [580, 271] on select "Select For Business For Home" at bounding box center [646, 276] width 506 height 27
select select "For Business"
click at [393, 263] on select "Select For Business For Home" at bounding box center [646, 276] width 506 height 27
click at [620, 340] on input "Your name (Required)" at bounding box center [646, 340] width 506 height 31
type input ";l;;;'"
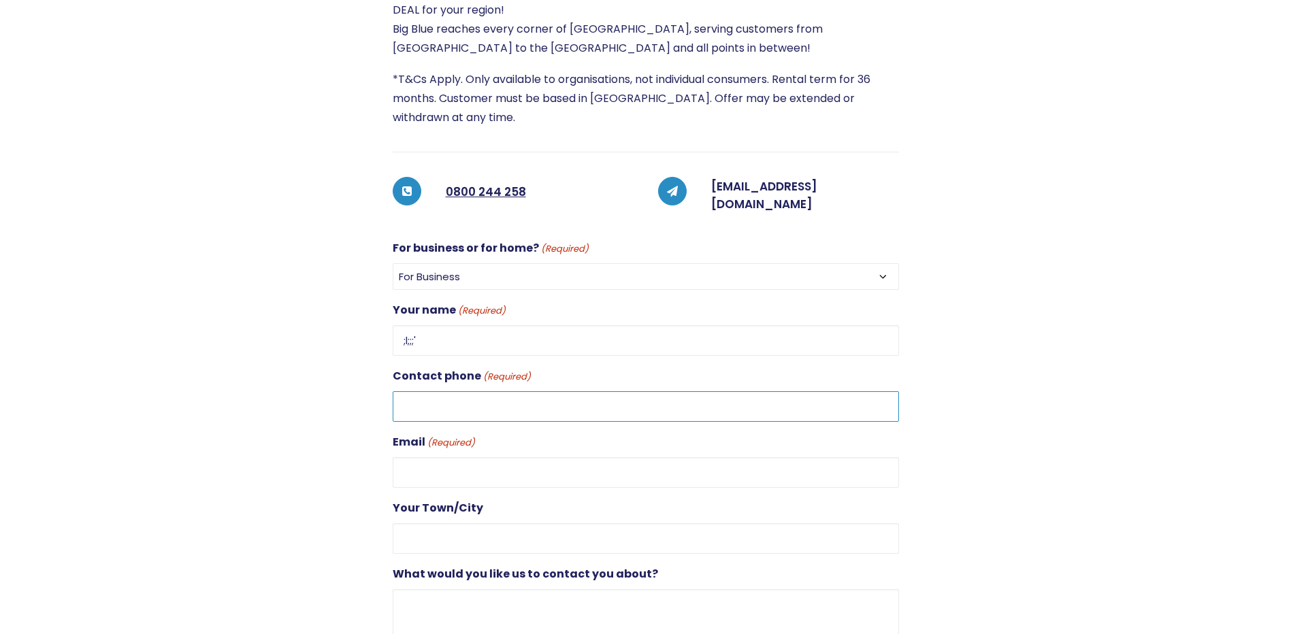
click at [795, 403] on input "Contact phone (Required)" at bounding box center [646, 406] width 506 height 31
type input "0211829918"
type input "[EMAIL_ADDRESS][DOMAIN_NAME]"
type input "[GEOGRAPHIC_DATA]"
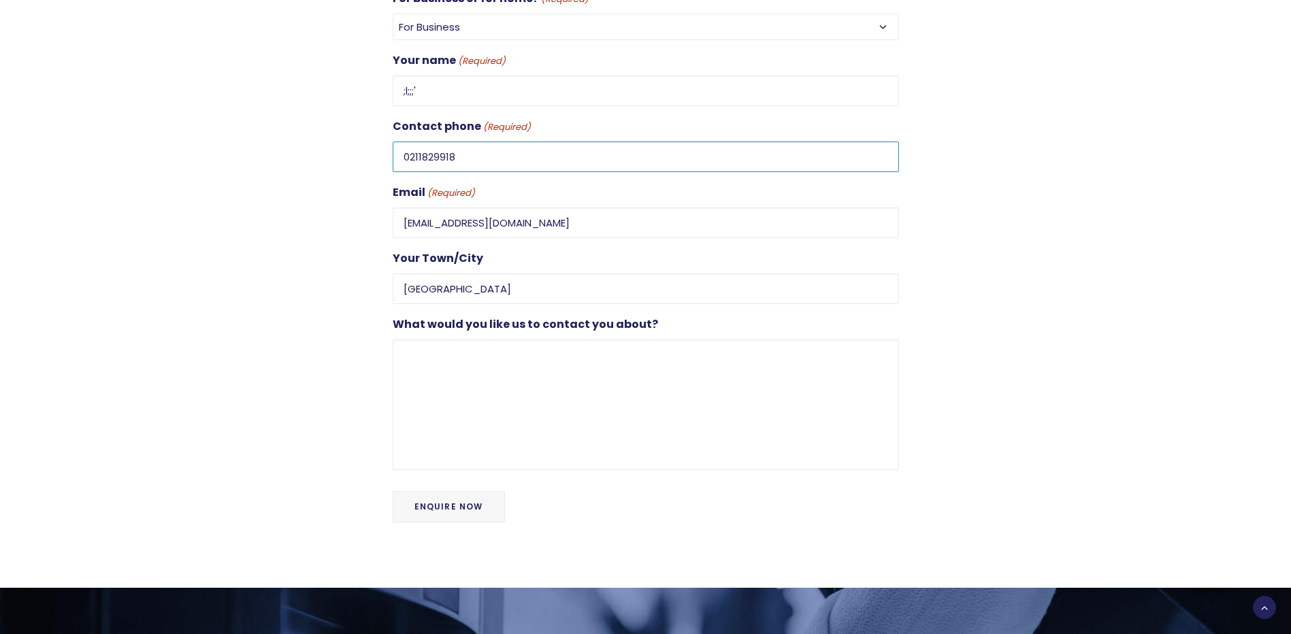
scroll to position [680, 0]
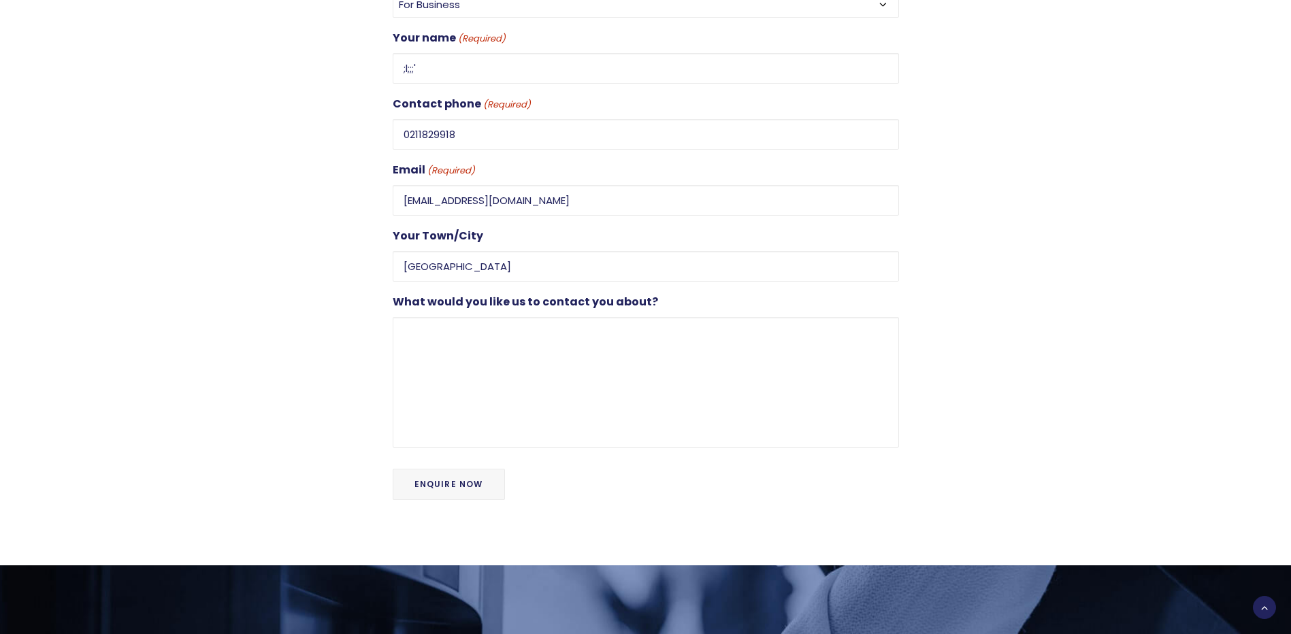
click at [562, 406] on textarea "What would you like us to contact you about?" at bounding box center [646, 382] width 506 height 131
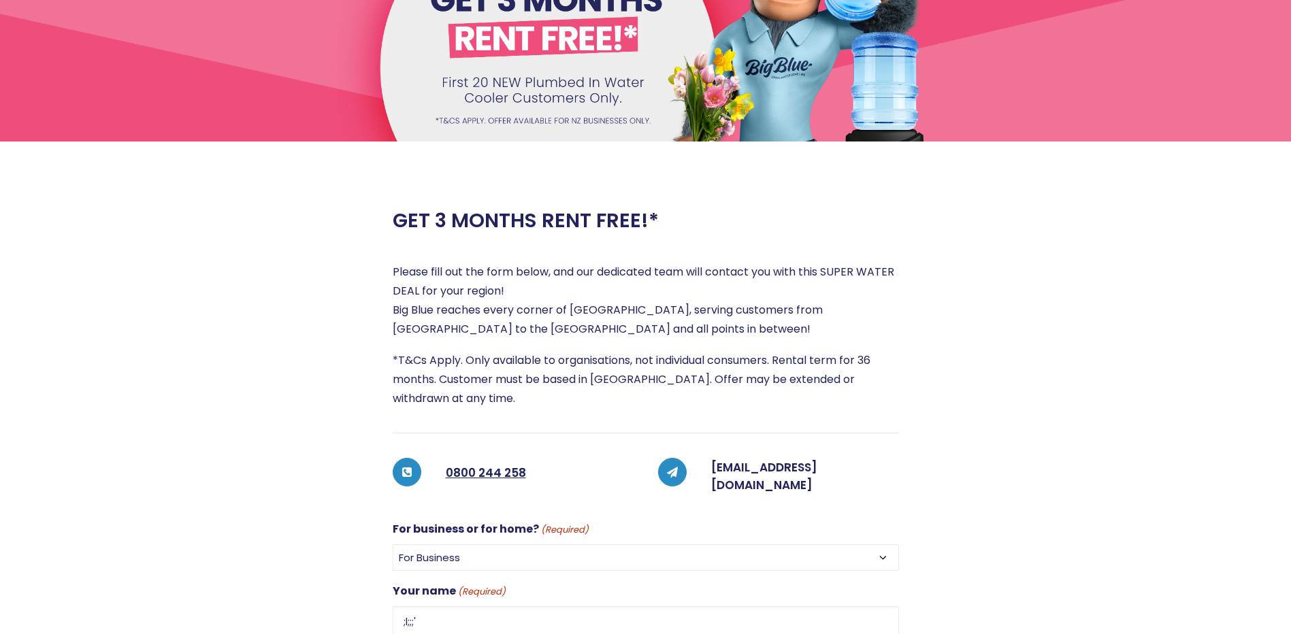
scroll to position [0, 0]
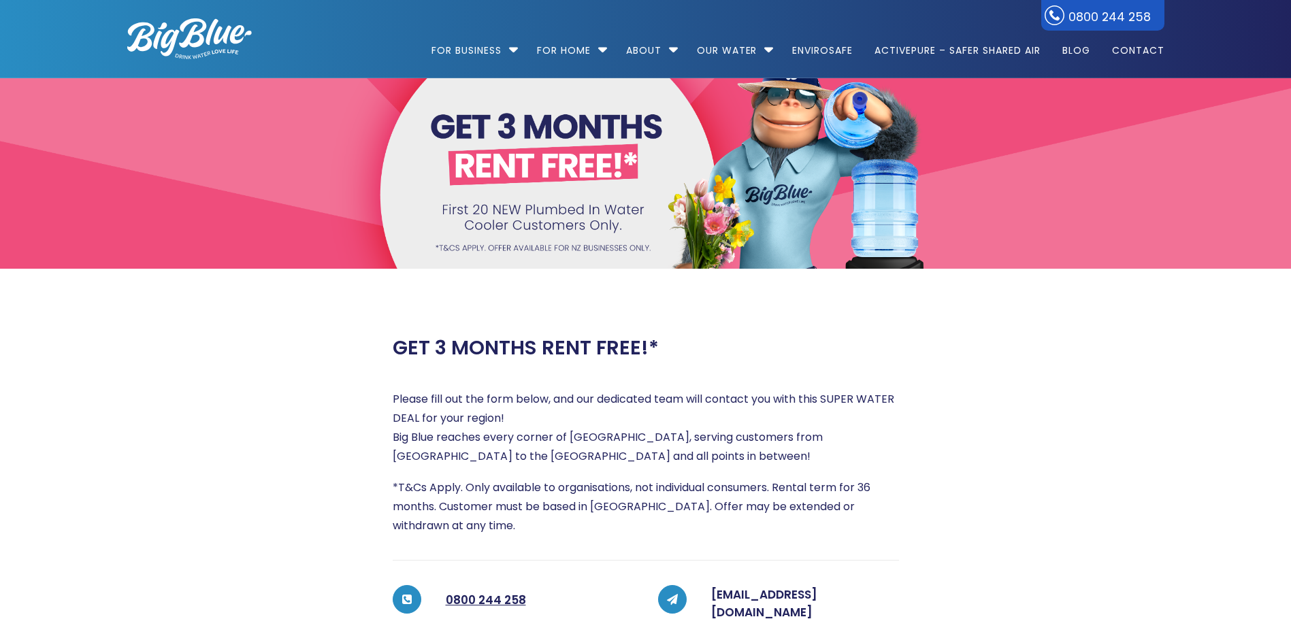
type textarea ";';'"
click at [574, 207] on div at bounding box center [646, 173] width 1298 height 191
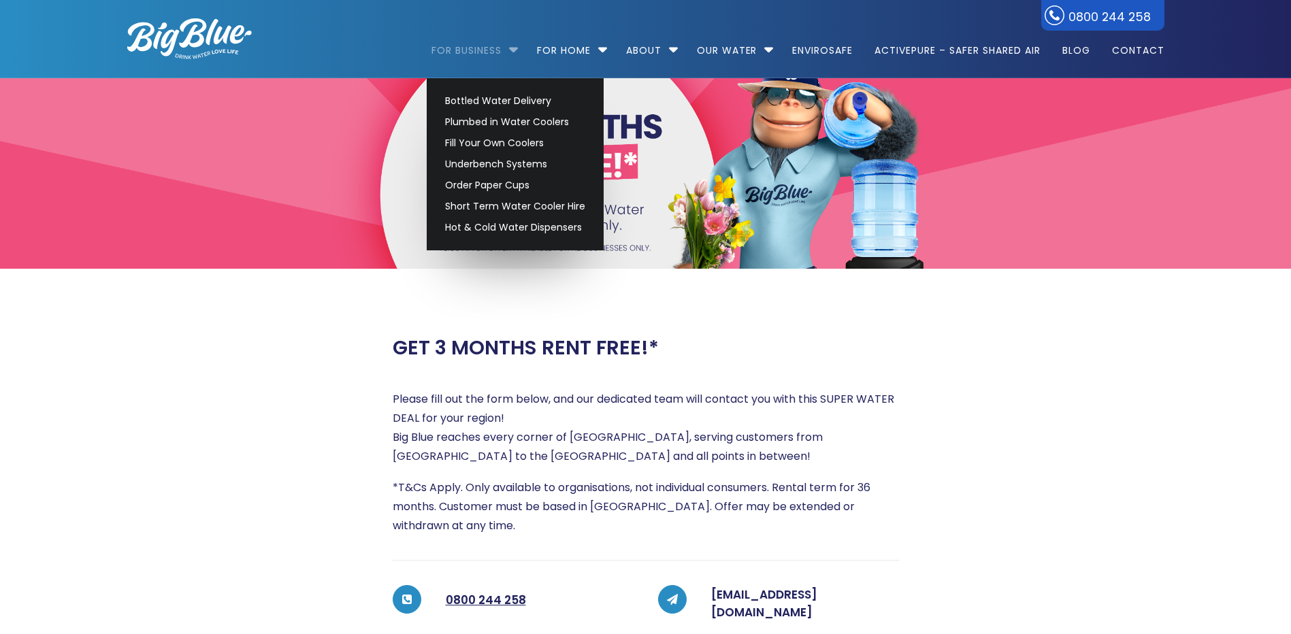
click at [484, 48] on link "For Business" at bounding box center [471, 44] width 80 height 88
click at [485, 49] on link "For Business" at bounding box center [471, 44] width 80 height 88
click at [497, 105] on link "Bottled Water Delivery" at bounding box center [515, 100] width 152 height 21
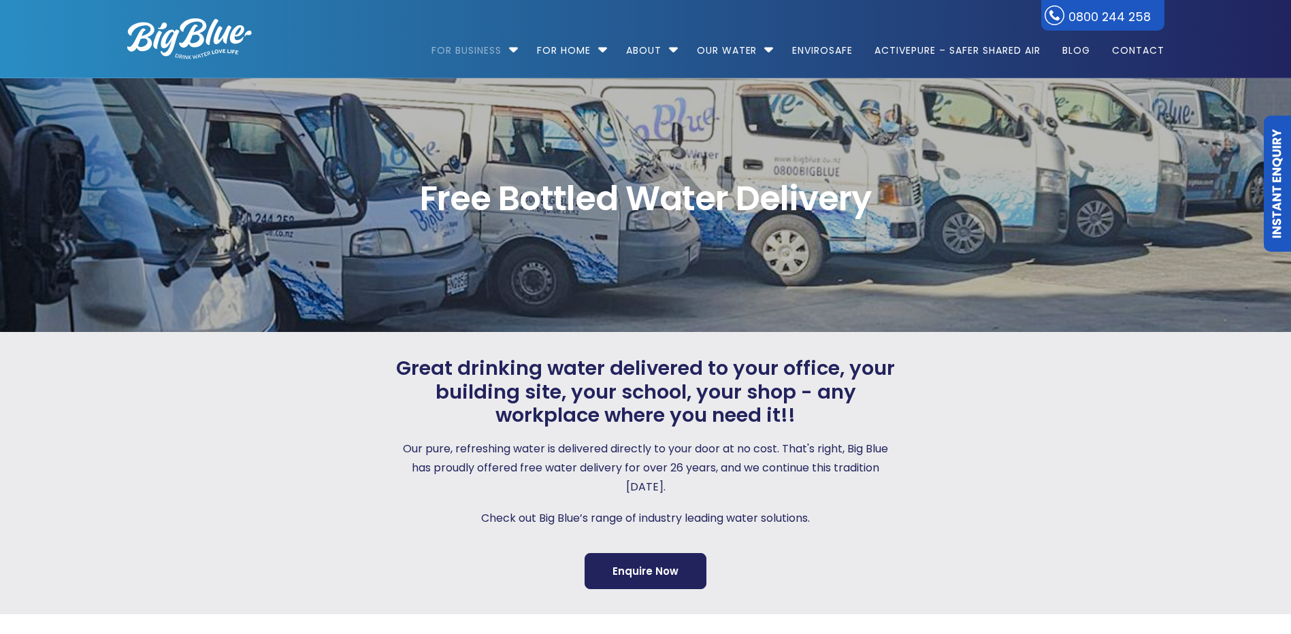
scroll to position [272, 0]
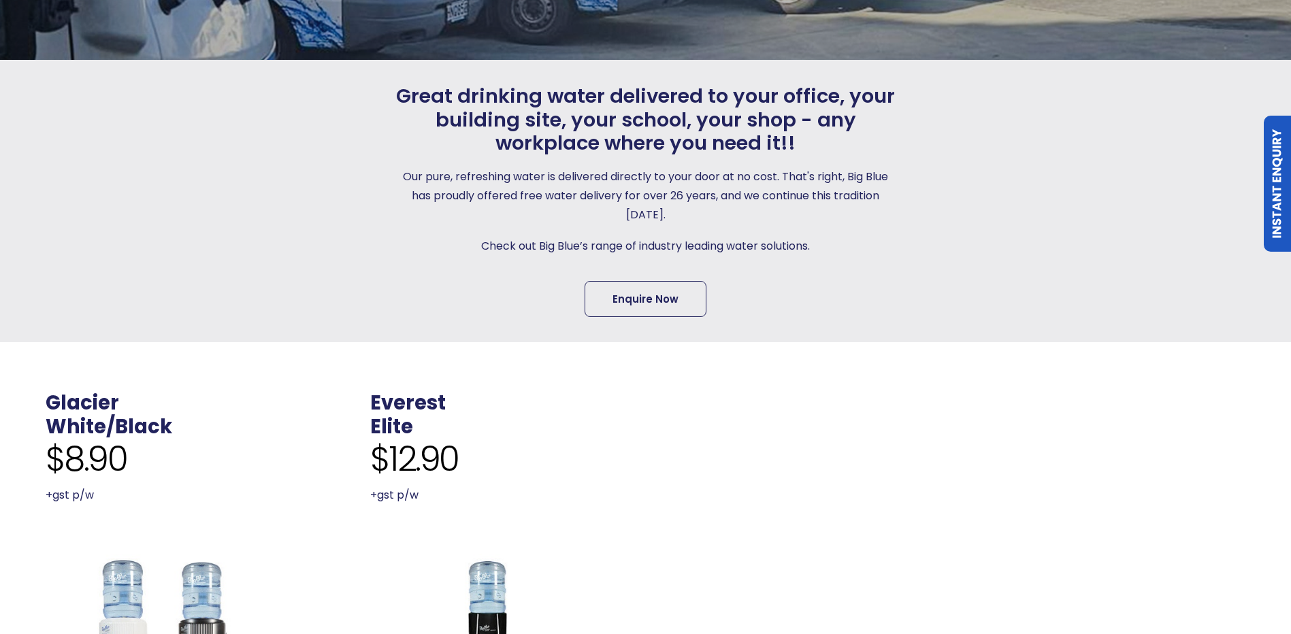
scroll to position [0, 0]
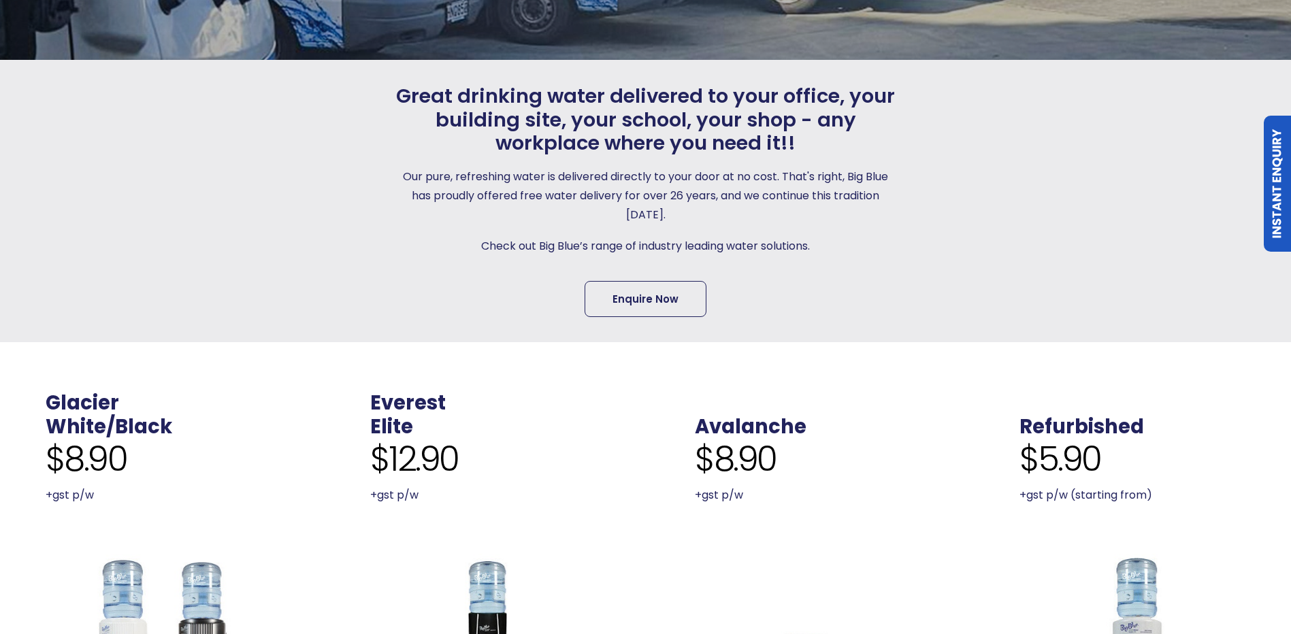
click at [655, 310] on link "Enquire Now" at bounding box center [645, 299] width 122 height 36
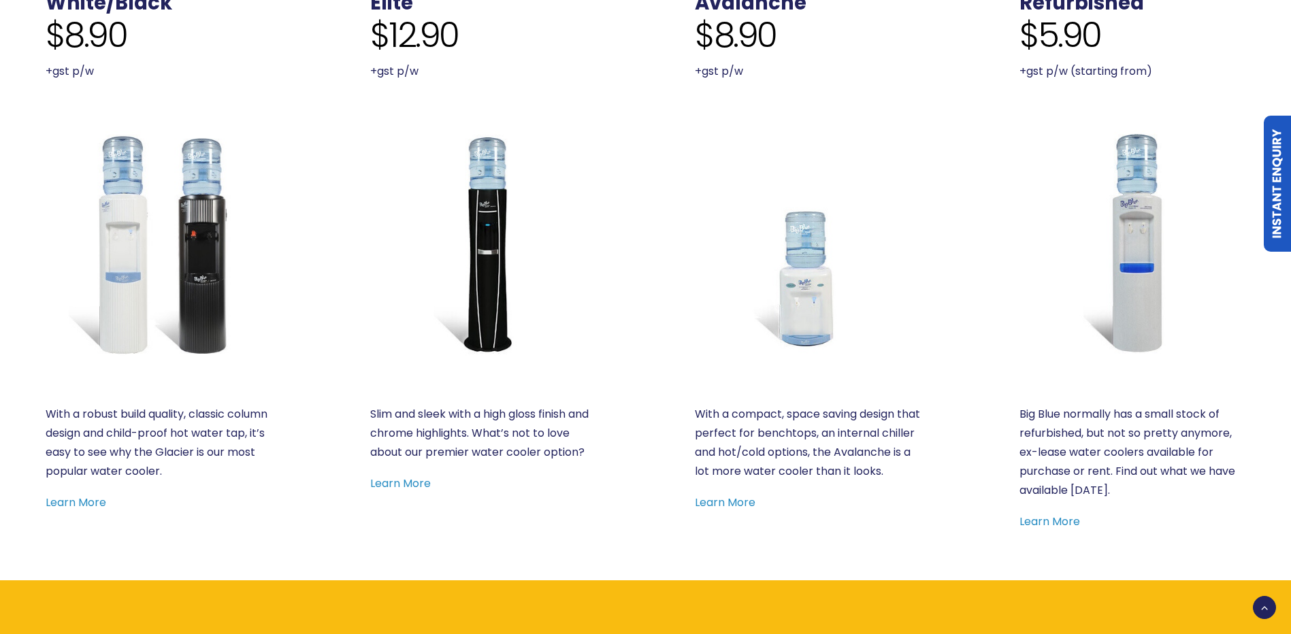
scroll to position [1703, 0]
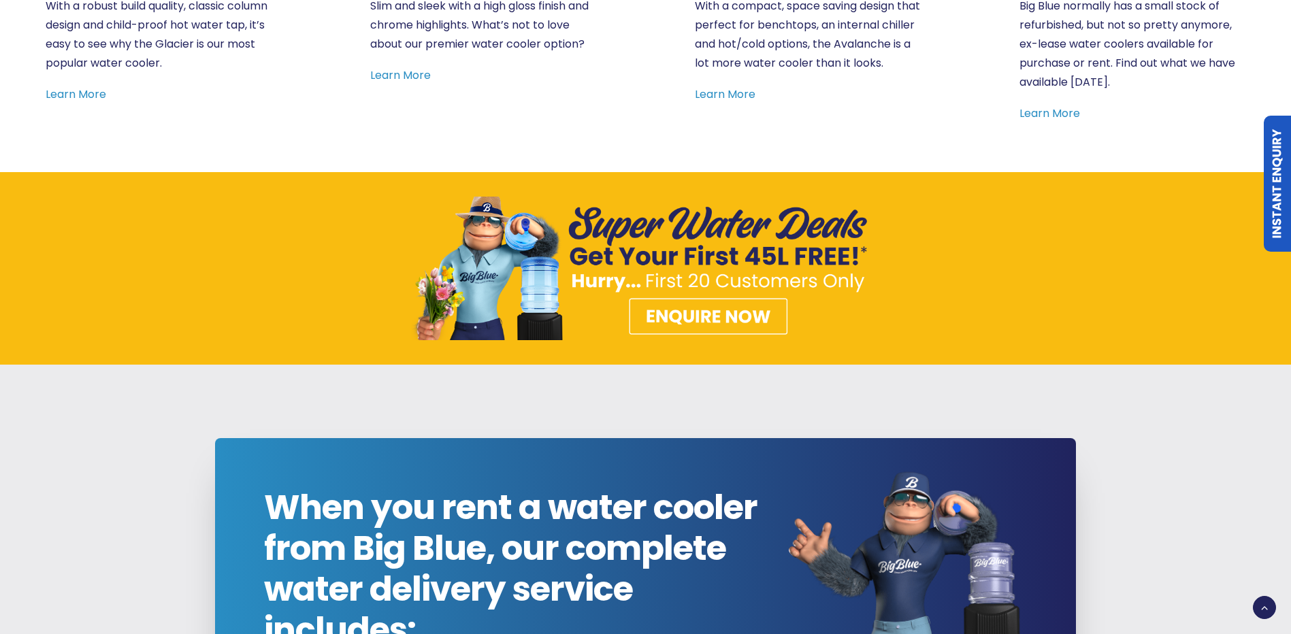
click at [665, 273] on img at bounding box center [645, 269] width 469 height 144
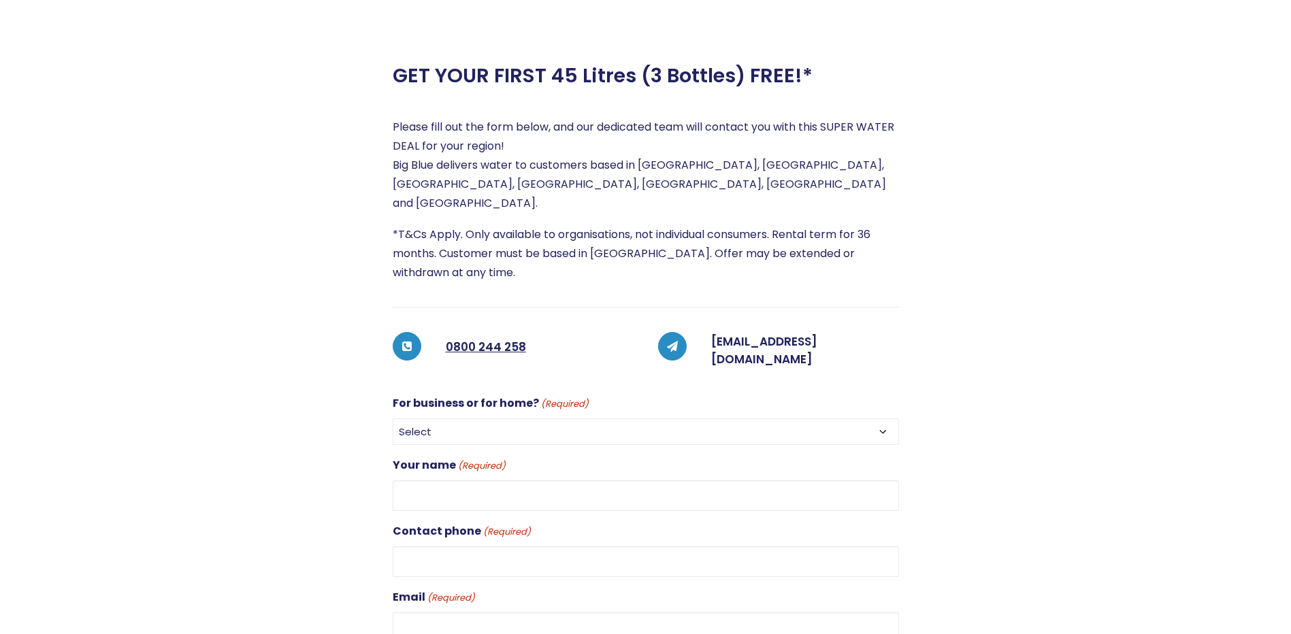
click at [563, 418] on select "Select For Business For Home" at bounding box center [646, 431] width 506 height 27
select select "For Business"
click at [393, 418] on select "Select For Business For Home" at bounding box center [646, 431] width 506 height 27
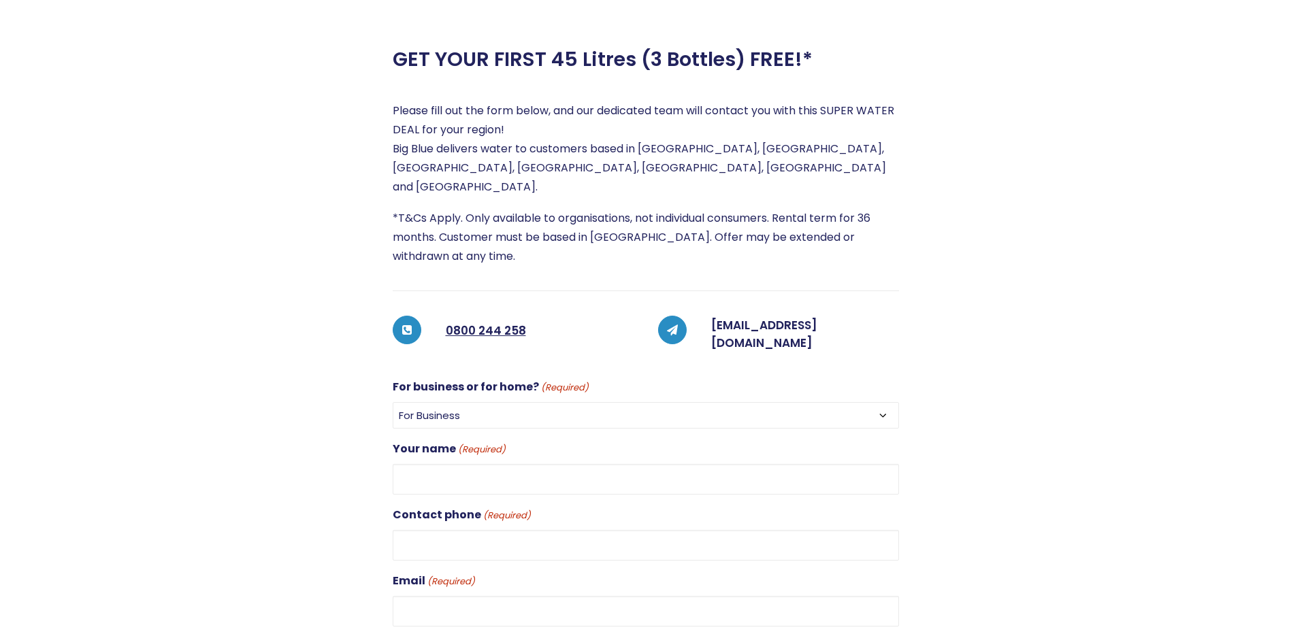
scroll to position [544, 0]
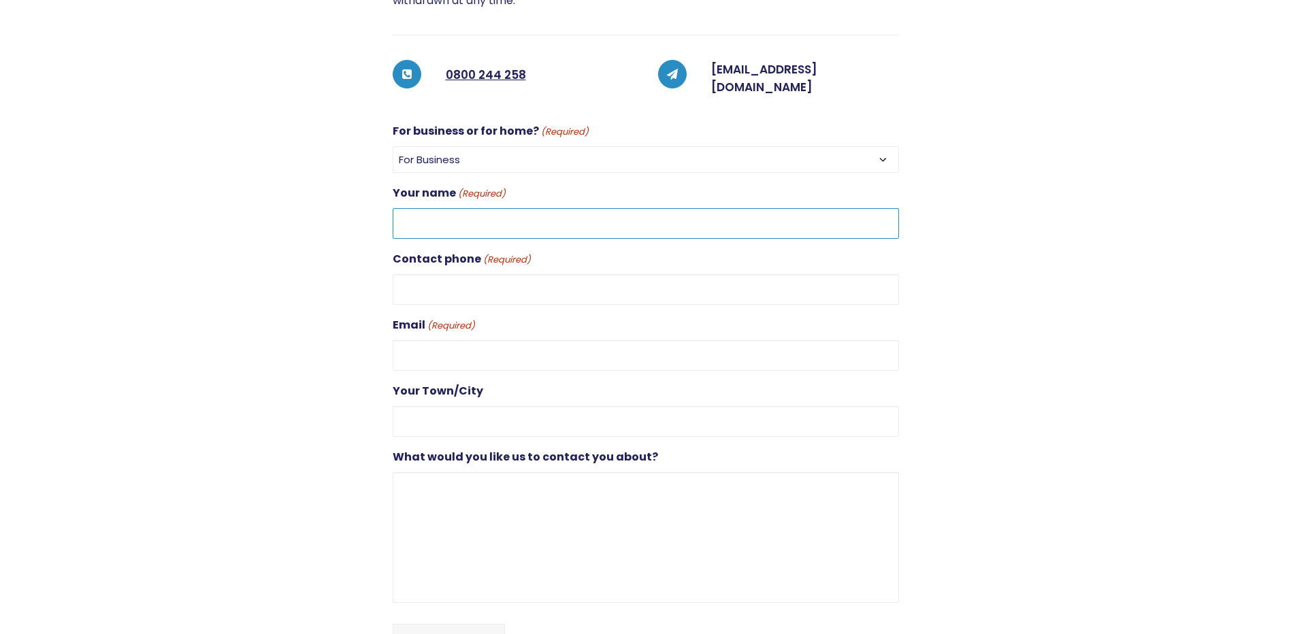
click at [570, 208] on input "Your name (Required)" at bounding box center [646, 223] width 506 height 31
type input "[PERSON_NAME]"
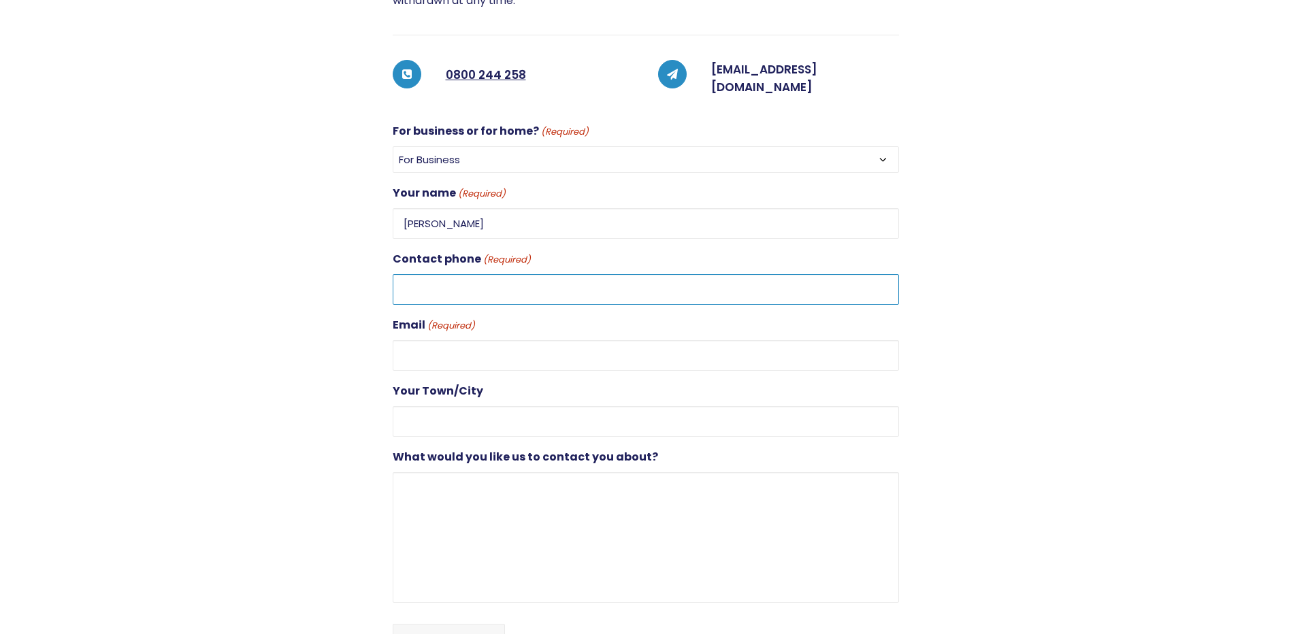
type input "0211829918"
type input "[EMAIL_ADDRESS][DOMAIN_NAME]"
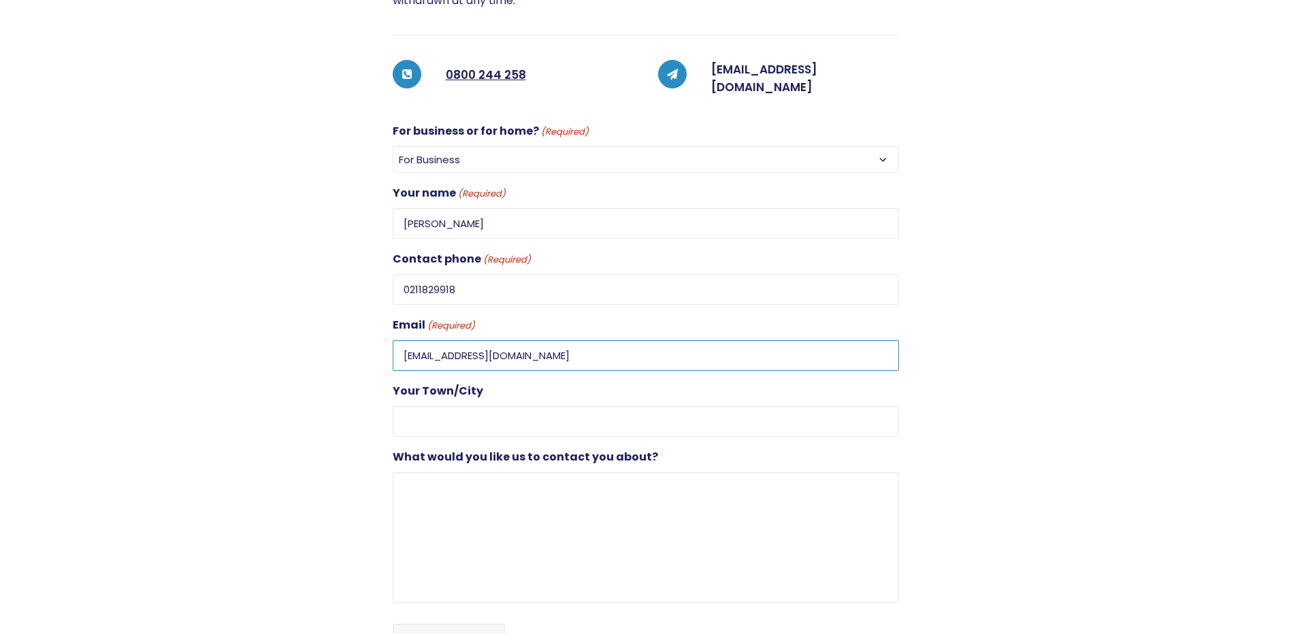
type input "[GEOGRAPHIC_DATA]"
click at [552, 489] on textarea "What would you like us to contact you about?" at bounding box center [646, 537] width 506 height 131
type textarea "';""
click at [477, 624] on input "Enquire Now" at bounding box center [449, 639] width 112 height 31
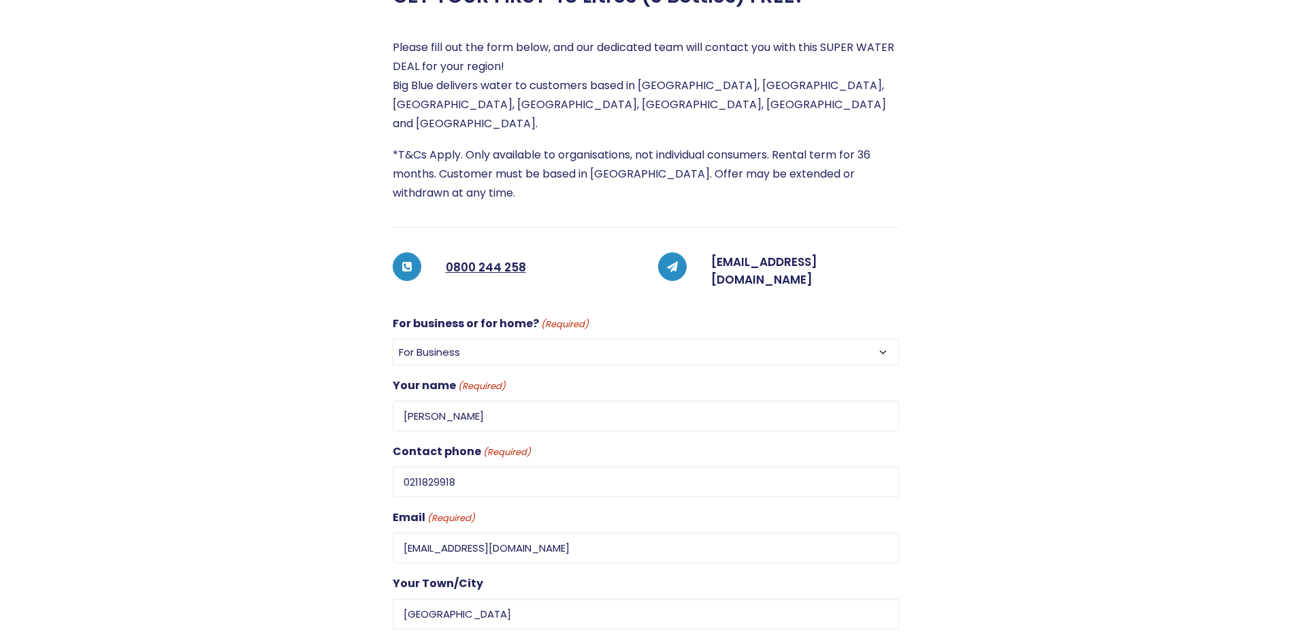
scroll to position [340, 0]
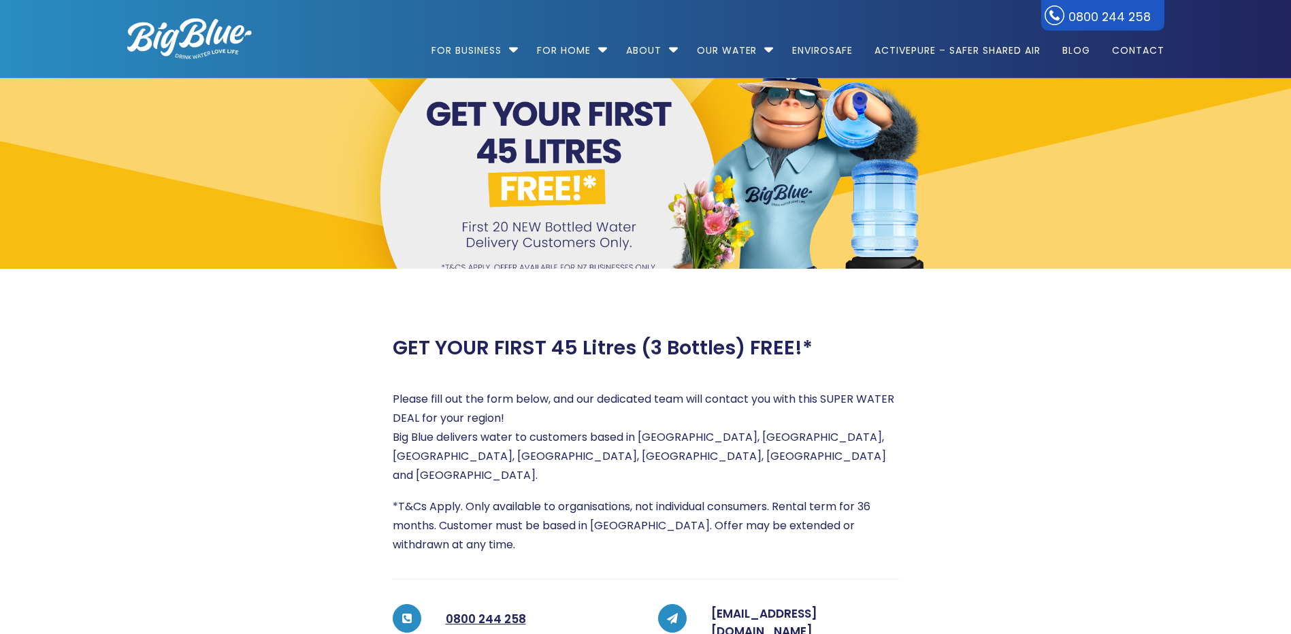
click at [214, 34] on img at bounding box center [189, 38] width 125 height 41
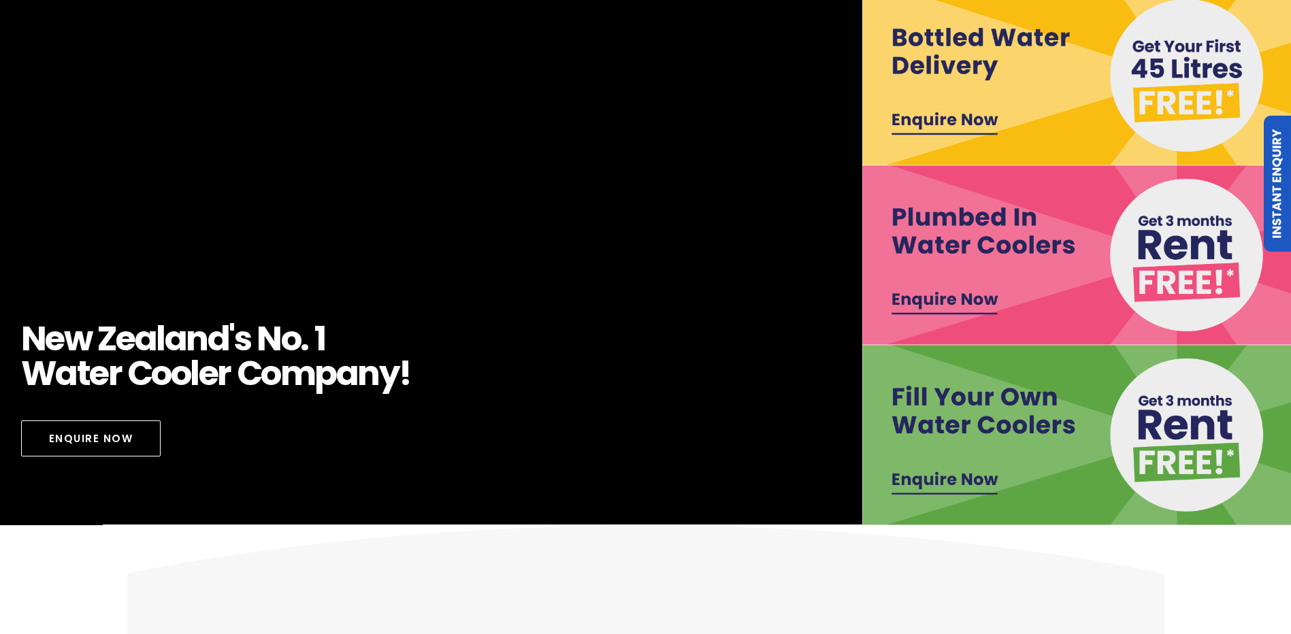
click at [931, 480] on img at bounding box center [1078, 435] width 433 height 180
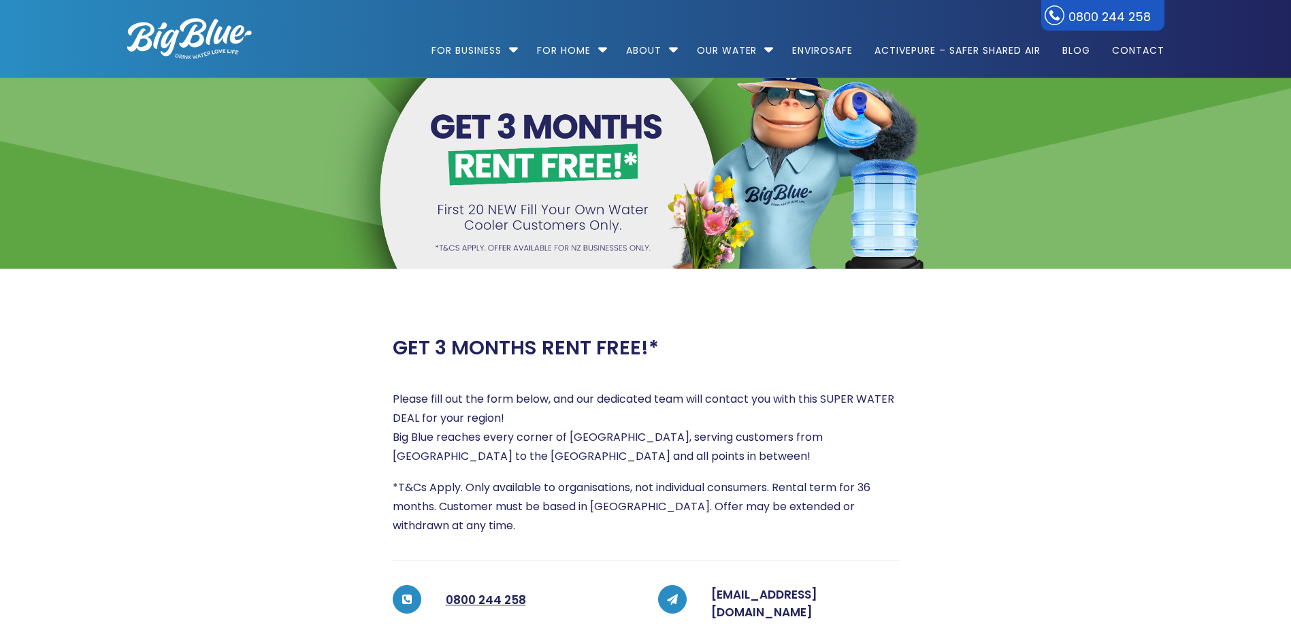
click at [163, 57] on img at bounding box center [189, 38] width 125 height 41
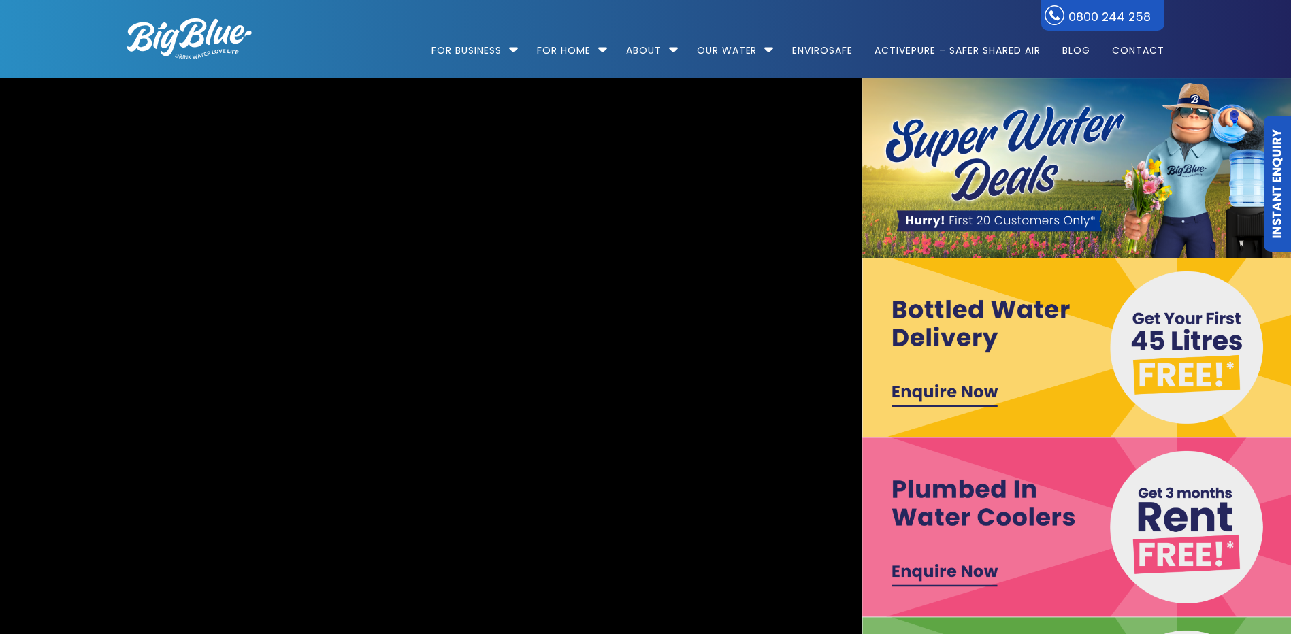
scroll to position [204, 0]
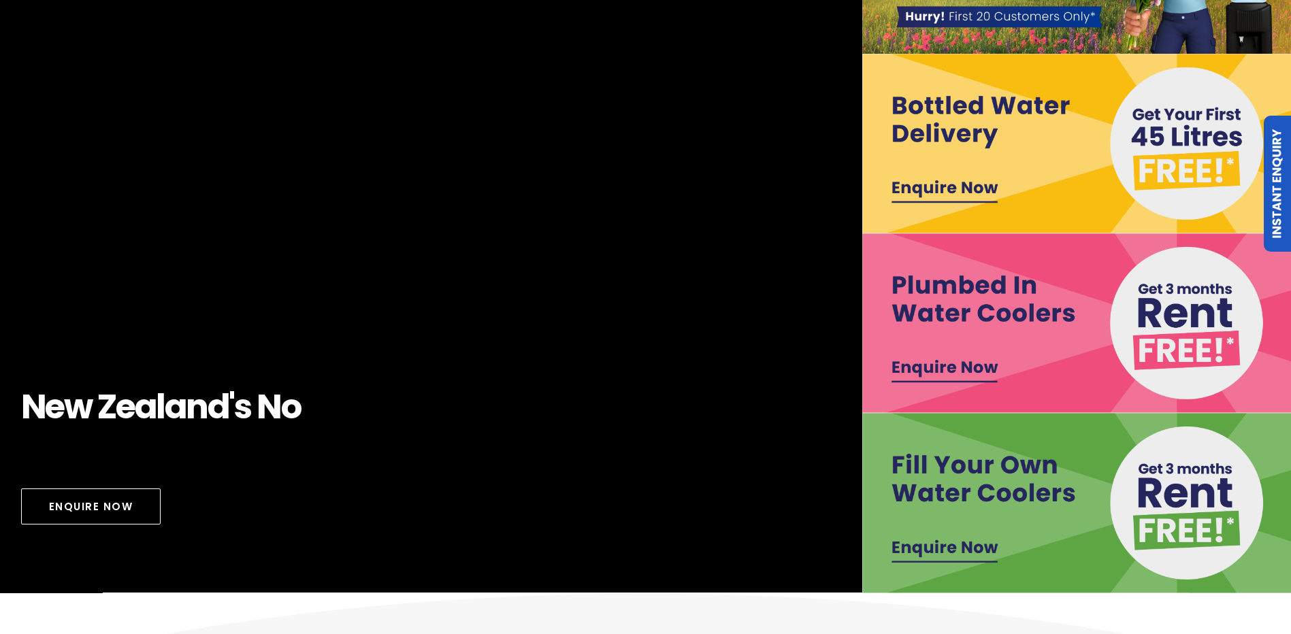
click at [954, 364] on img at bounding box center [1078, 323] width 433 height 180
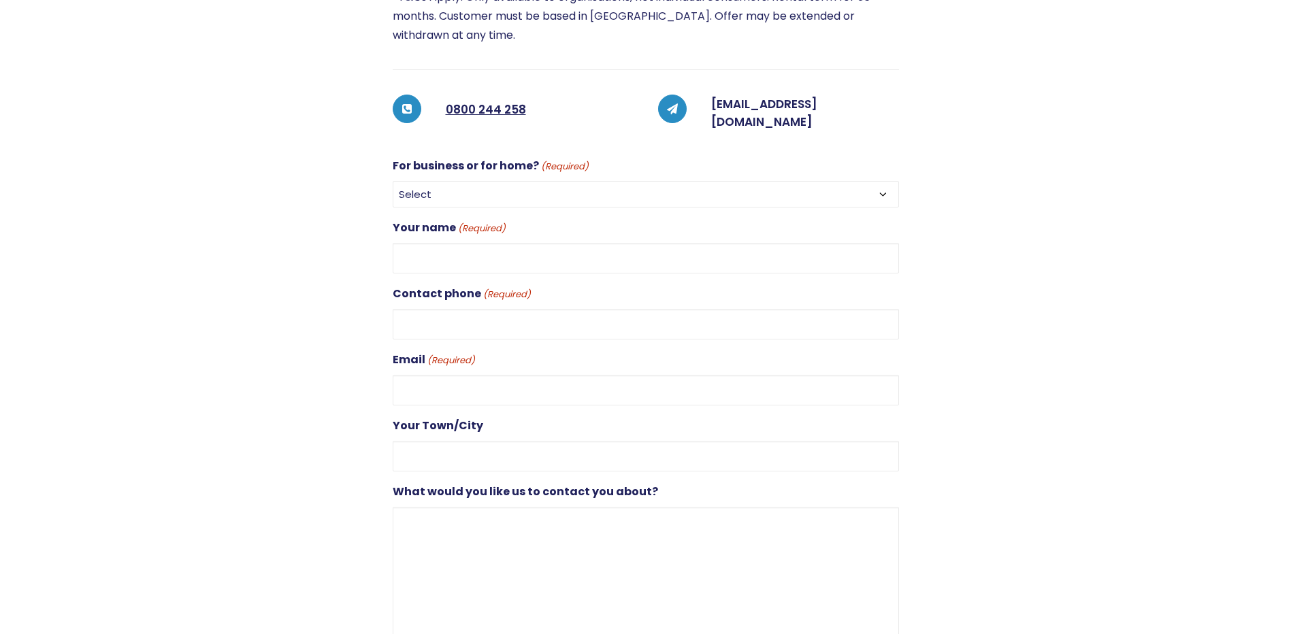
scroll to position [612, 0]
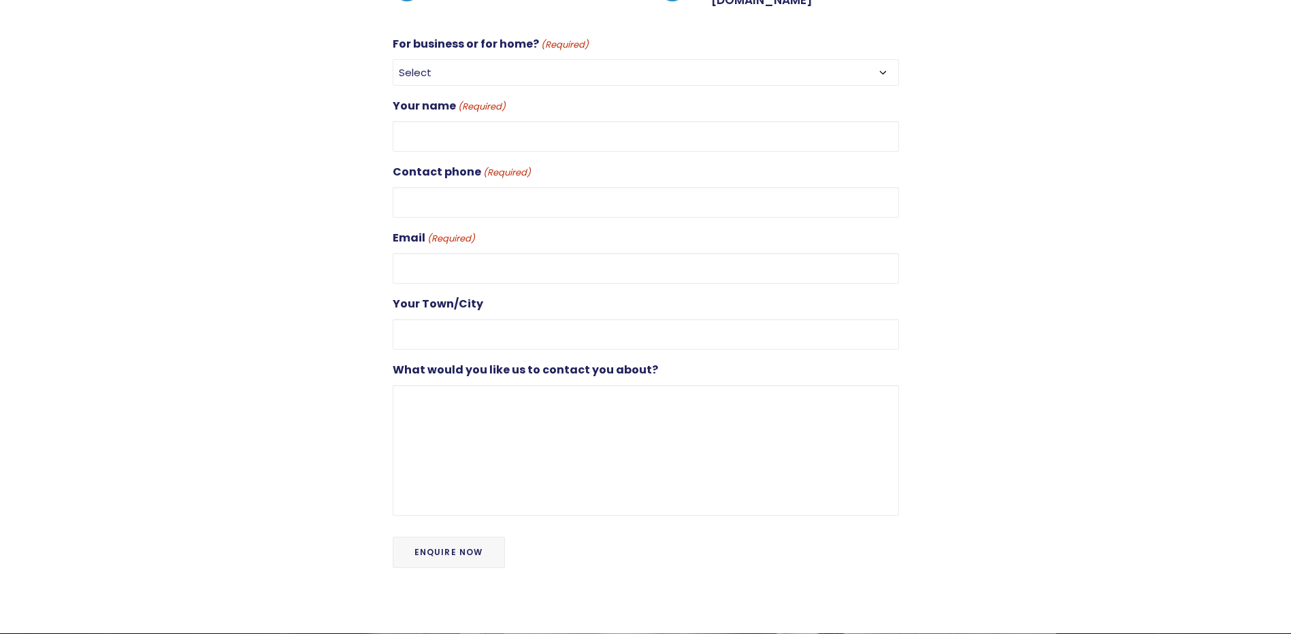
click at [468, 537] on input "Enquire Now" at bounding box center [449, 552] width 112 height 31
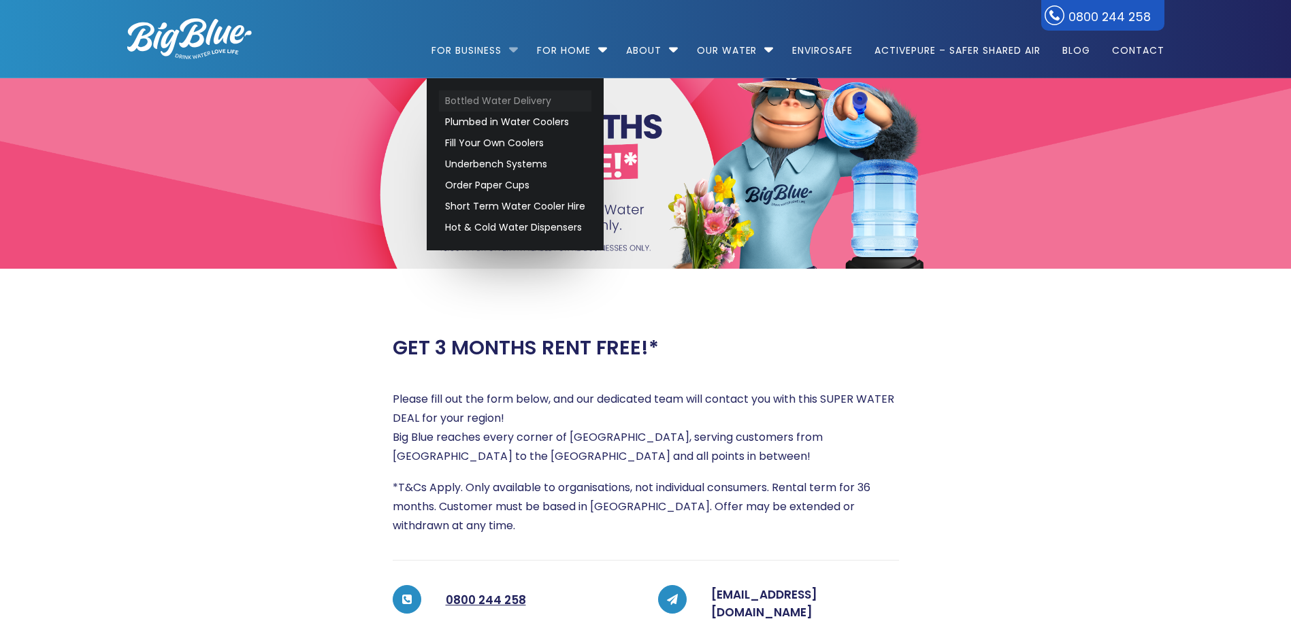
click at [482, 99] on link "Bottled Water Delivery" at bounding box center [515, 100] width 152 height 21
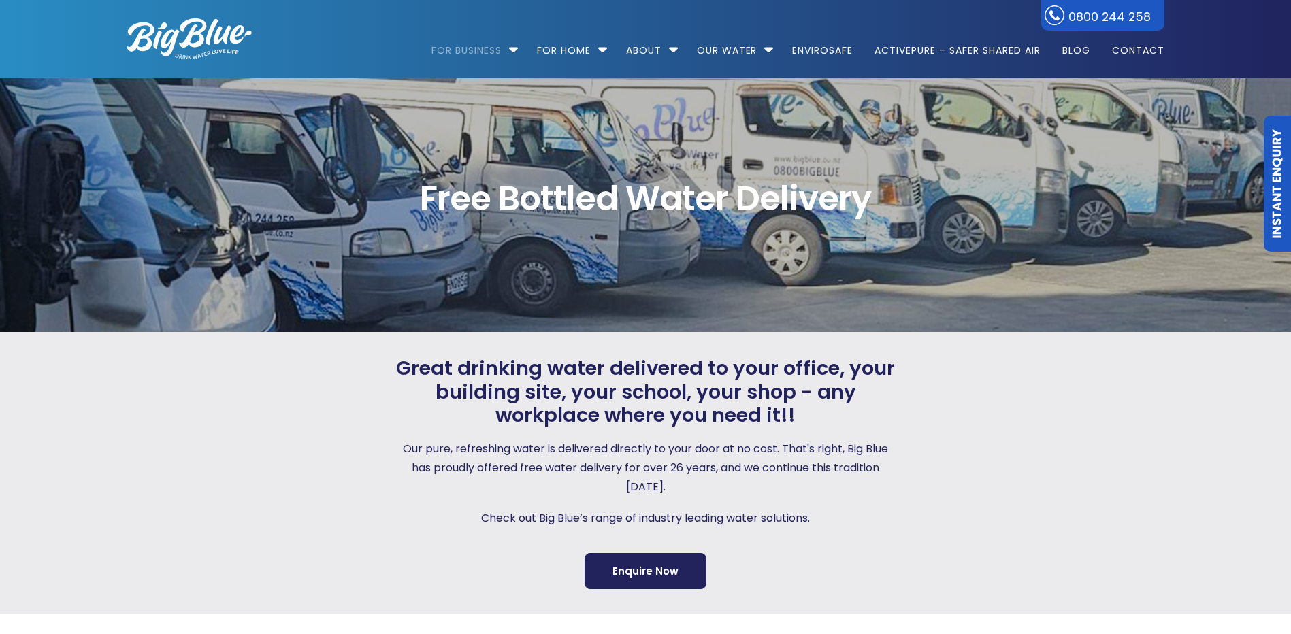
scroll to position [272, 0]
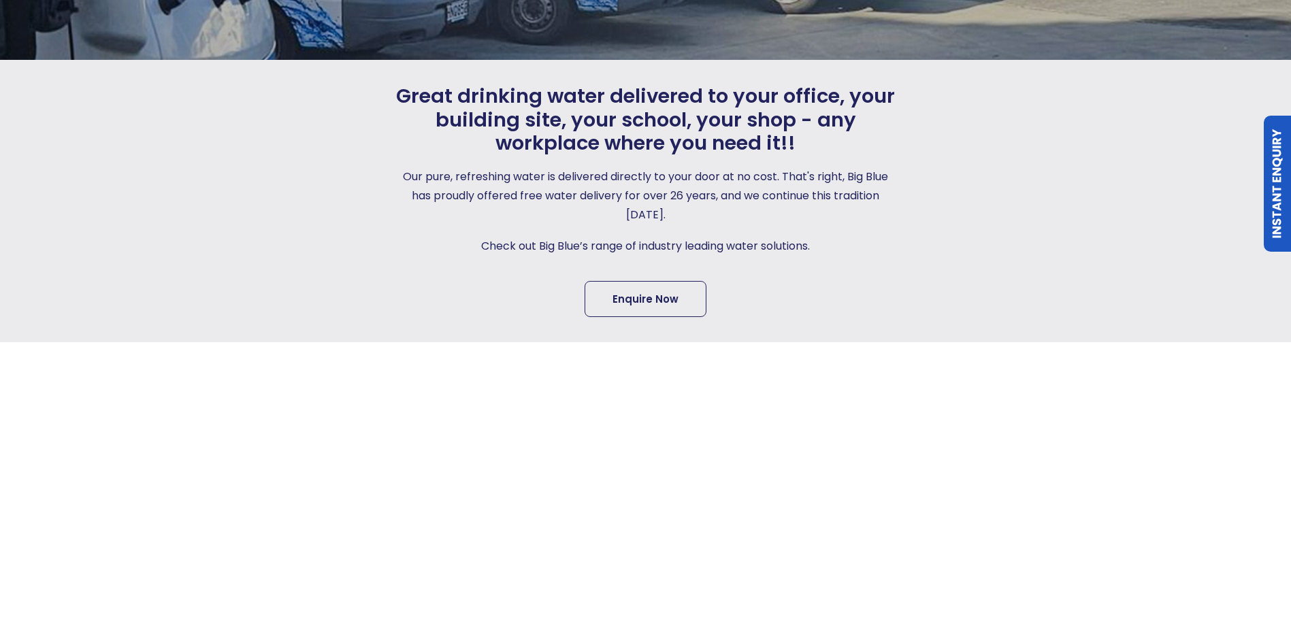
click at [612, 297] on link "Enquire Now" at bounding box center [645, 299] width 122 height 36
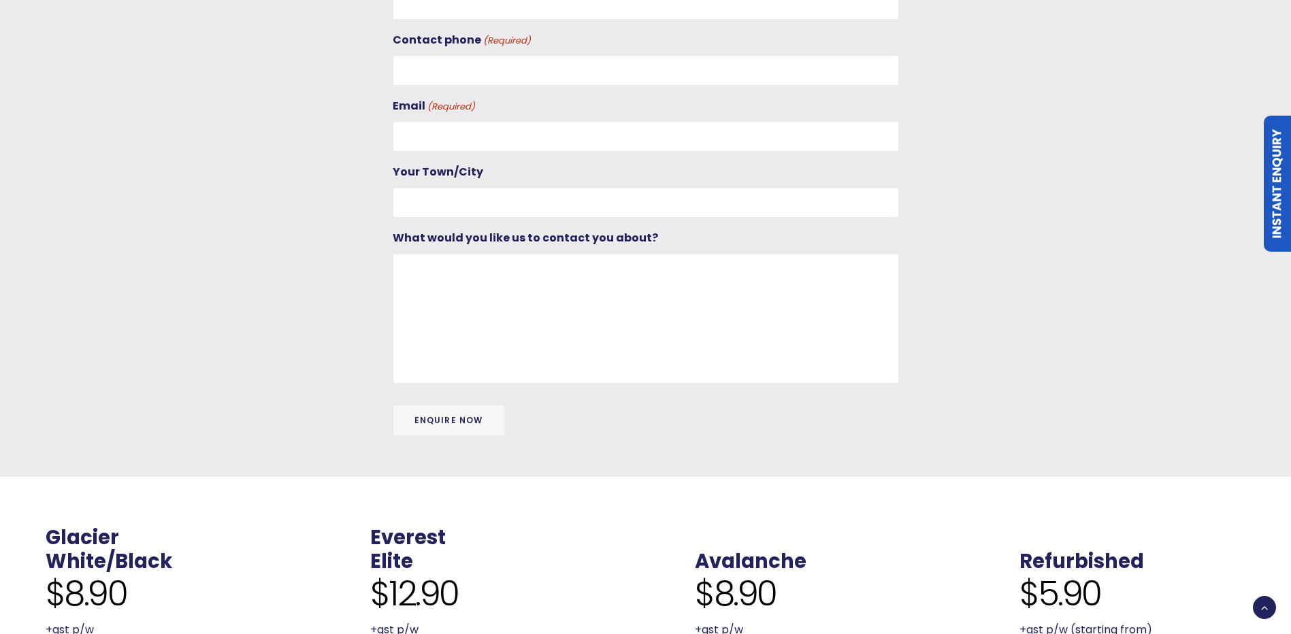
scroll to position [751, 0]
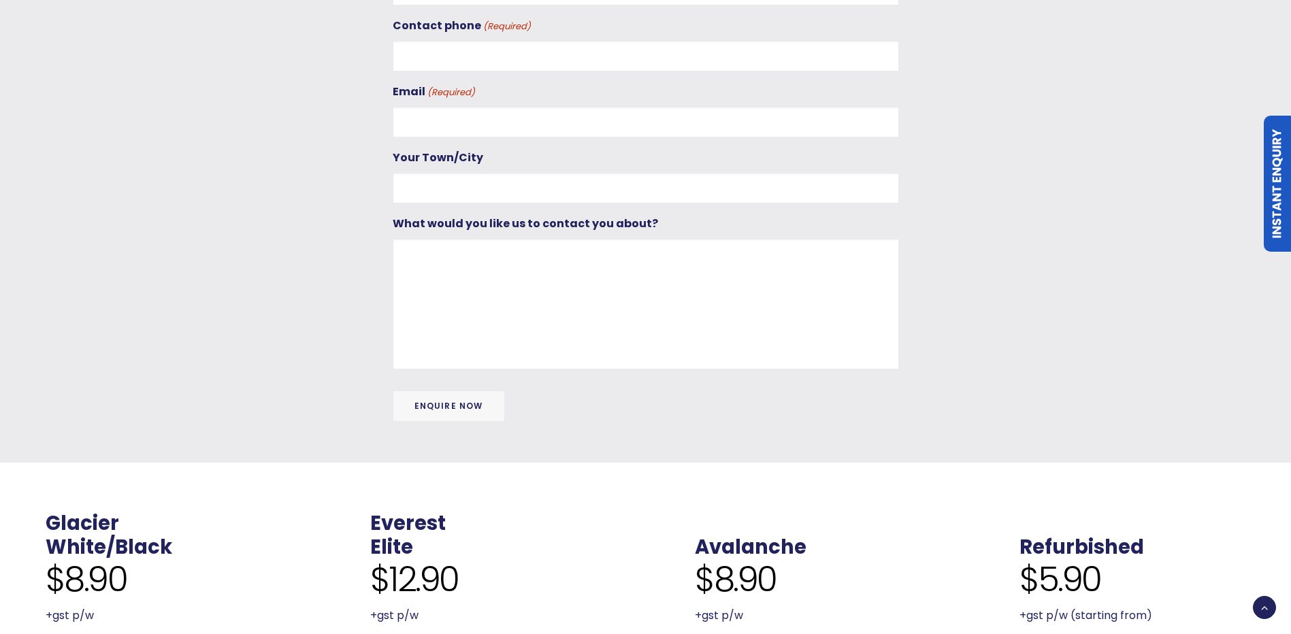
drag, startPoint x: 446, startPoint y: 426, endPoint x: 454, endPoint y: 412, distance: 15.9
click at [445, 425] on div "Enquire Now" at bounding box center [646, 406] width 506 height 65
click at [455, 412] on input "Enquire Now" at bounding box center [449, 406] width 112 height 31
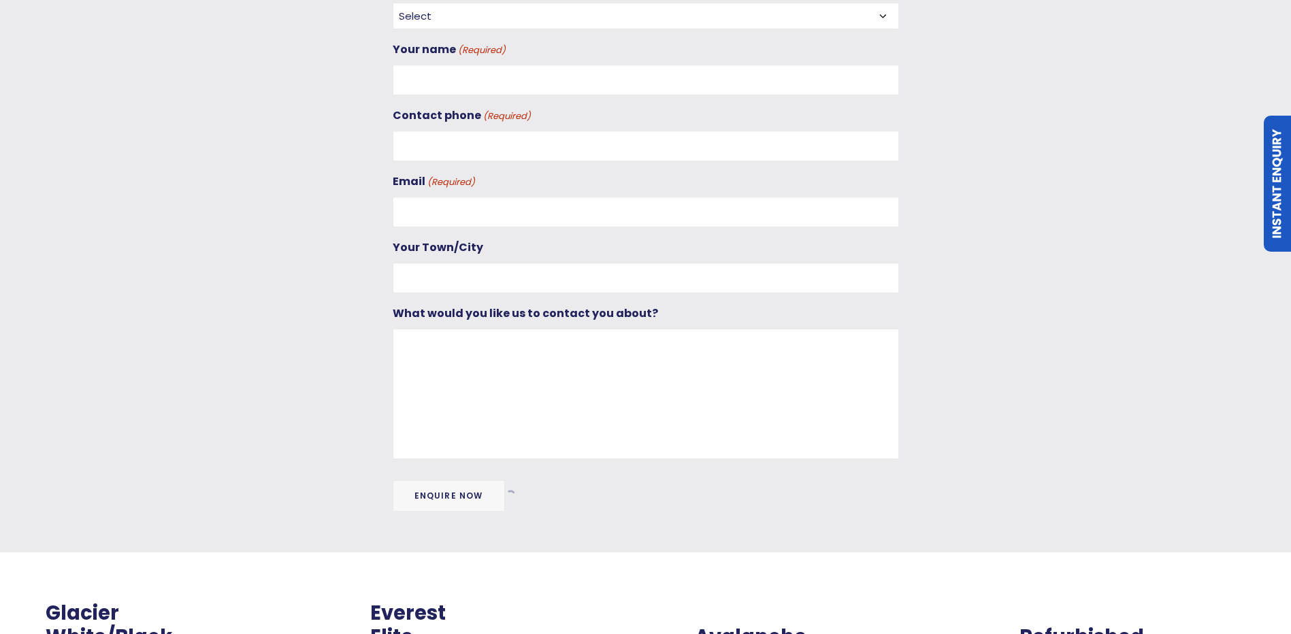
scroll to position [696, 0]
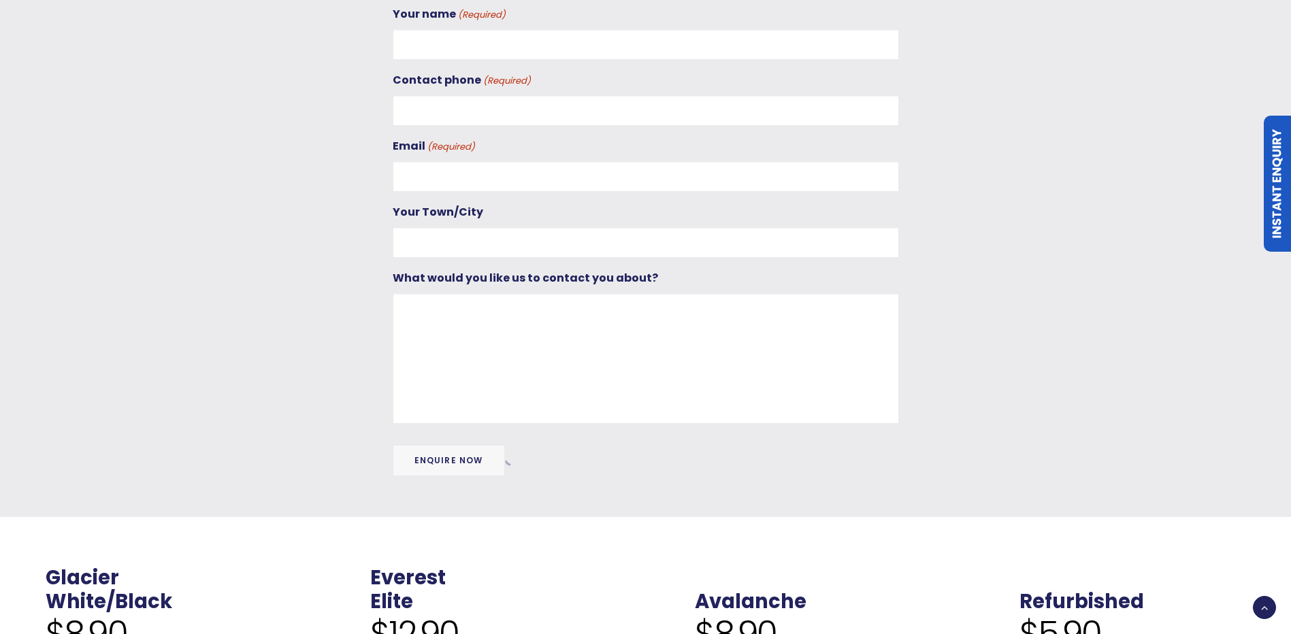
click at [480, 470] on input "Enquire Now" at bounding box center [449, 460] width 112 height 31
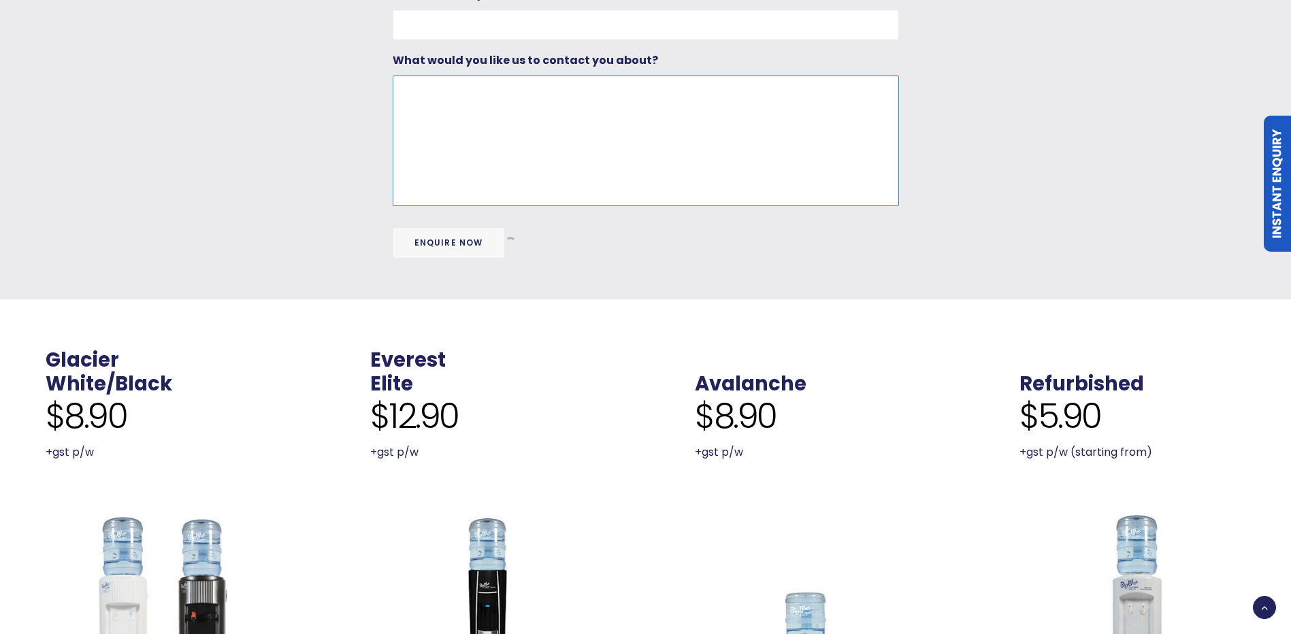
click at [580, 171] on textarea "What would you like us to contact you about?" at bounding box center [646, 141] width 506 height 131
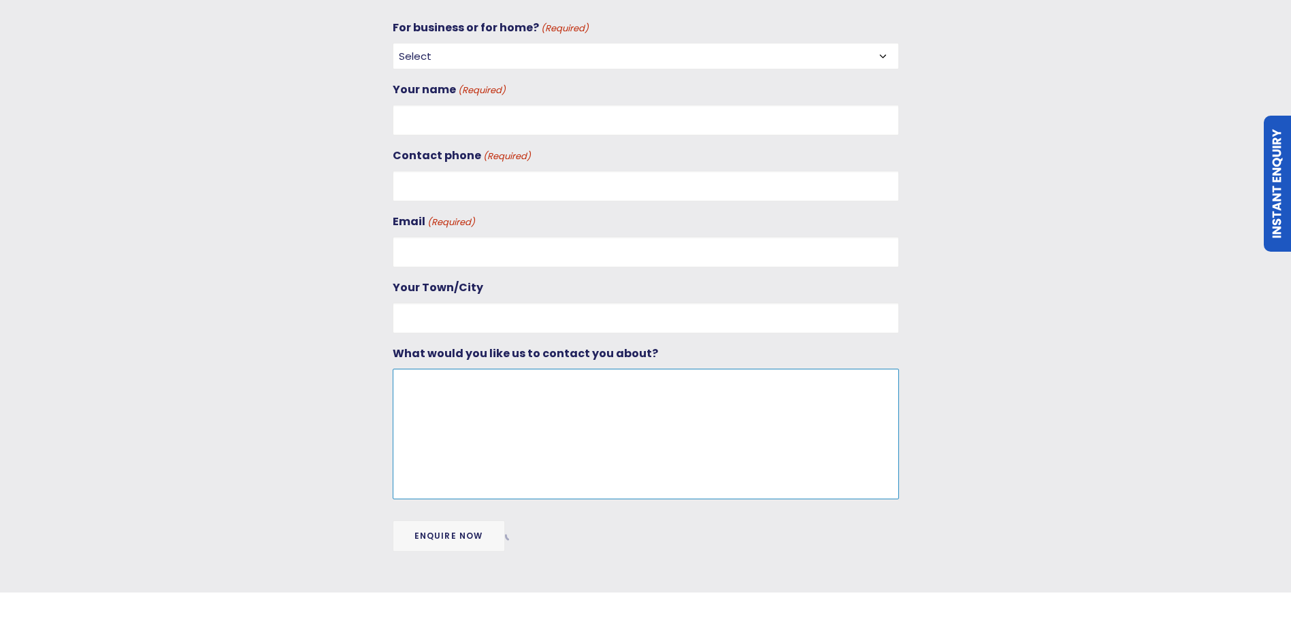
scroll to position [476, 0]
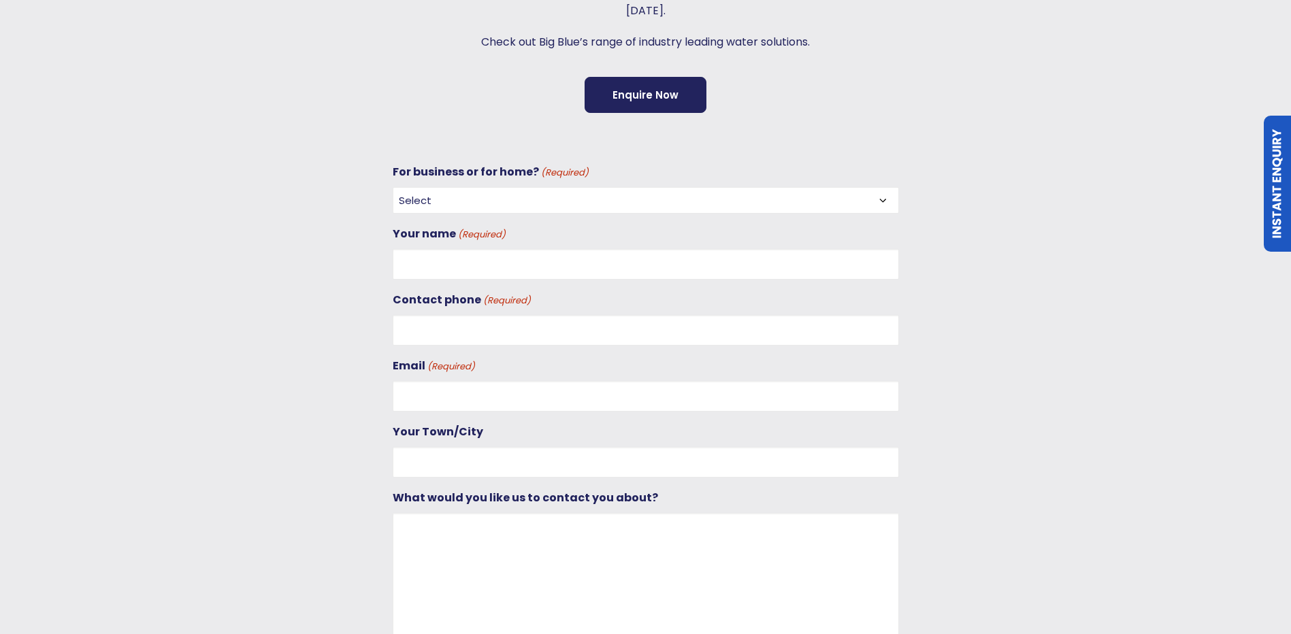
click at [511, 207] on select "Select For Business For Home" at bounding box center [646, 200] width 506 height 27
click at [516, 205] on select "Select For Business For Home" at bounding box center [646, 200] width 506 height 27
select select "For Business"
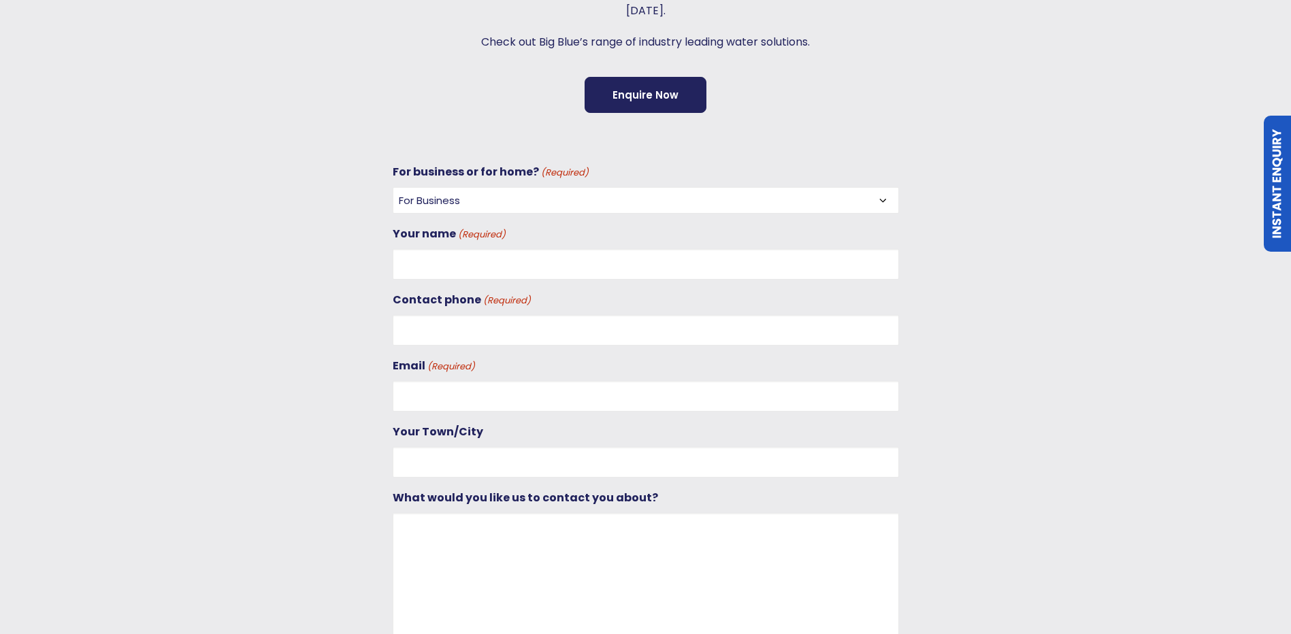
click at [393, 187] on select "Select For Business For Home" at bounding box center [646, 200] width 506 height 27
click at [503, 263] on input "Your name (Required)" at bounding box center [646, 264] width 506 height 31
type input "Cam Simmonds"
type input "0211829918"
type input "cam@bigblue.co.nz"
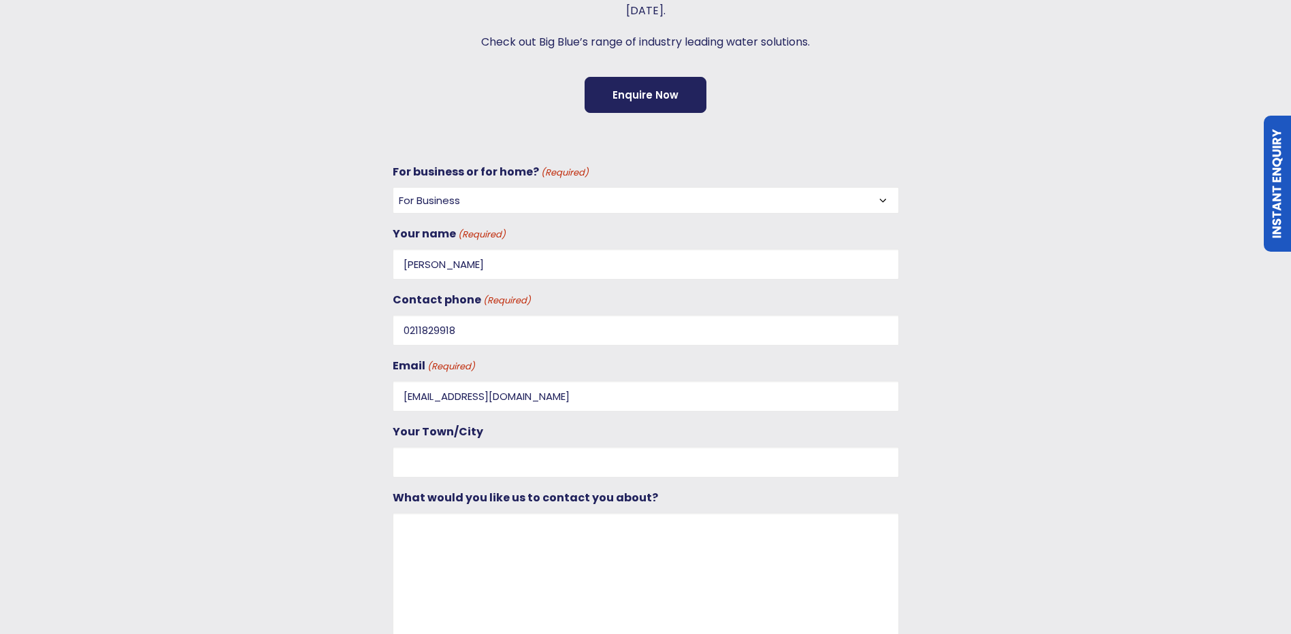
type input "Auckland"
click at [491, 561] on textarea "What would you like us to contact you about?" at bounding box center [646, 578] width 506 height 131
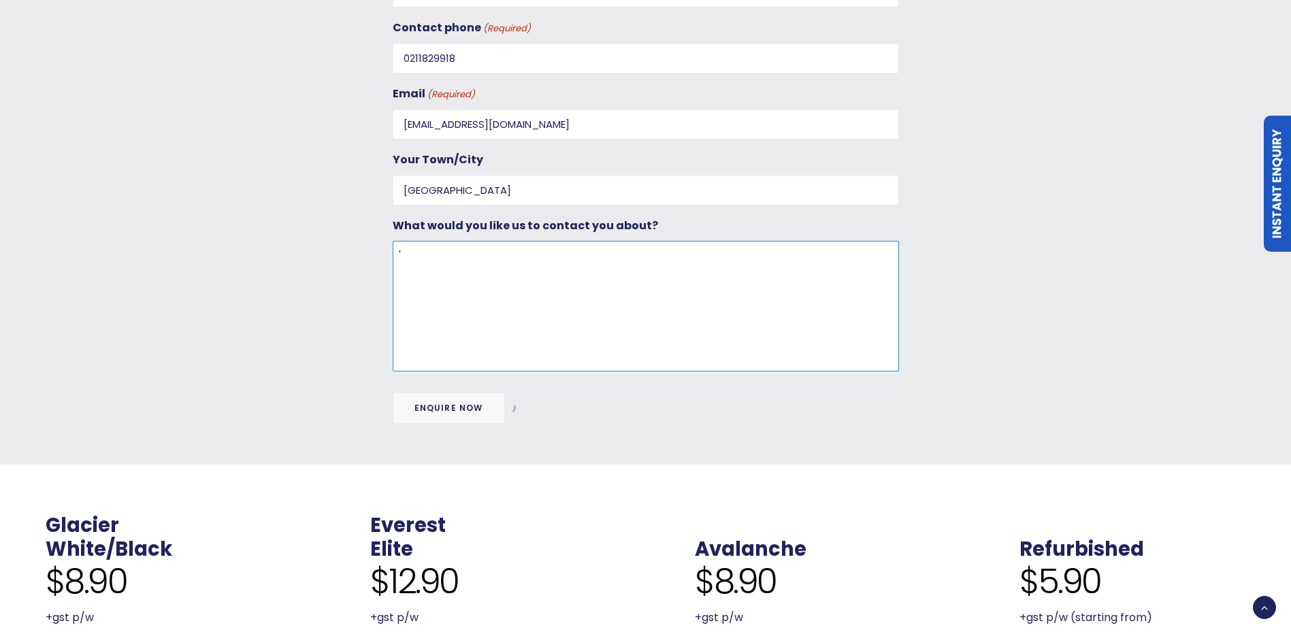
type textarea "'"
click at [463, 400] on input "Enquire Now" at bounding box center [449, 408] width 112 height 31
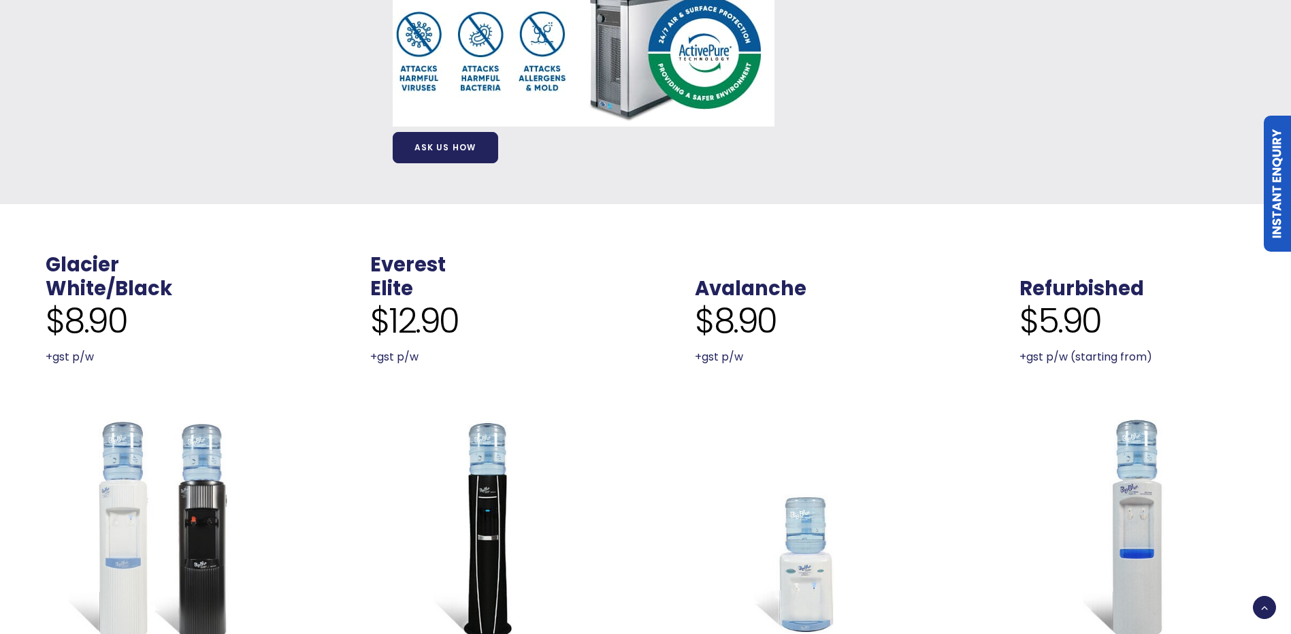
scroll to position [992, 0]
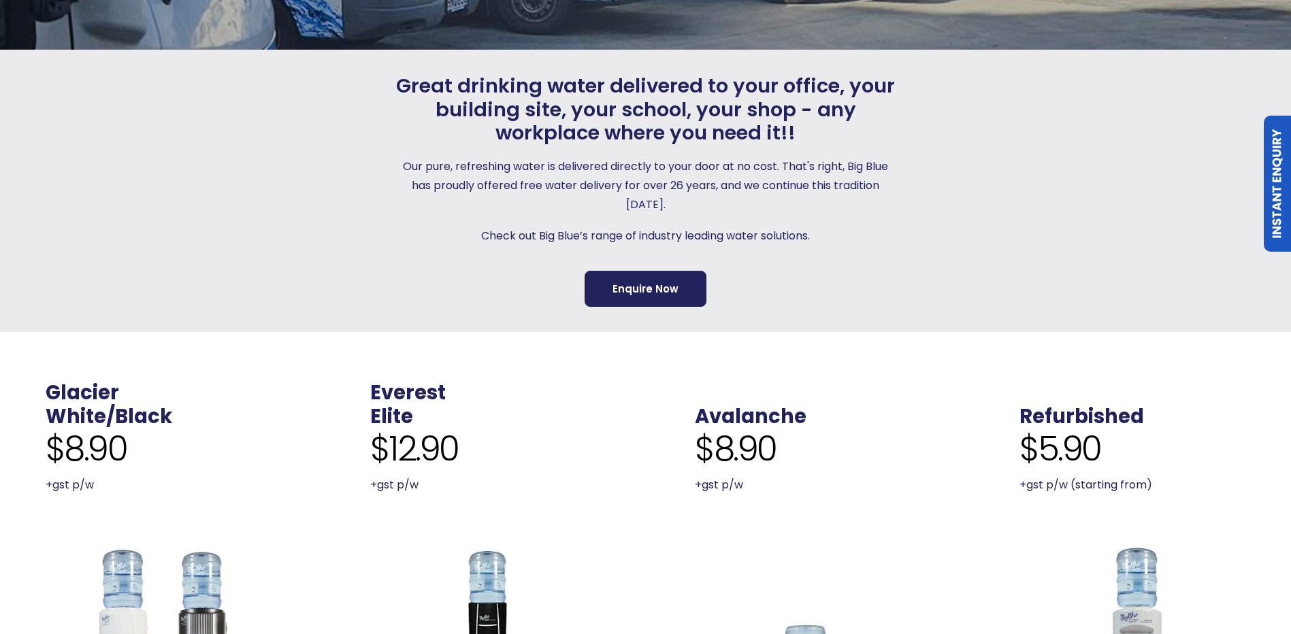
scroll to position [272, 0]
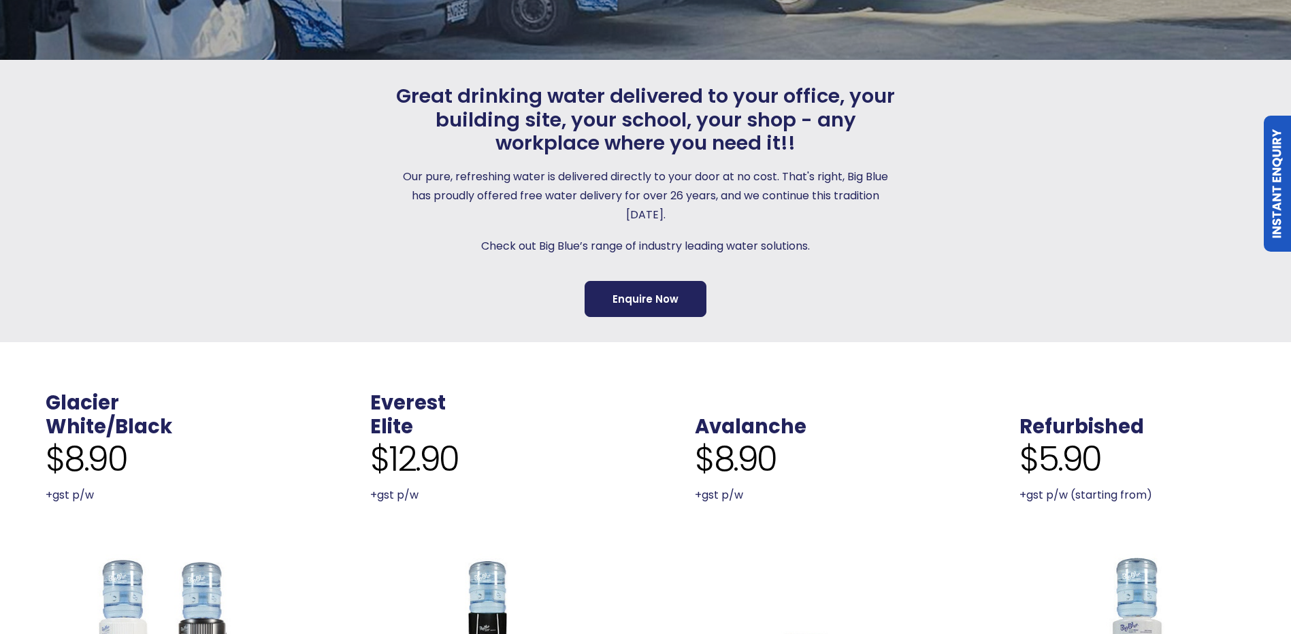
click at [675, 273] on div "Great drinking water delivered to your office, your building site, your school,…" at bounding box center [646, 200] width 506 height 233
click at [670, 298] on link "Enquire Now" at bounding box center [645, 299] width 122 height 36
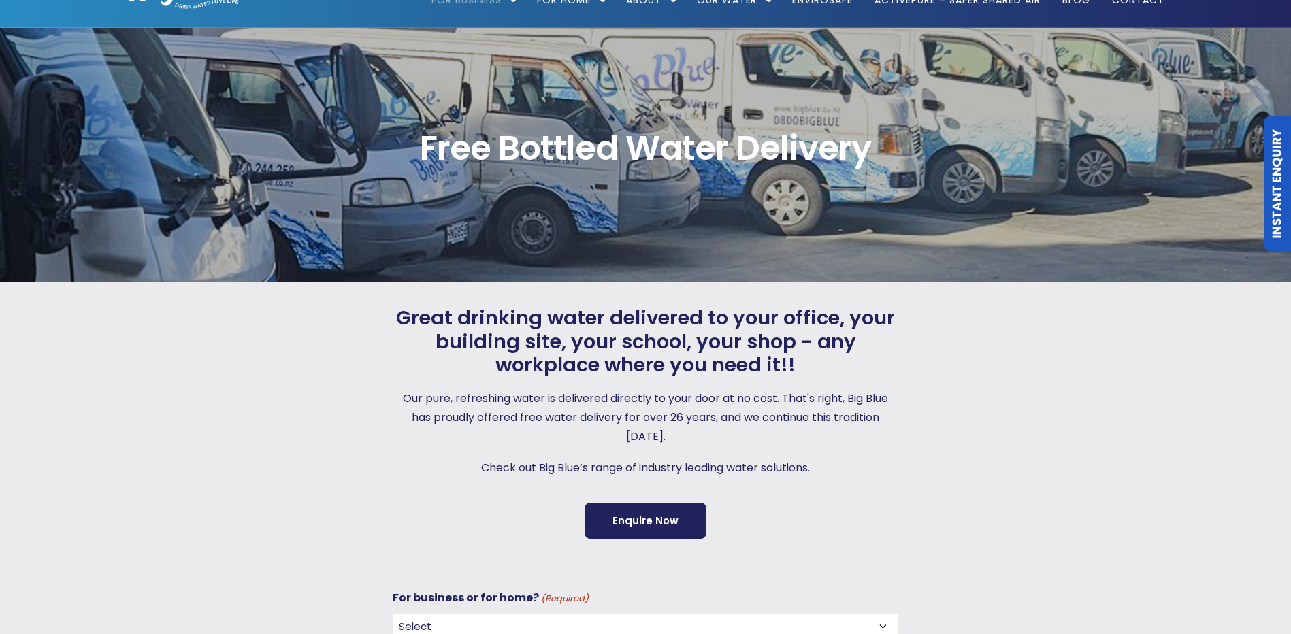
scroll to position [0, 0]
